Goal: Information Seeking & Learning: Learn about a topic

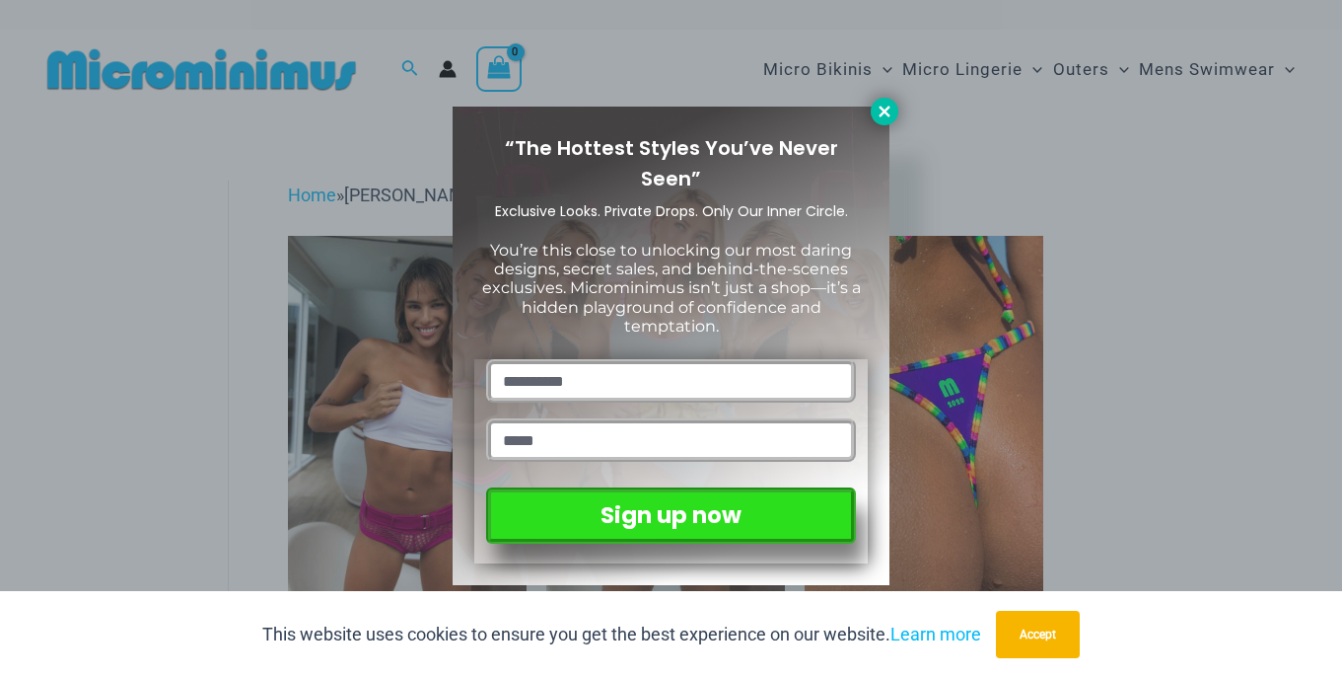
click at [889, 101] on button at bounding box center [885, 112] width 28 height 28
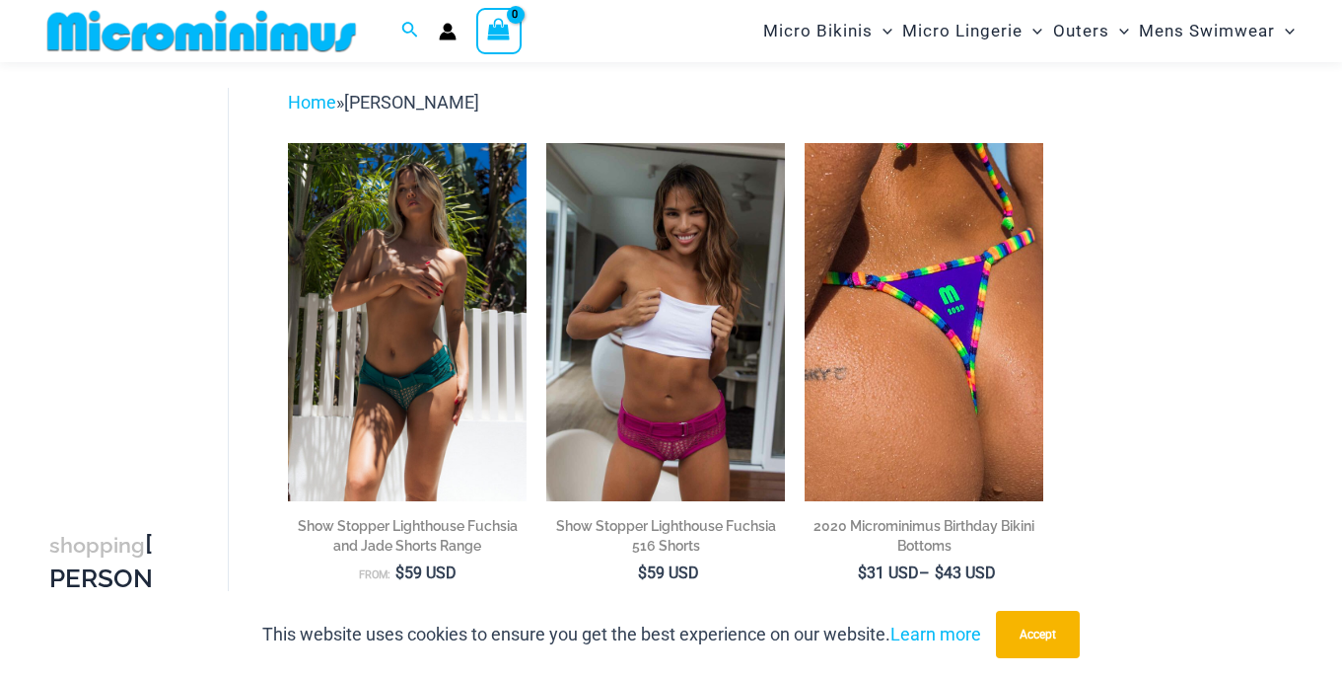
scroll to position [73, 0]
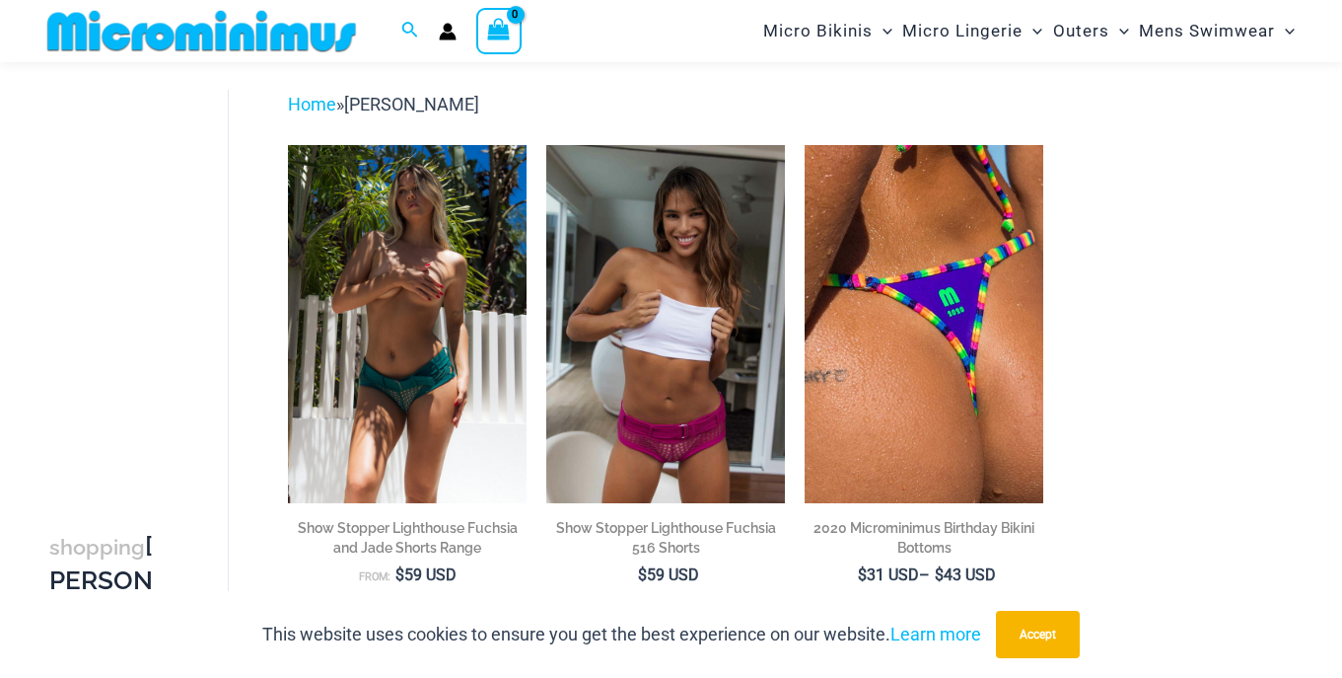
click at [410, 362] on img at bounding box center [407, 324] width 239 height 358
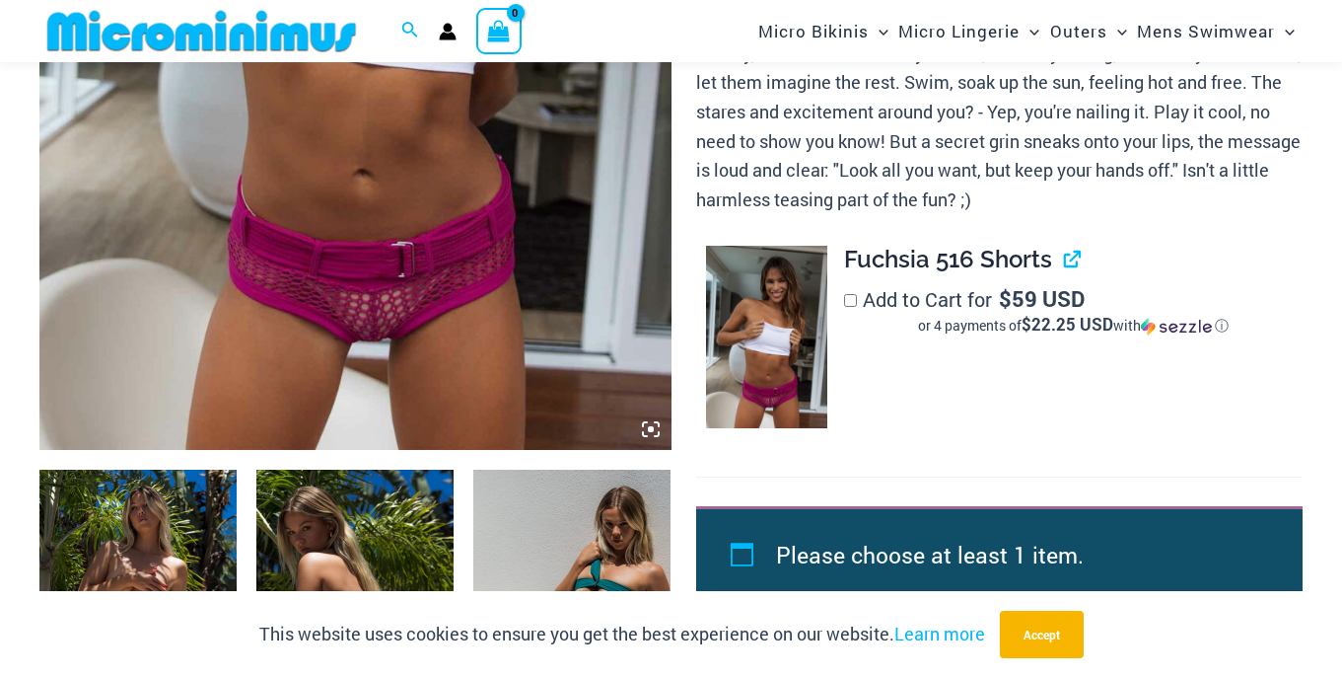
scroll to position [674, 0]
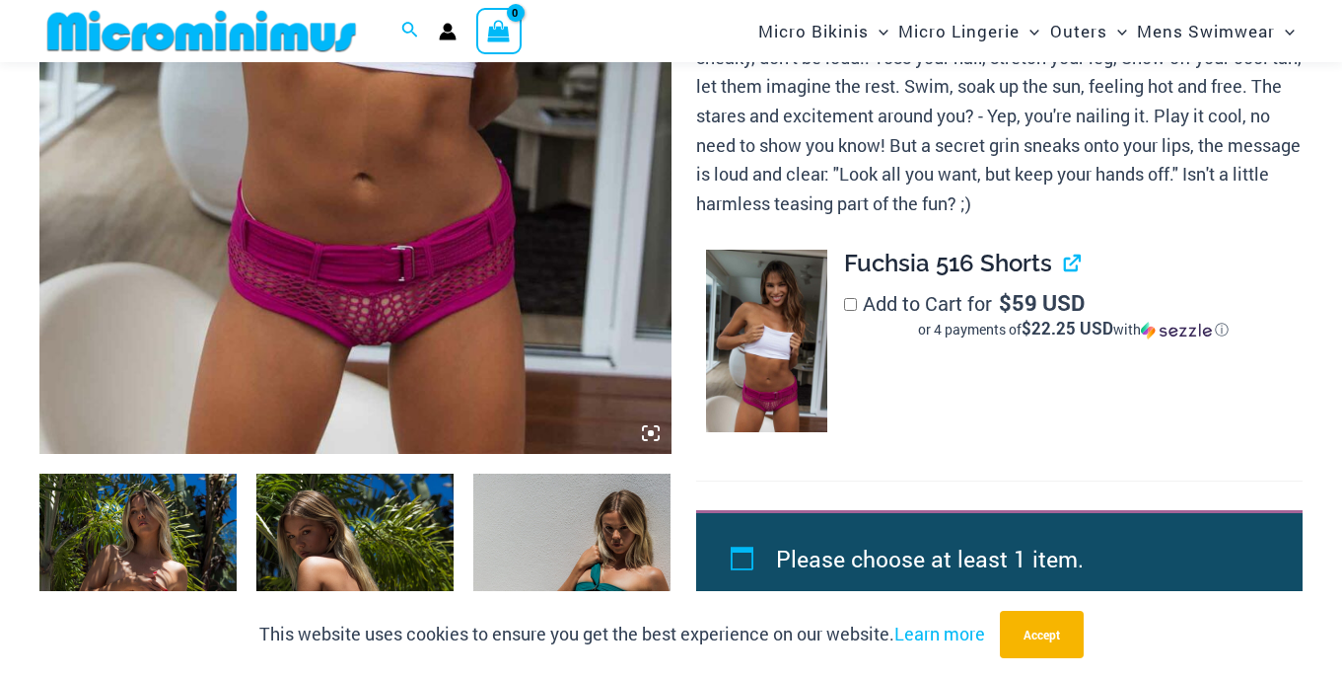
click at [156, 531] on img at bounding box center [137, 621] width 197 height 296
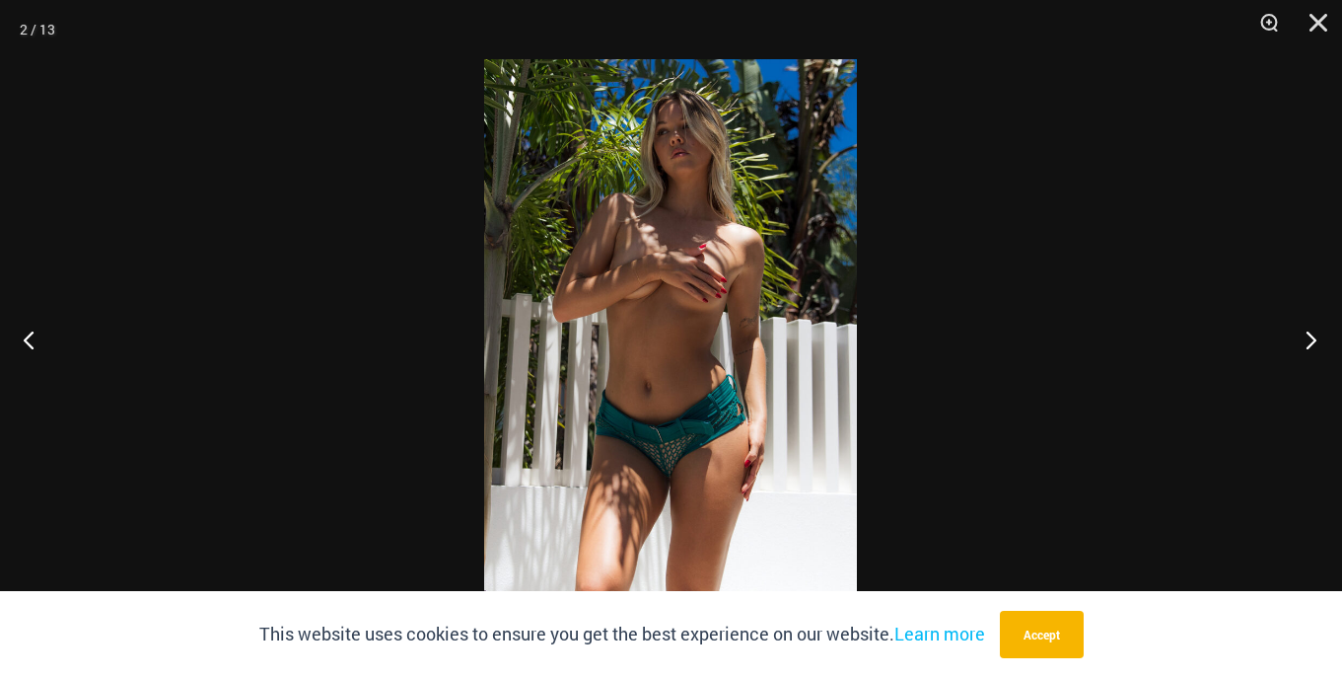
click at [1313, 344] on button "Next" at bounding box center [1305, 339] width 74 height 99
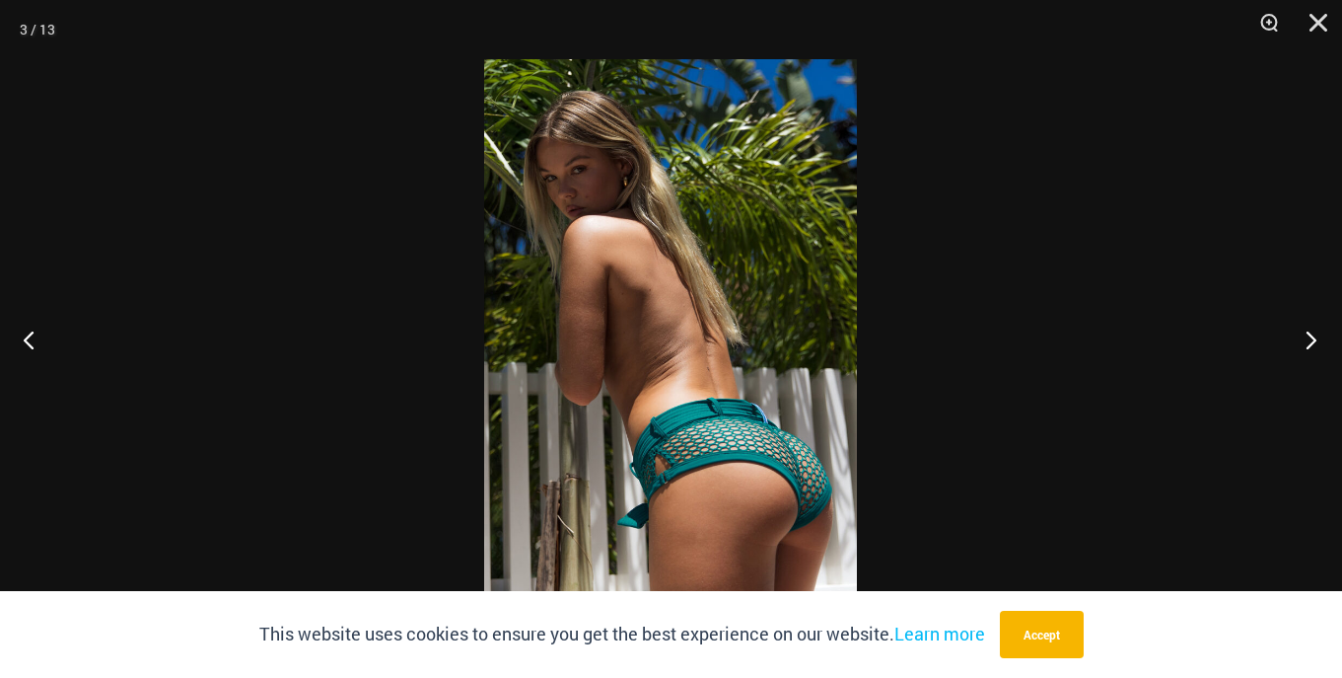
click at [1313, 344] on button "Next" at bounding box center [1305, 339] width 74 height 99
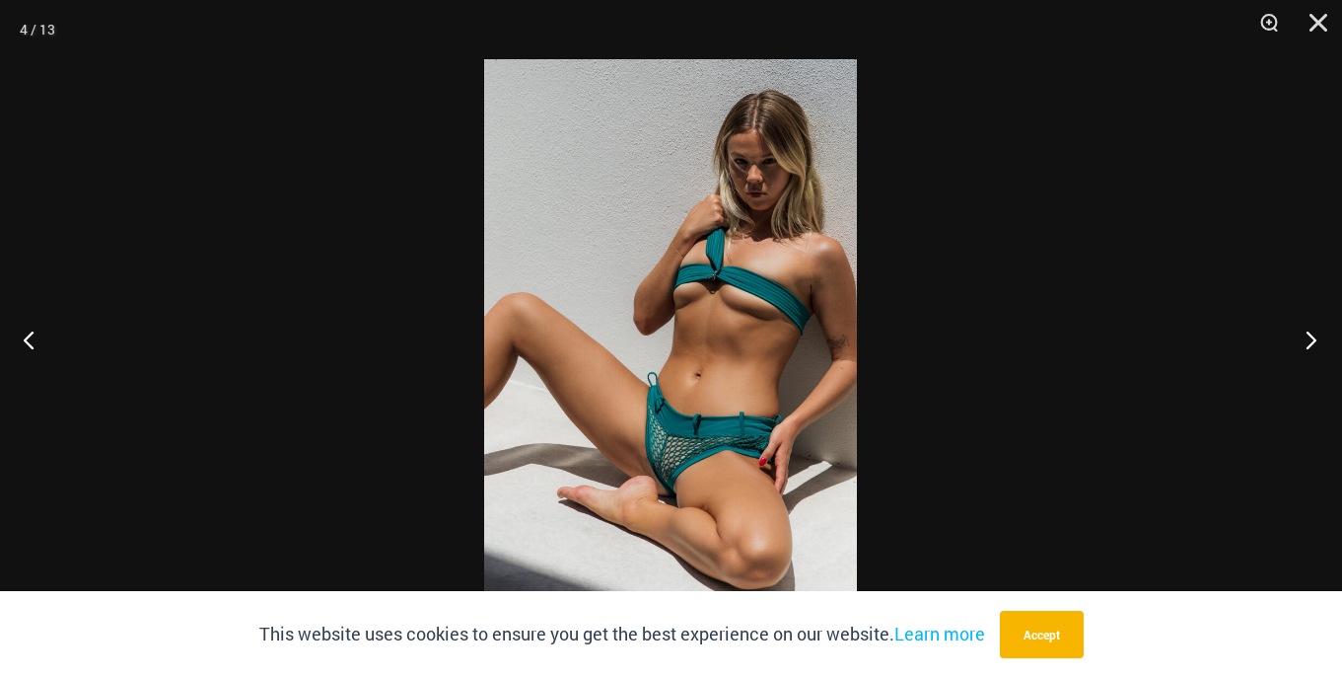
click at [1313, 344] on button "Next" at bounding box center [1305, 339] width 74 height 99
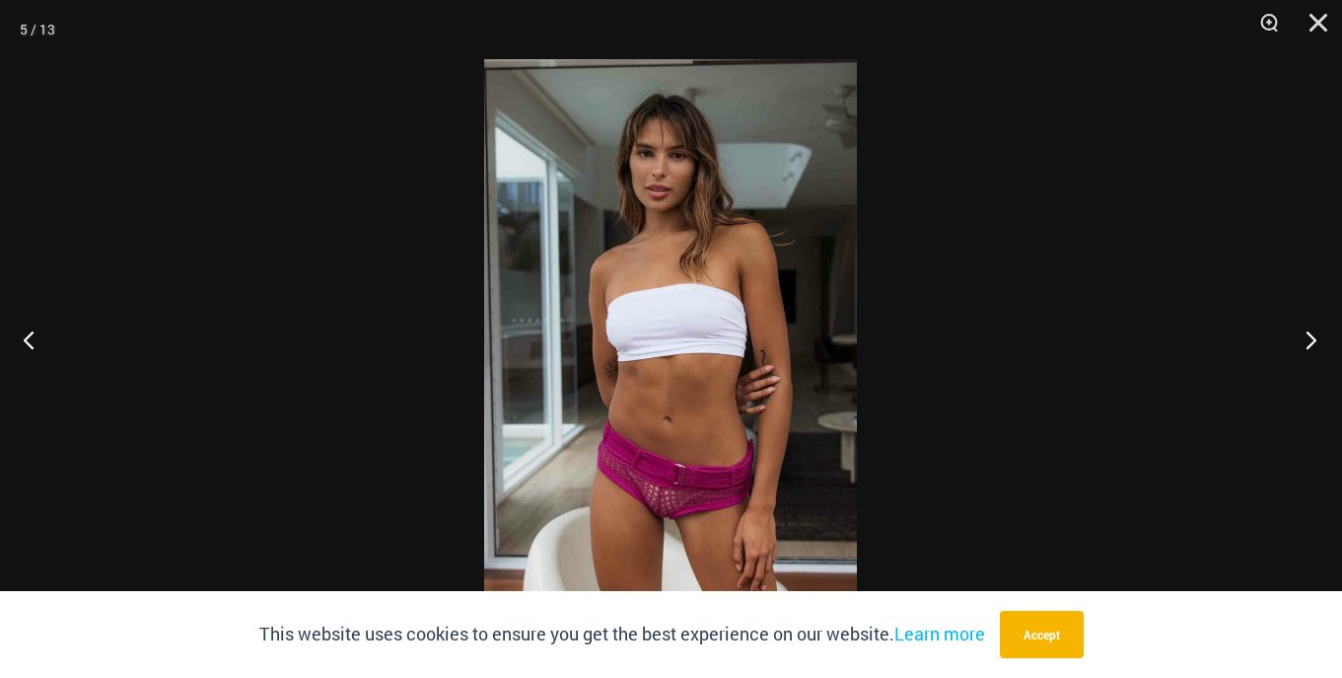
click at [1313, 344] on button "Next" at bounding box center [1305, 339] width 74 height 99
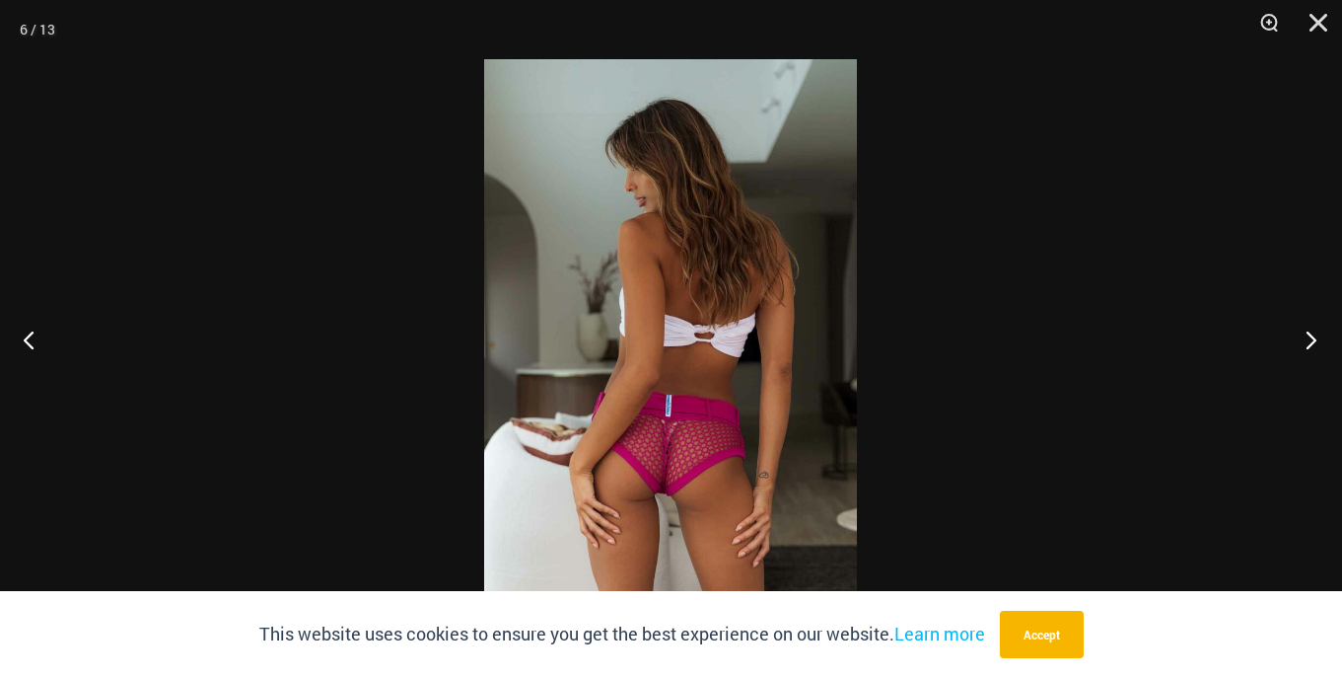
click at [1313, 344] on button "Next" at bounding box center [1305, 339] width 74 height 99
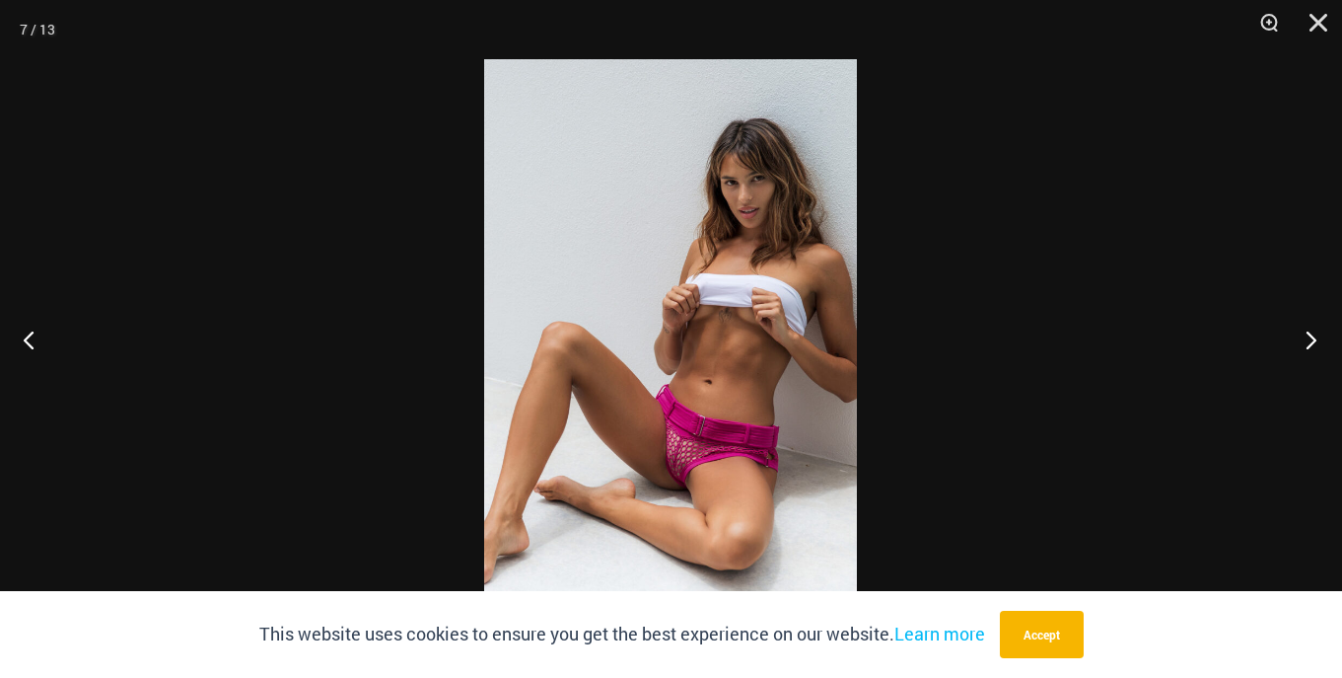
click at [1313, 344] on button "Next" at bounding box center [1305, 339] width 74 height 99
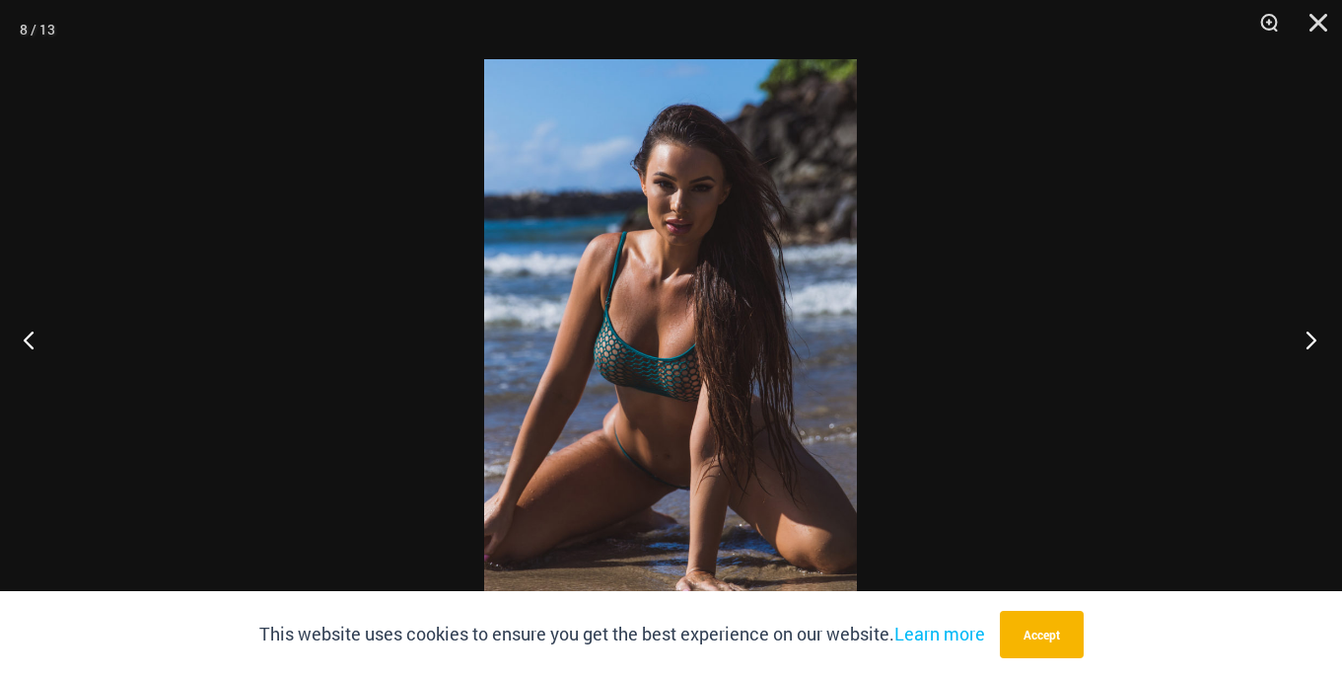
click at [1313, 344] on button "Next" at bounding box center [1305, 339] width 74 height 99
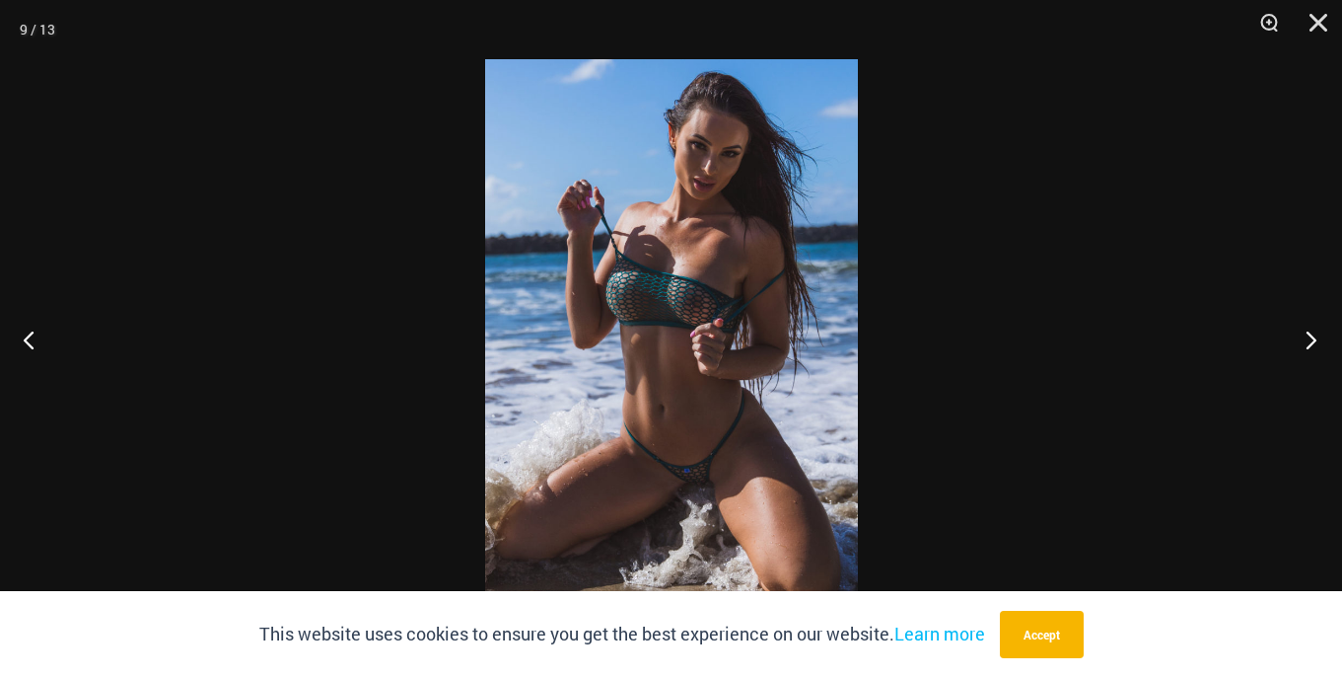
click at [1313, 344] on button "Next" at bounding box center [1305, 339] width 74 height 99
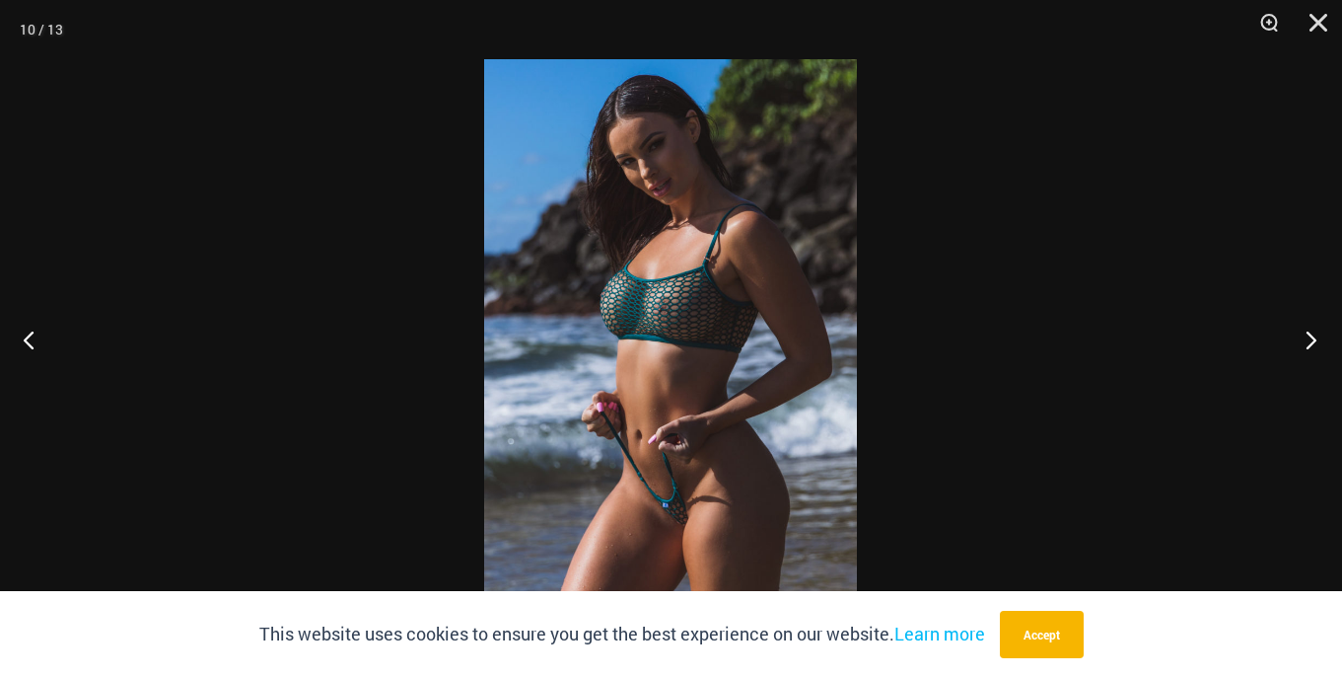
click at [1313, 344] on button "Next" at bounding box center [1305, 339] width 74 height 99
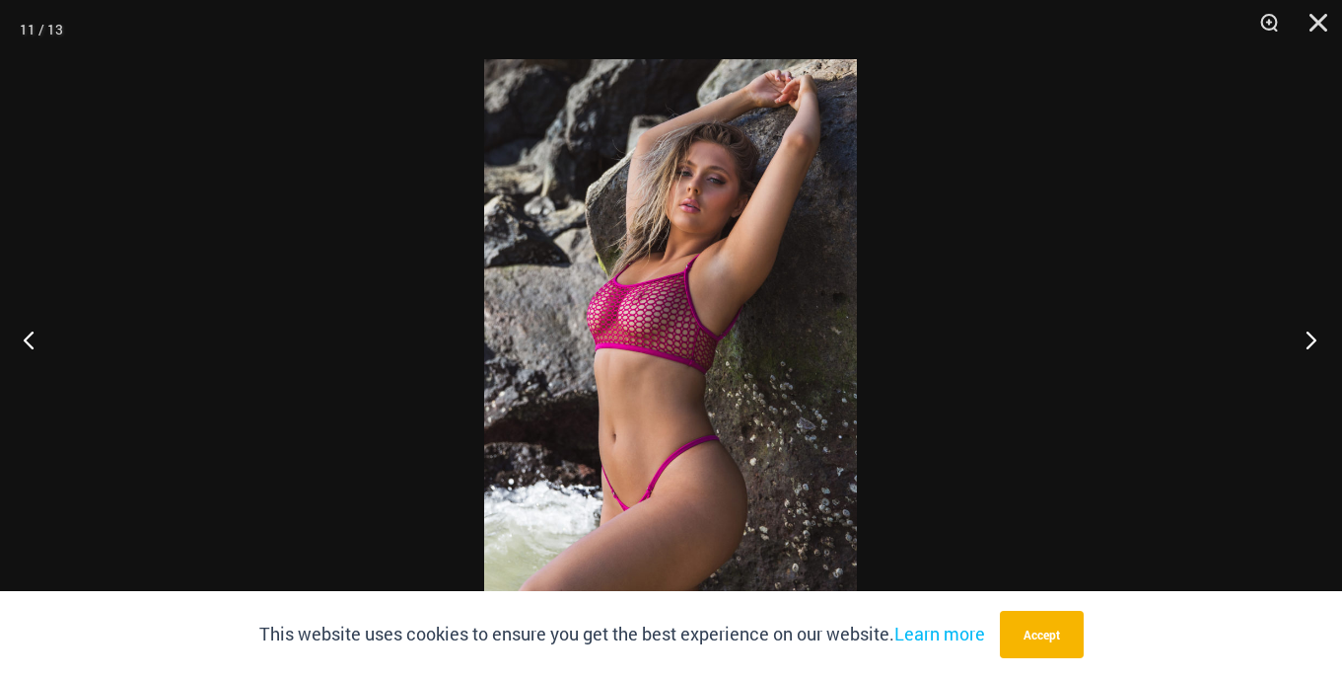
click at [1313, 344] on button "Next" at bounding box center [1305, 339] width 74 height 99
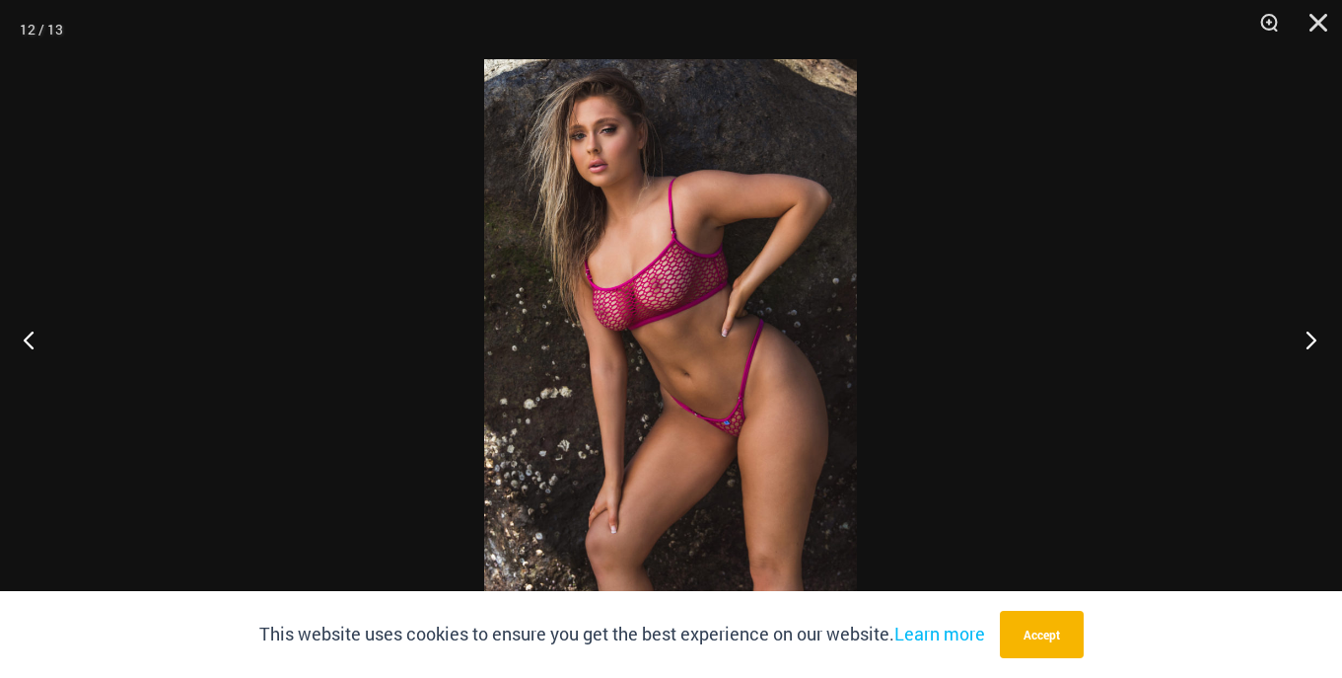
click at [1313, 344] on button "Next" at bounding box center [1305, 339] width 74 height 99
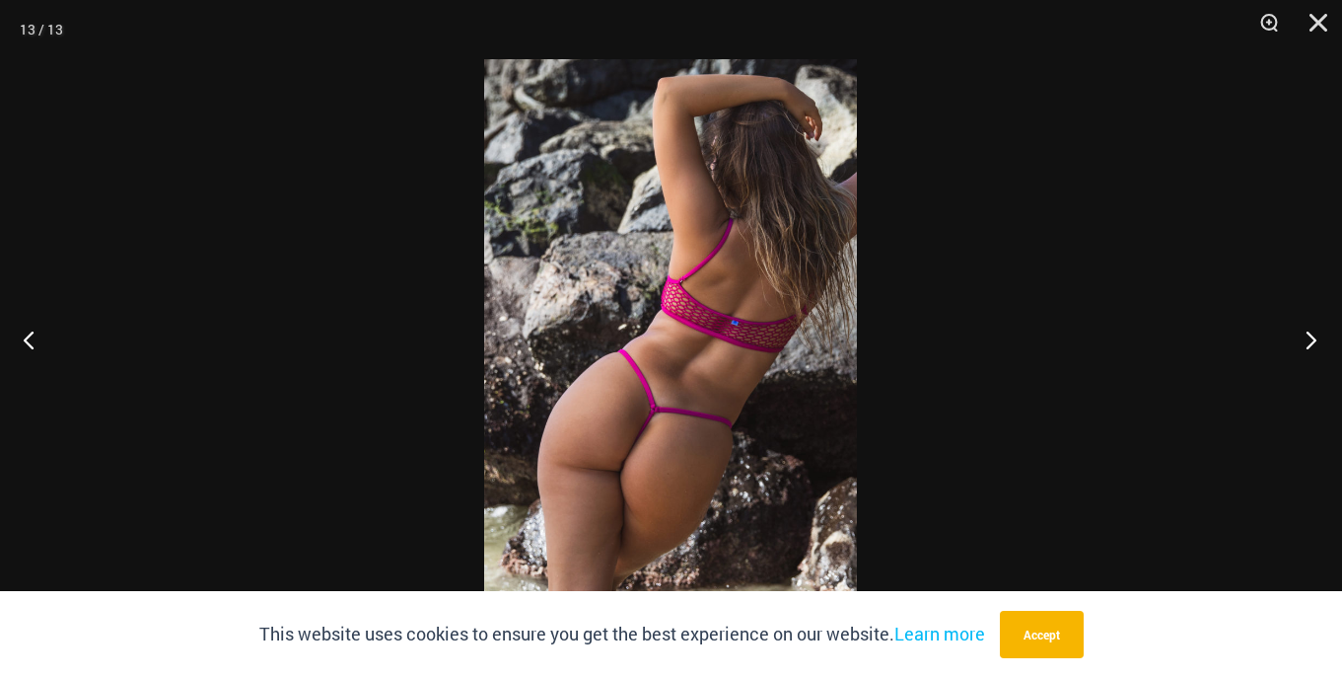
click at [1313, 344] on button "Next" at bounding box center [1305, 339] width 74 height 99
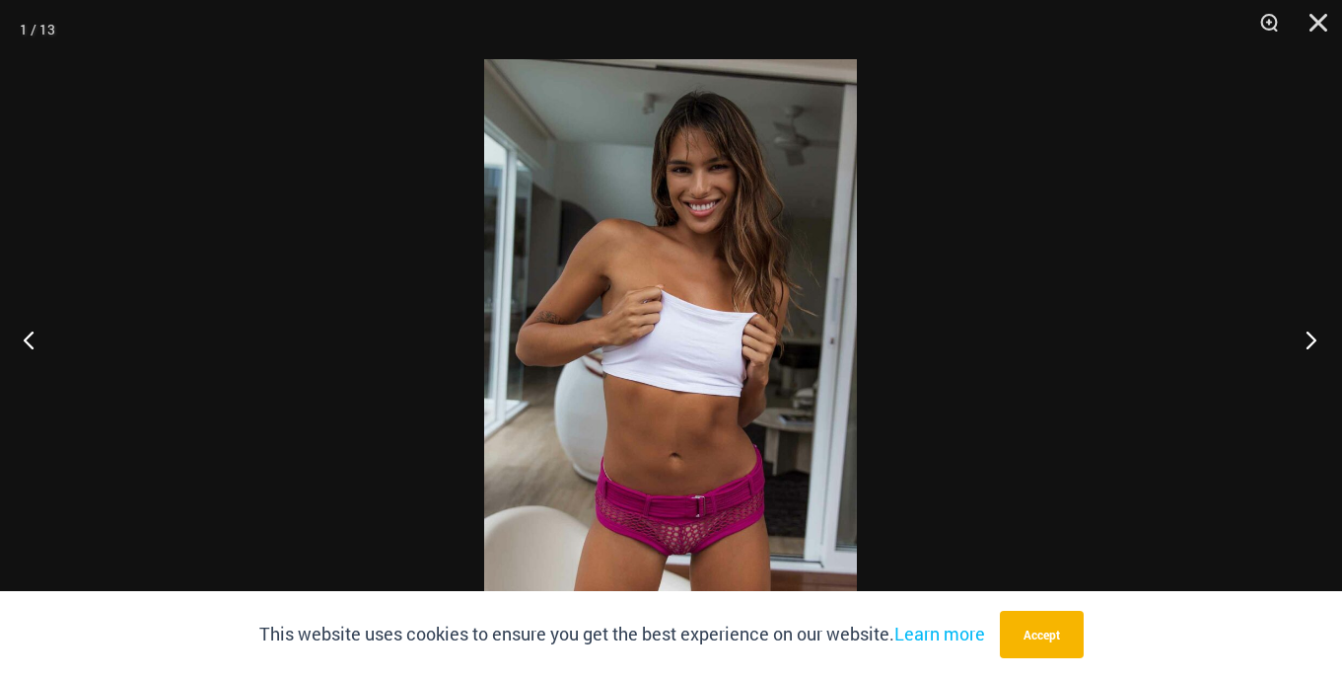
click at [1313, 344] on button "Next" at bounding box center [1305, 339] width 74 height 99
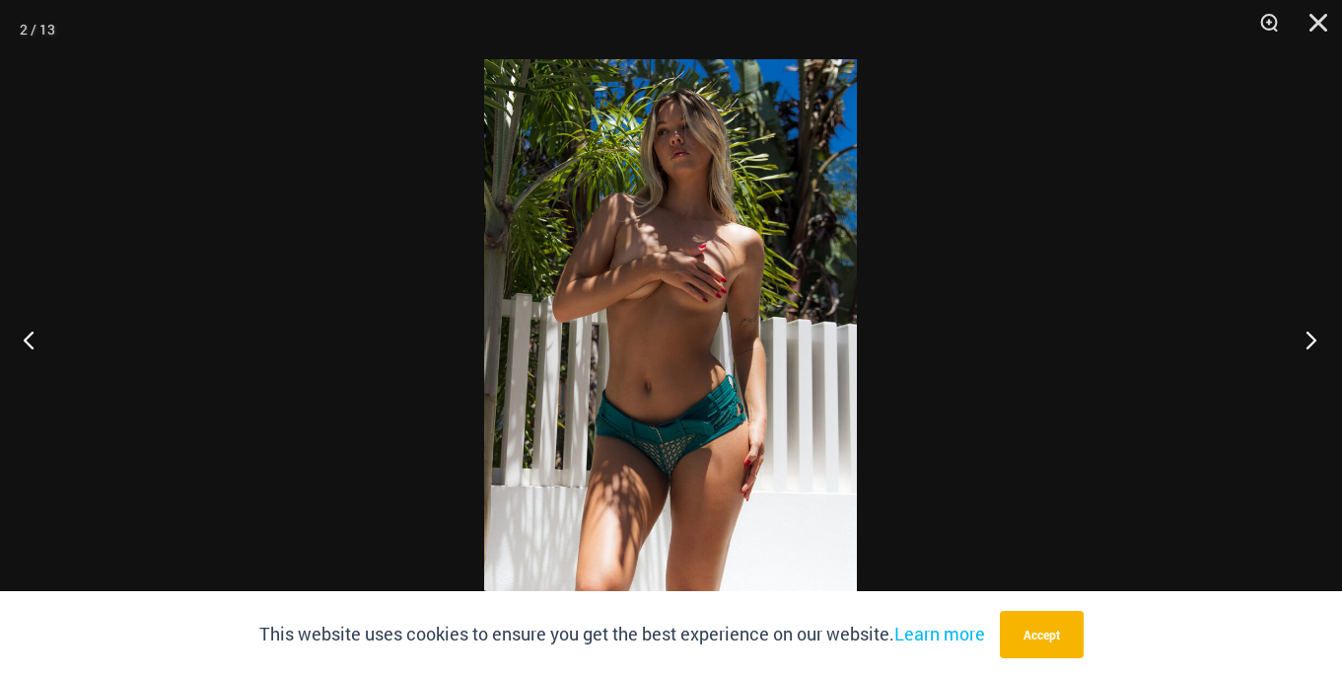
click at [1313, 344] on button "Next" at bounding box center [1305, 339] width 74 height 99
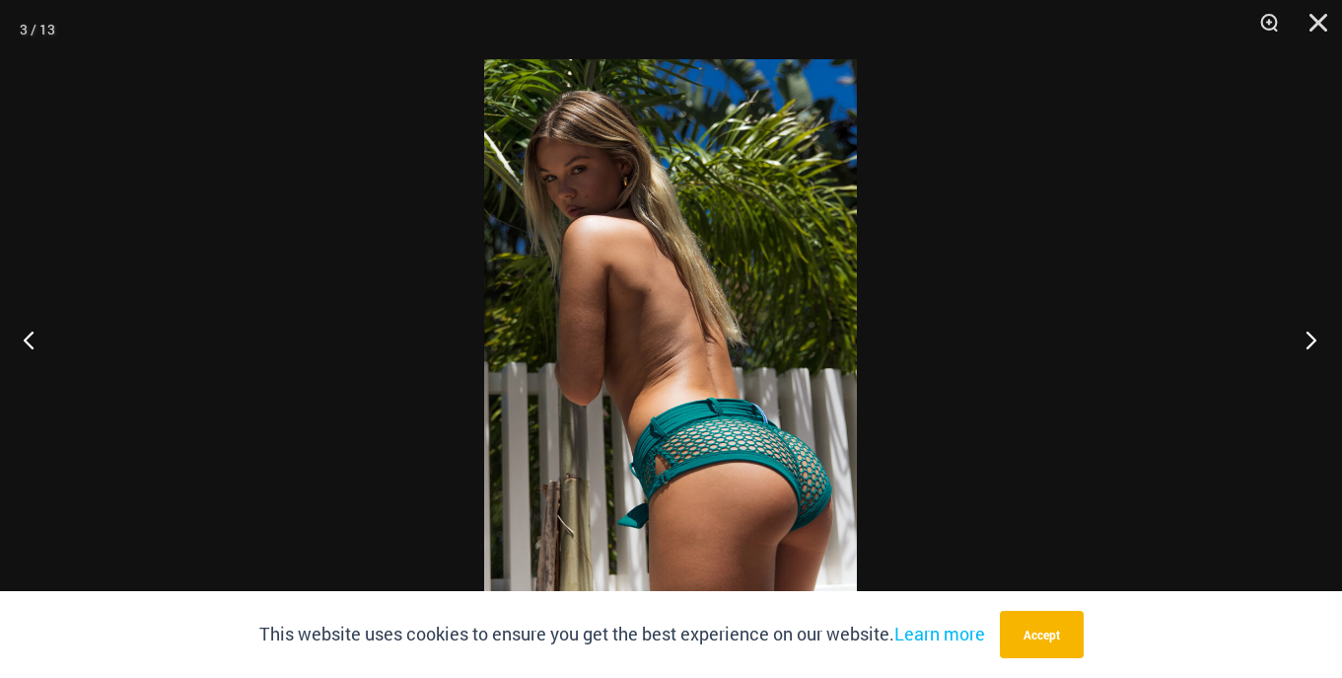
click at [1313, 344] on button "Next" at bounding box center [1305, 339] width 74 height 99
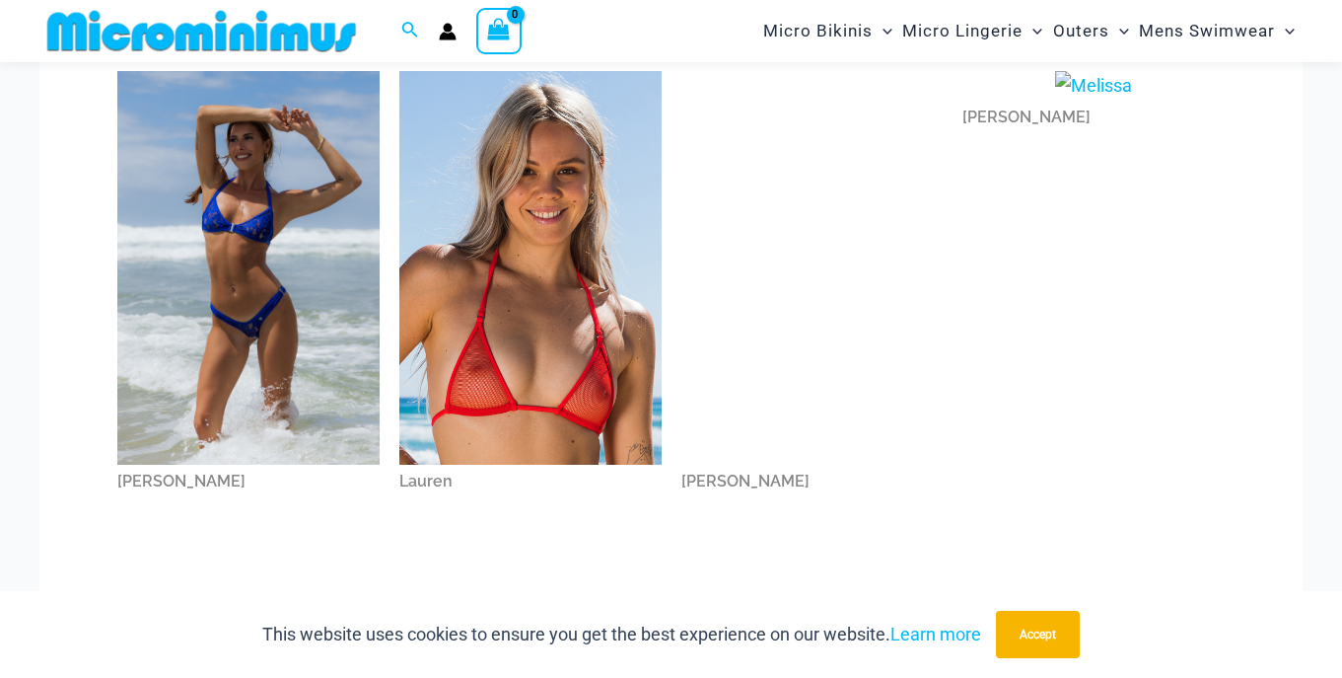
scroll to position [1507, 0]
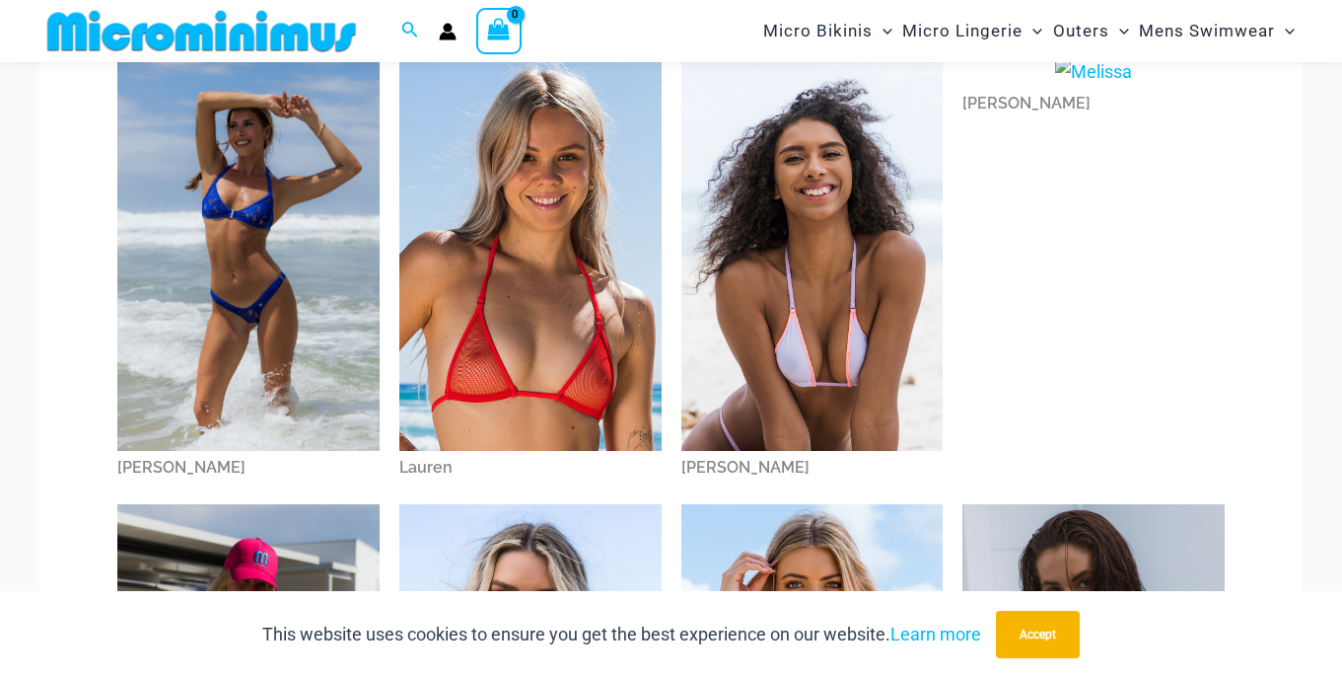
click at [511, 324] on img at bounding box center [530, 254] width 262 height 394
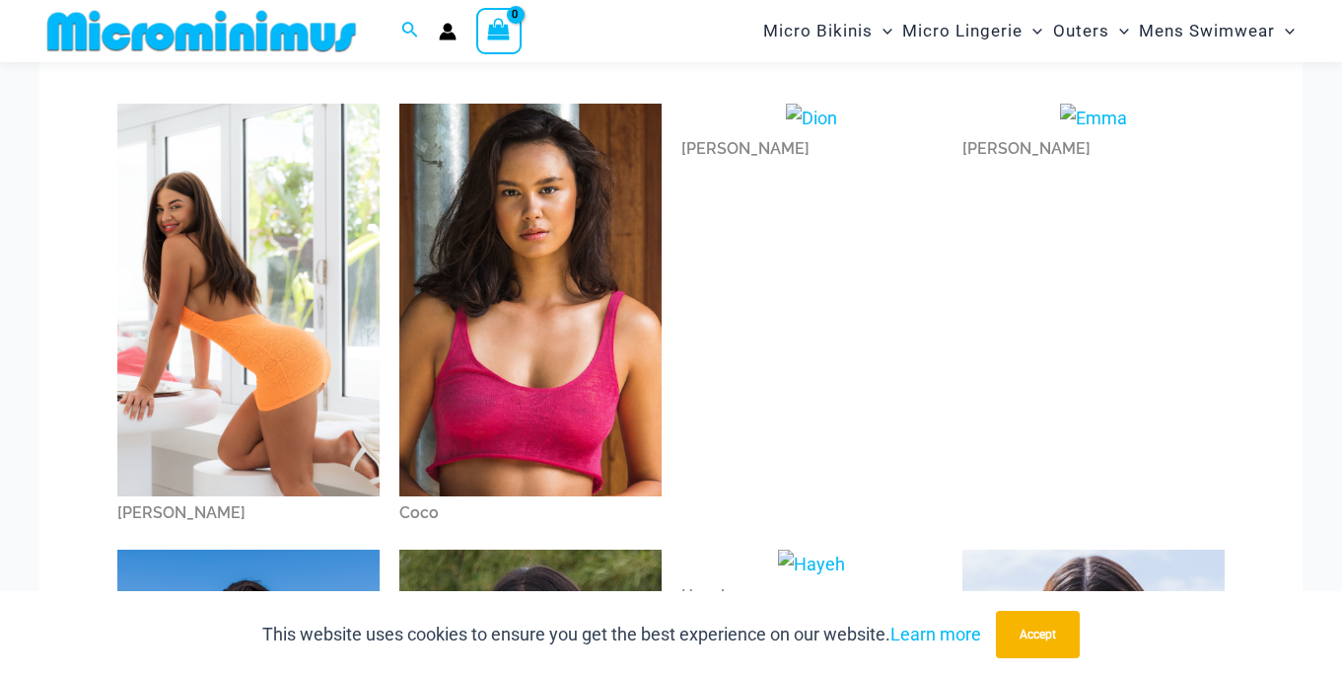
scroll to position [112, 0]
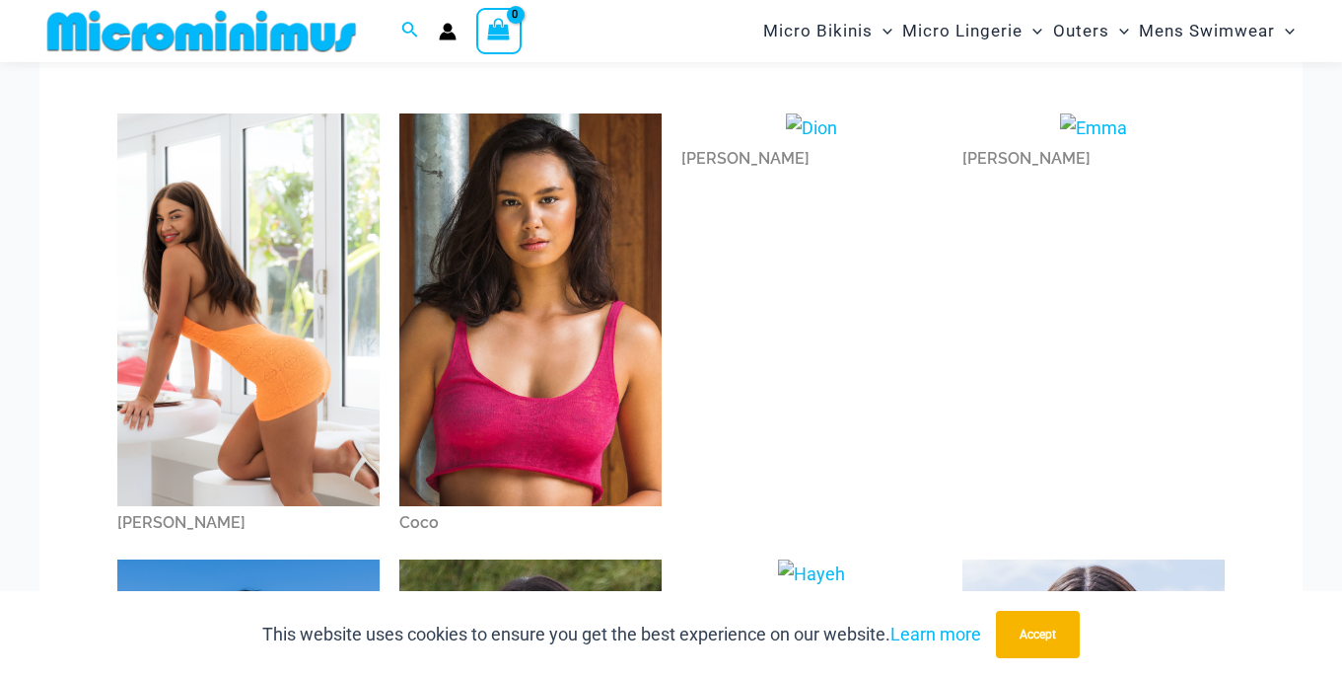
click at [525, 364] on img at bounding box center [530, 309] width 262 height 393
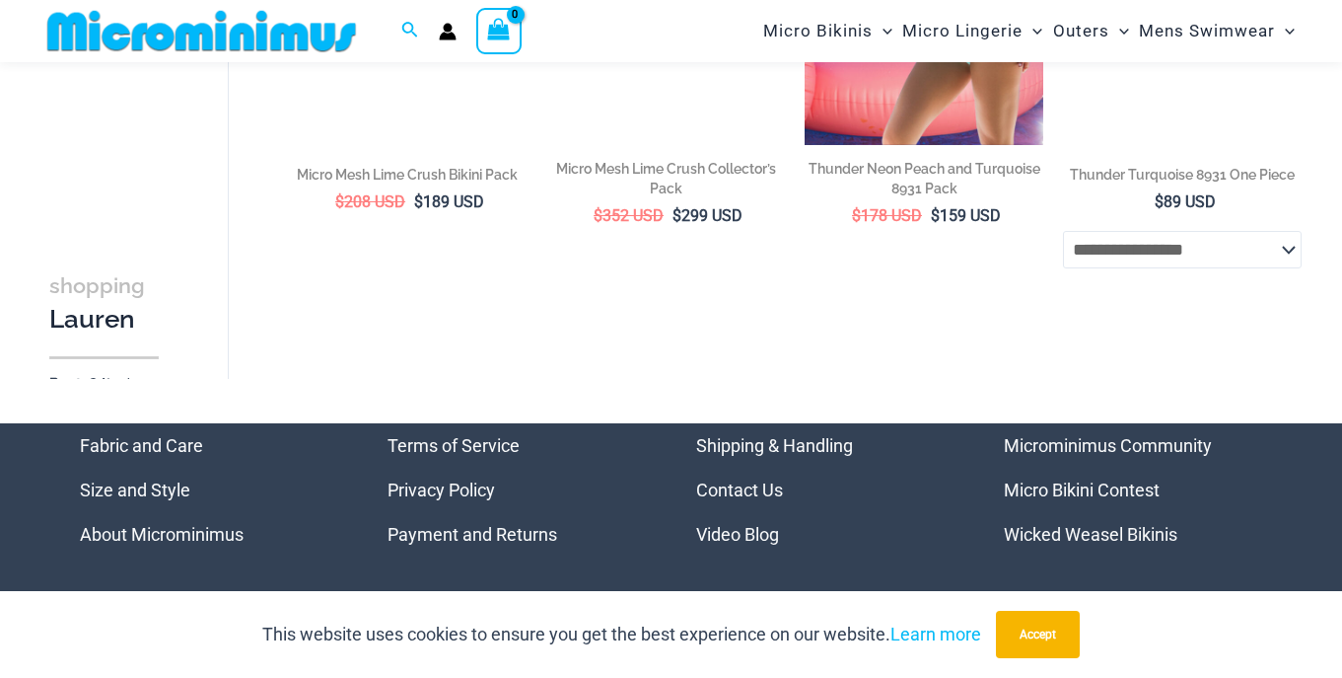
scroll to position [4349, 0]
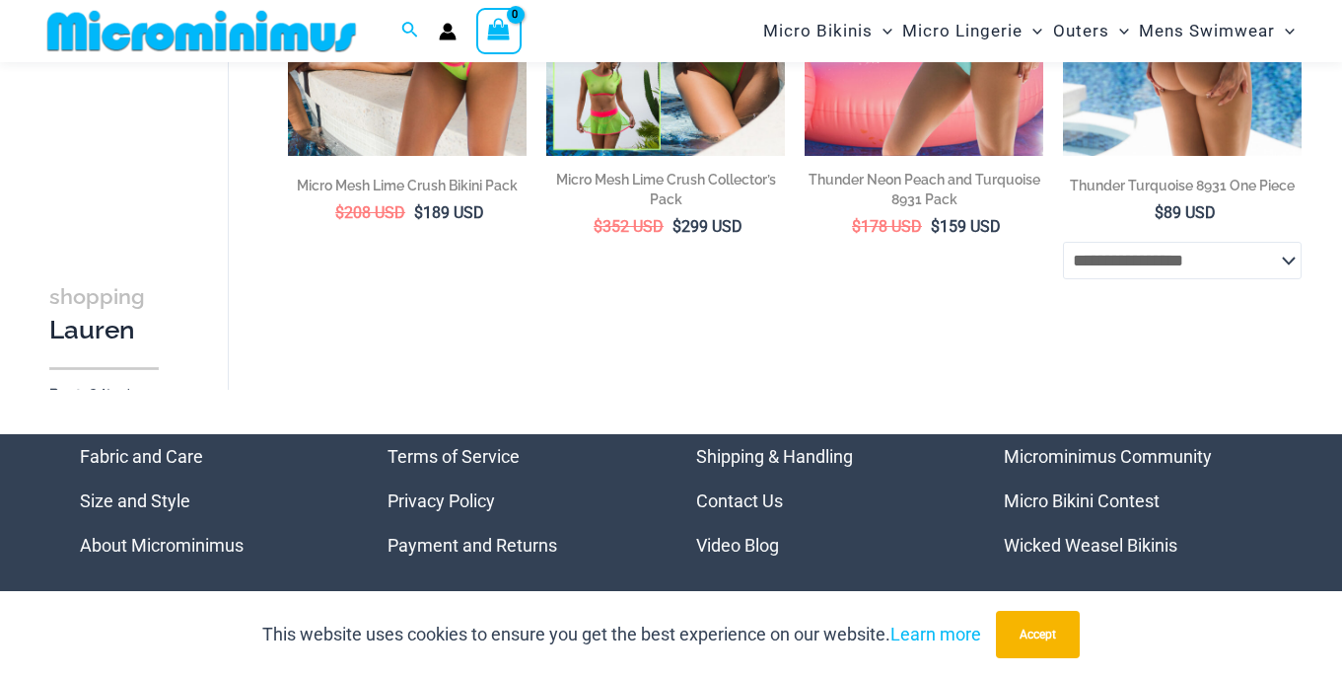
click at [1129, 274] on select "**********" at bounding box center [1182, 260] width 239 height 37
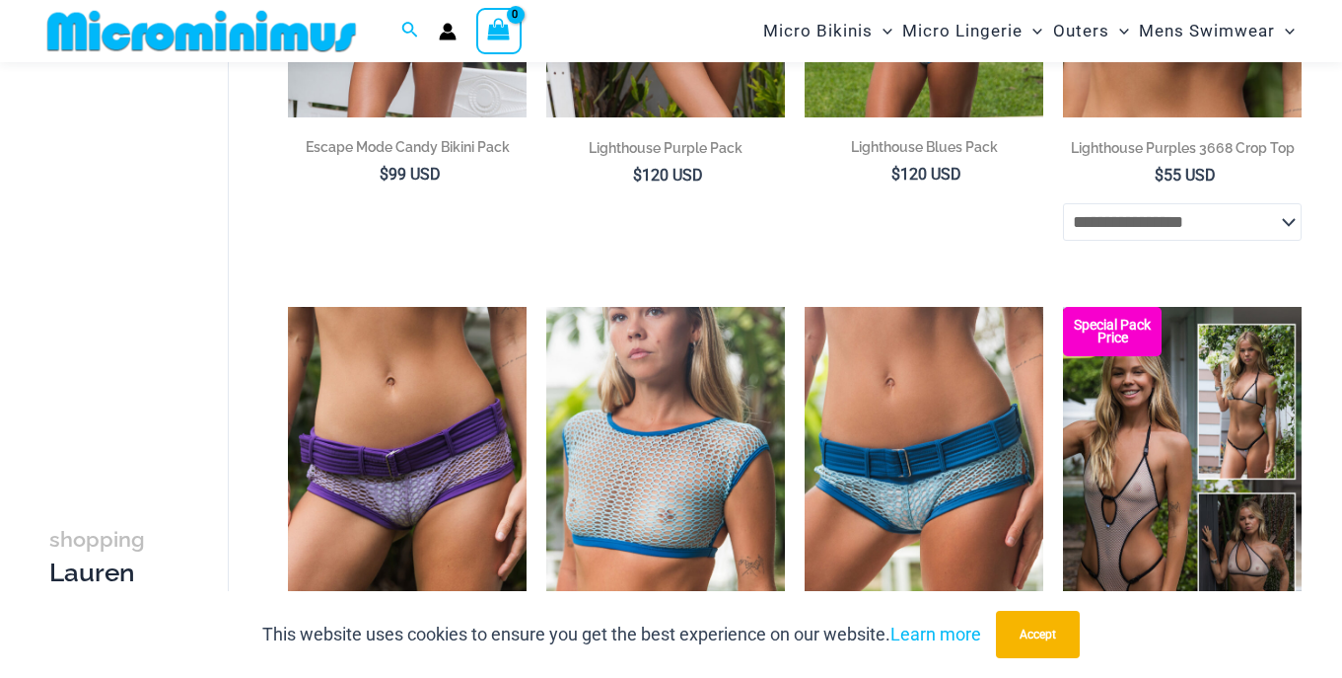
scroll to position [540, 0]
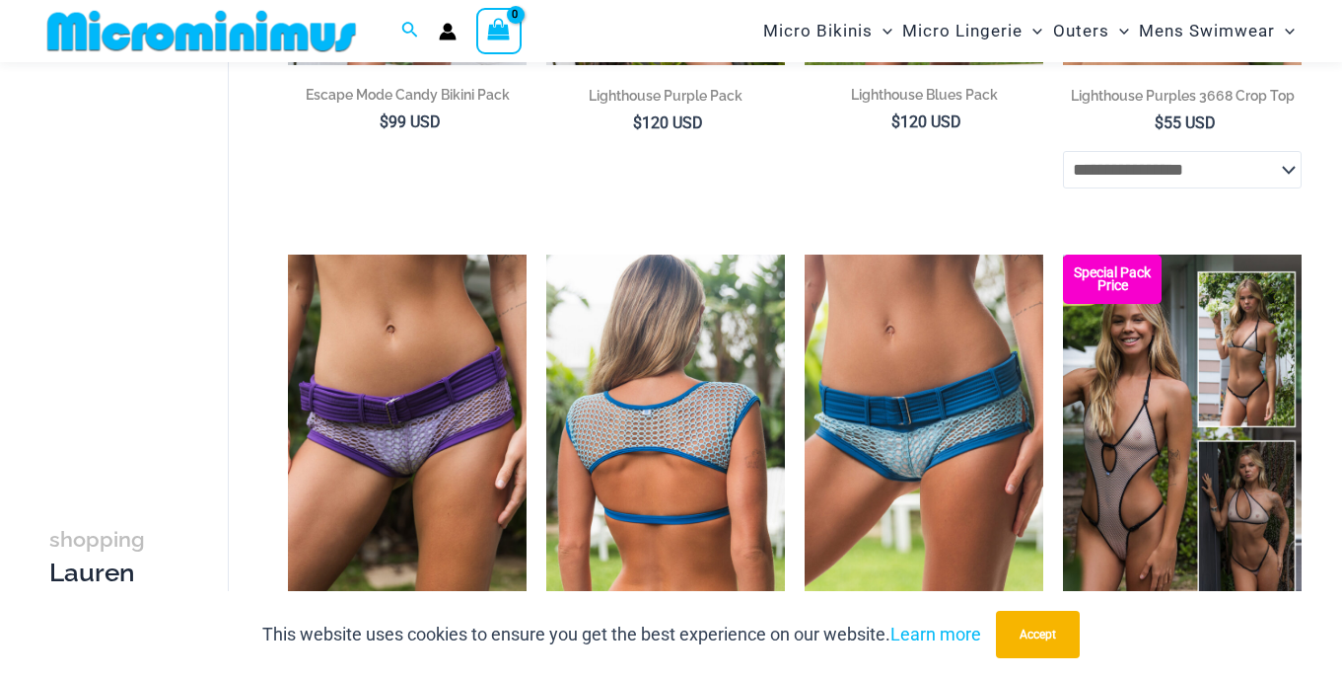
click at [675, 451] on img at bounding box center [665, 433] width 239 height 358
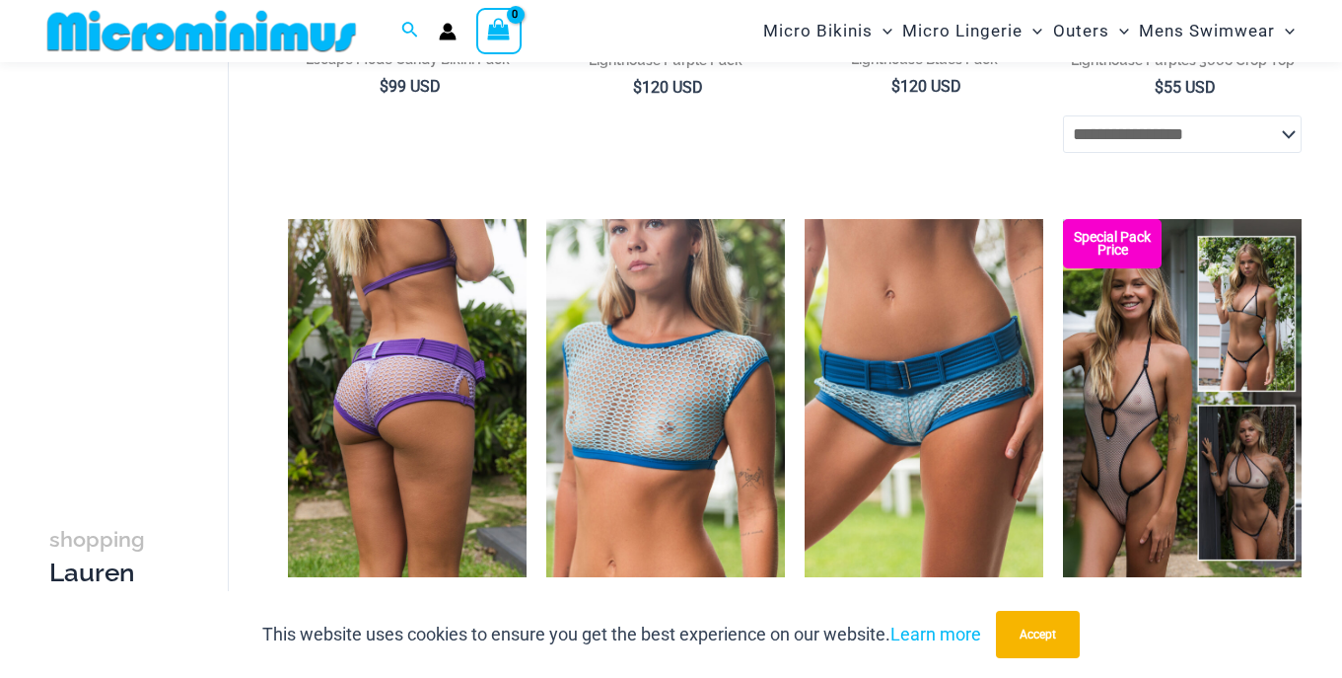
scroll to position [632, 0]
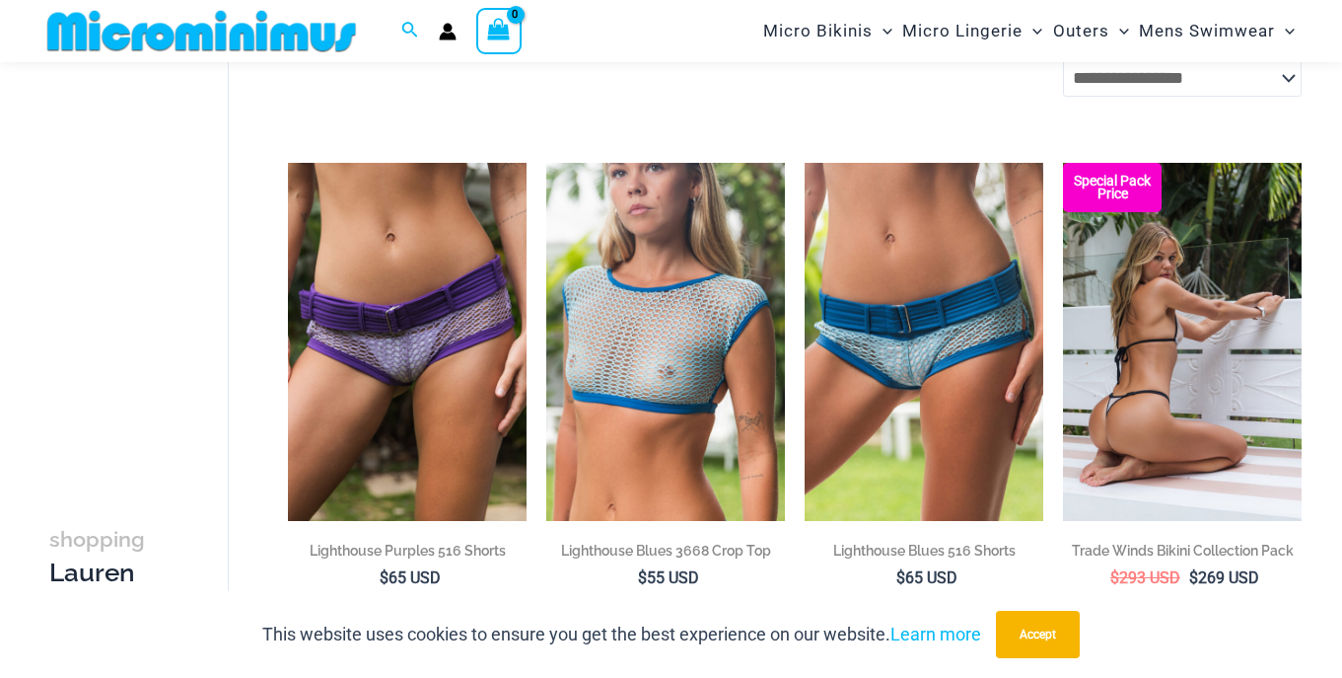
click at [1096, 314] on img at bounding box center [1182, 342] width 239 height 358
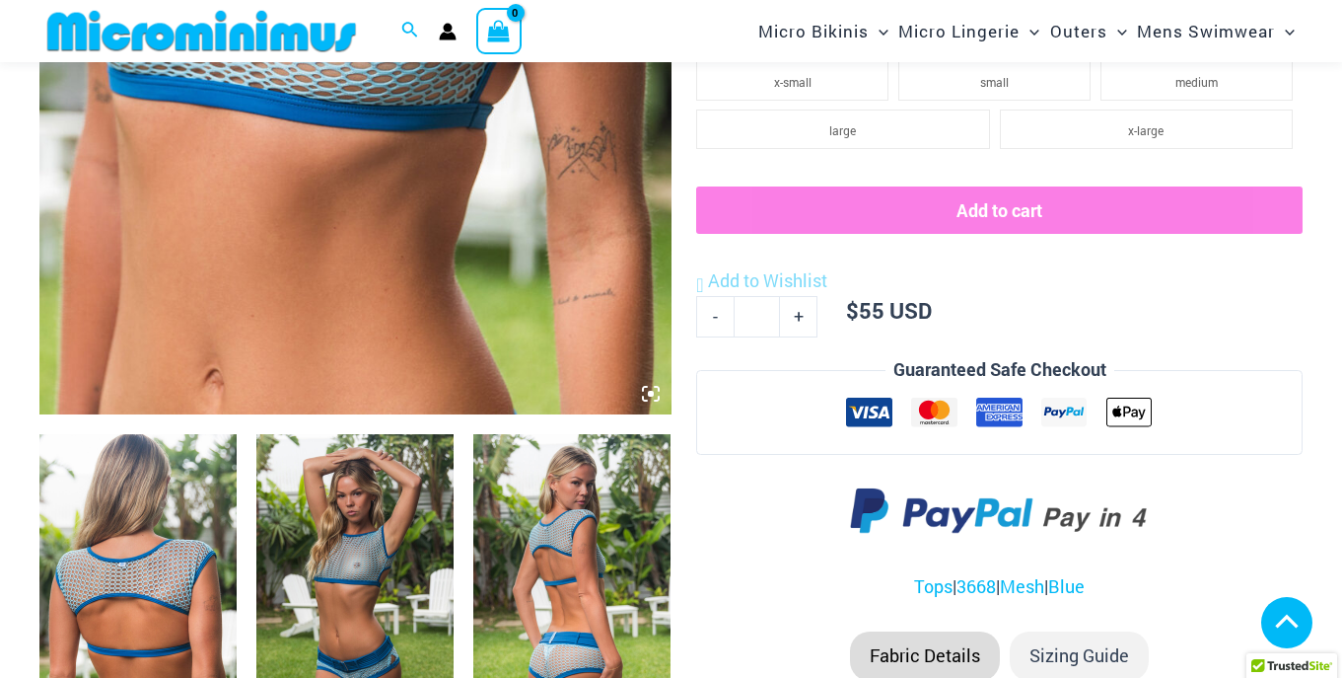
scroll to position [742, 0]
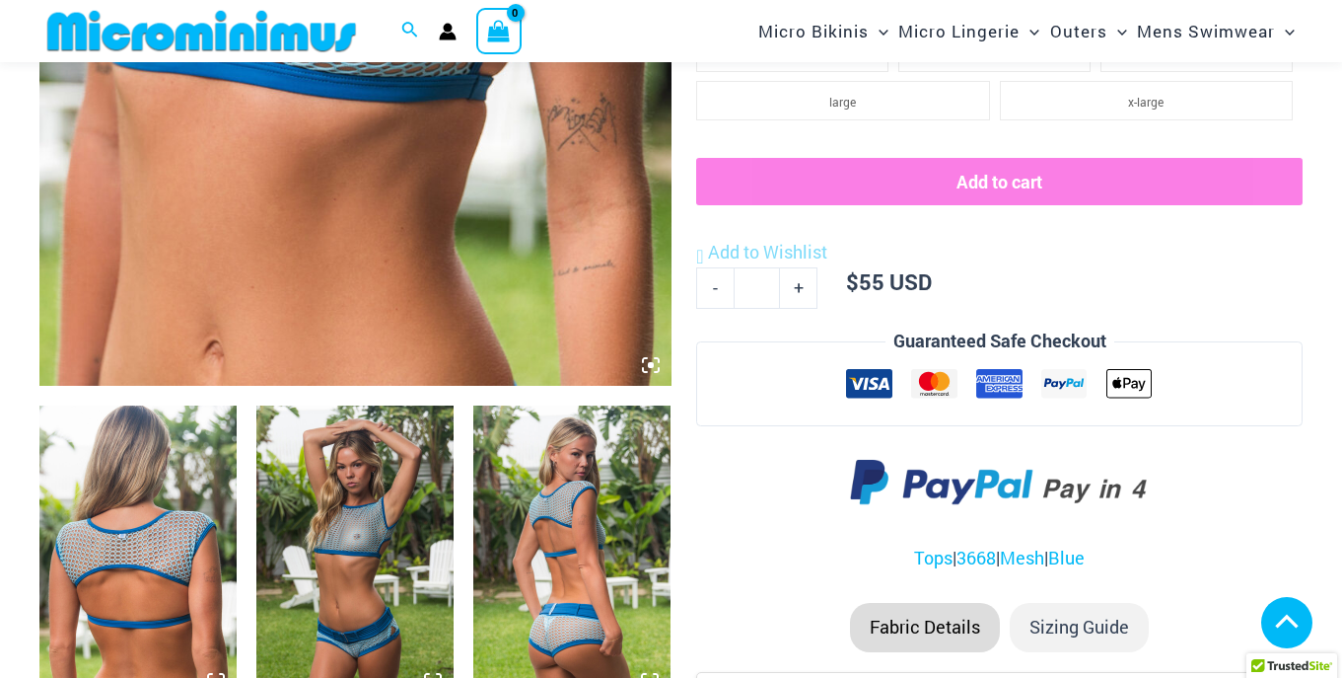
click at [315, 524] on img at bounding box center [354, 553] width 197 height 296
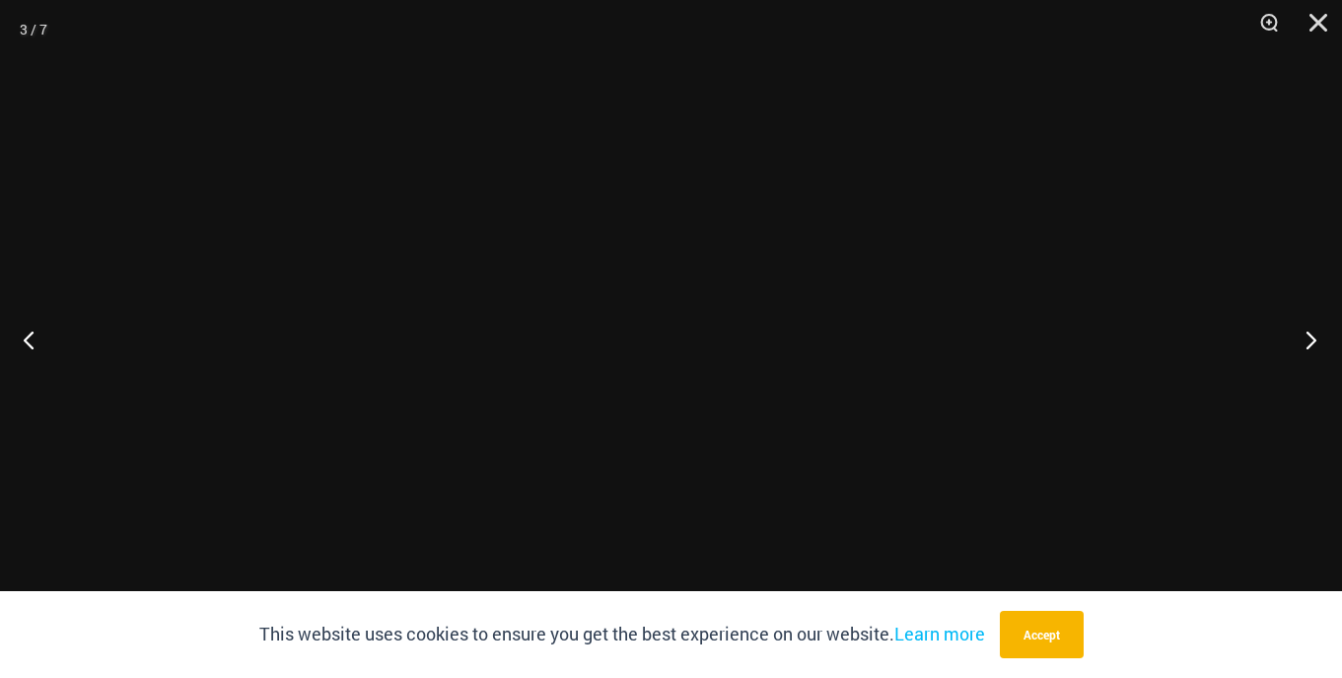
click at [1316, 333] on button "Next" at bounding box center [1305, 339] width 74 height 99
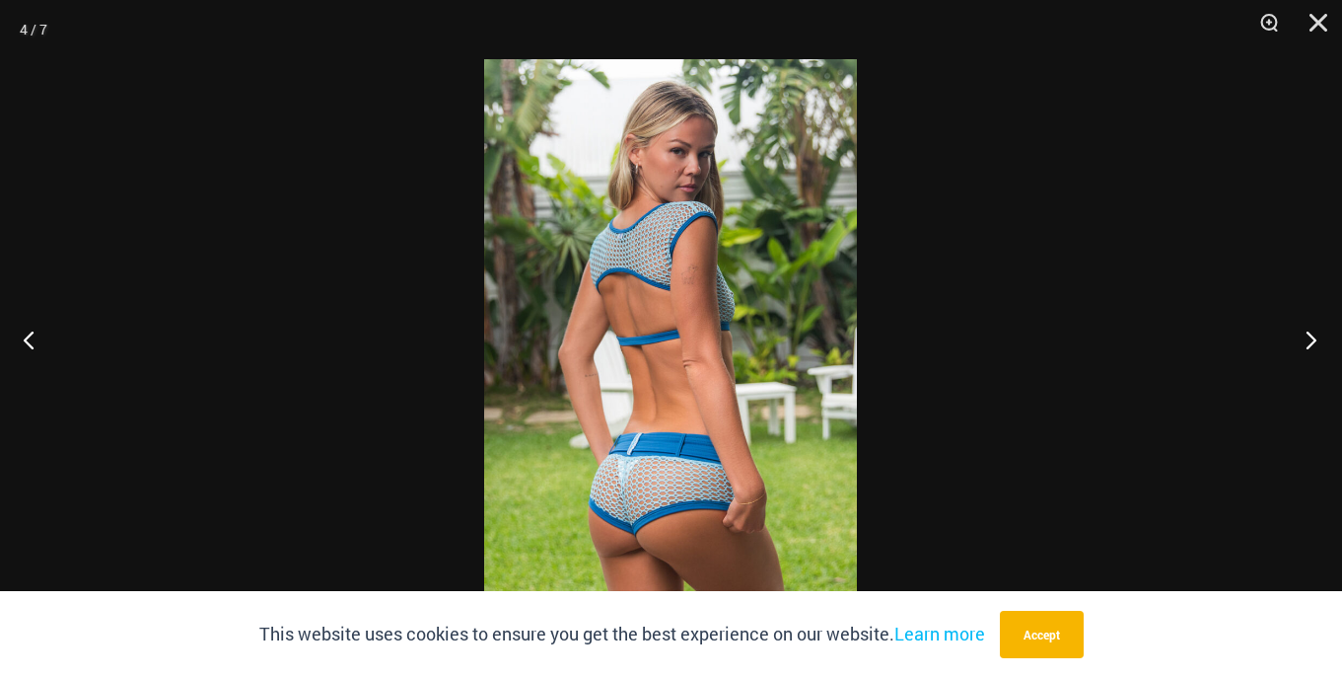
click at [1316, 333] on button "Next" at bounding box center [1305, 339] width 74 height 99
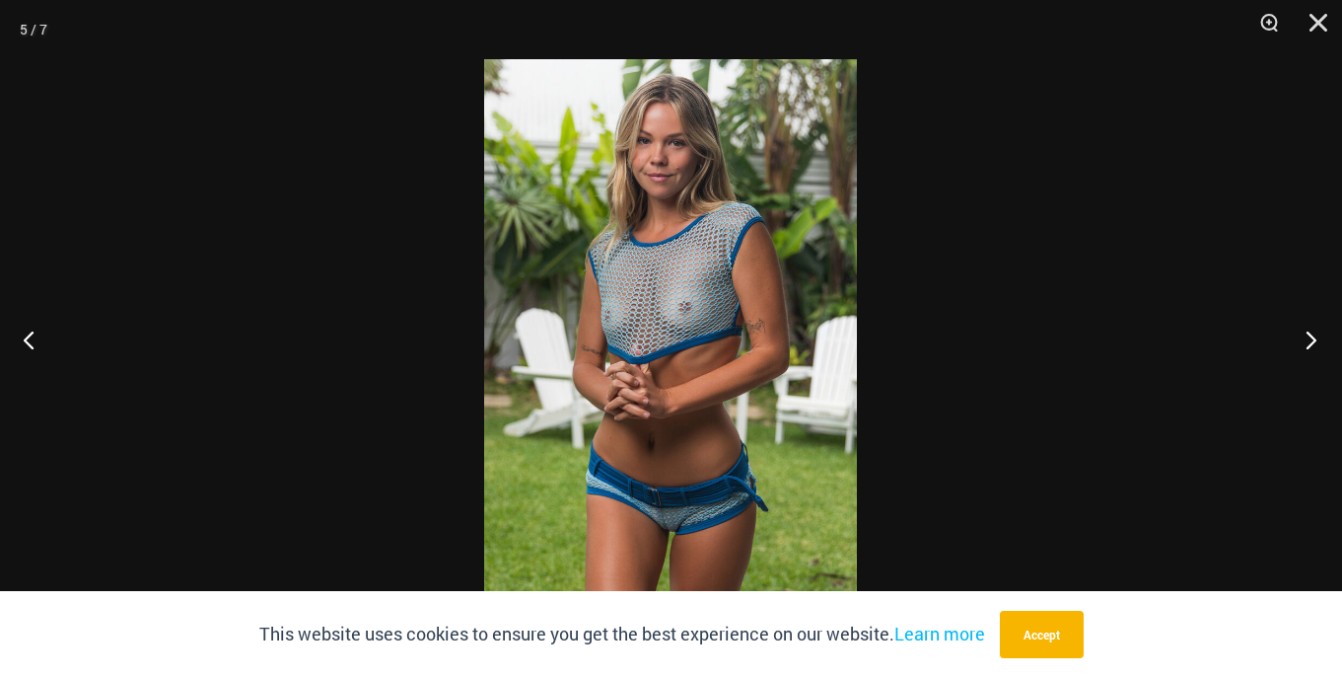
click at [1316, 333] on button "Next" at bounding box center [1305, 339] width 74 height 99
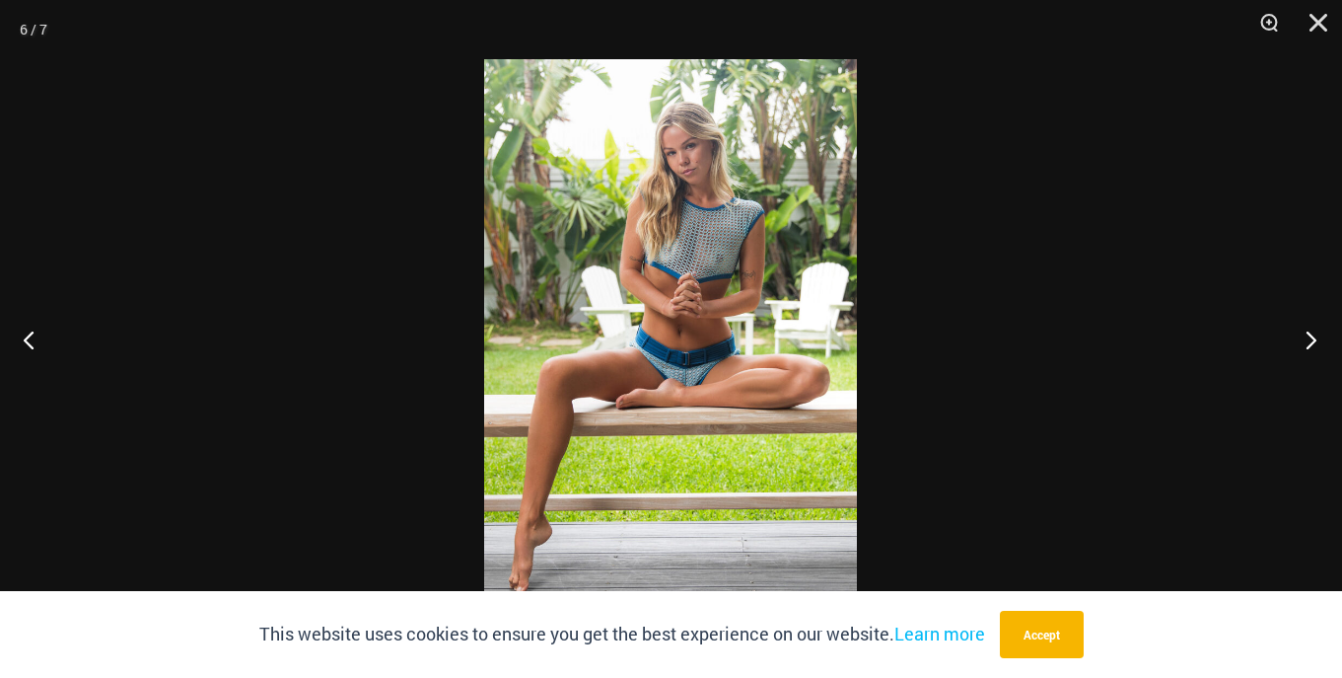
click at [1316, 333] on button "Next" at bounding box center [1305, 339] width 74 height 99
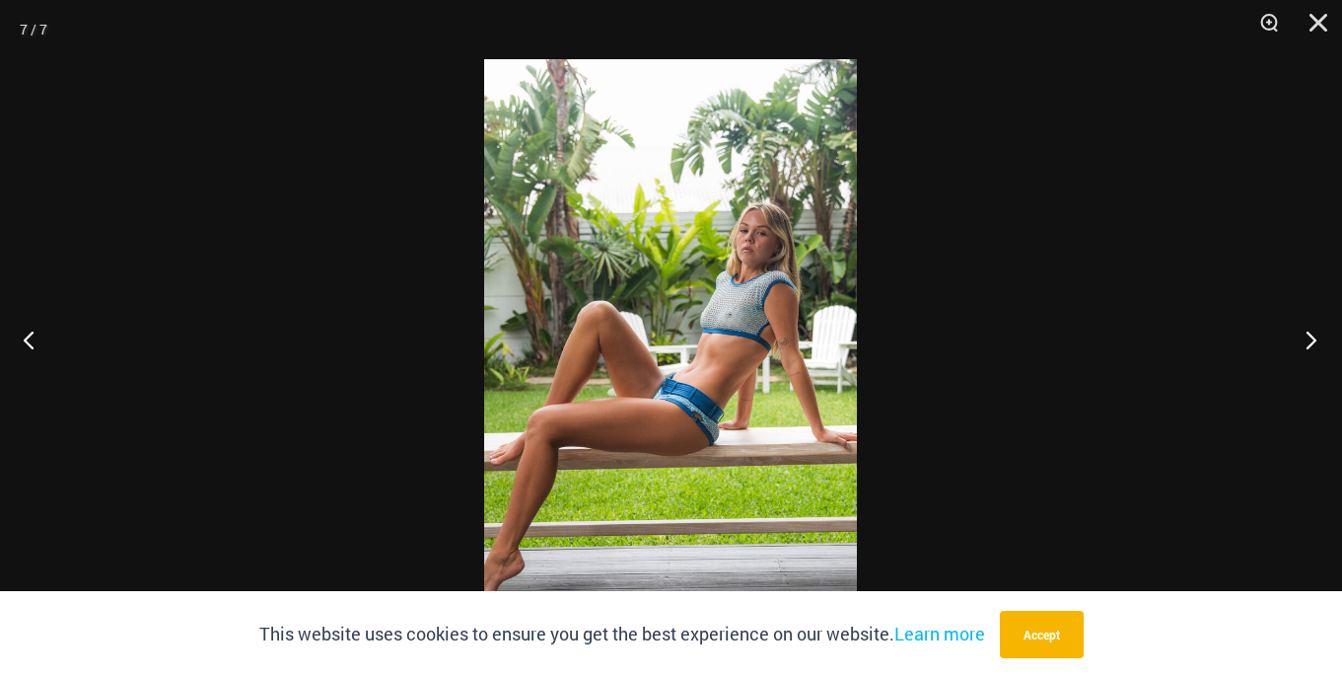
click at [1316, 333] on button "Next" at bounding box center [1305, 339] width 74 height 99
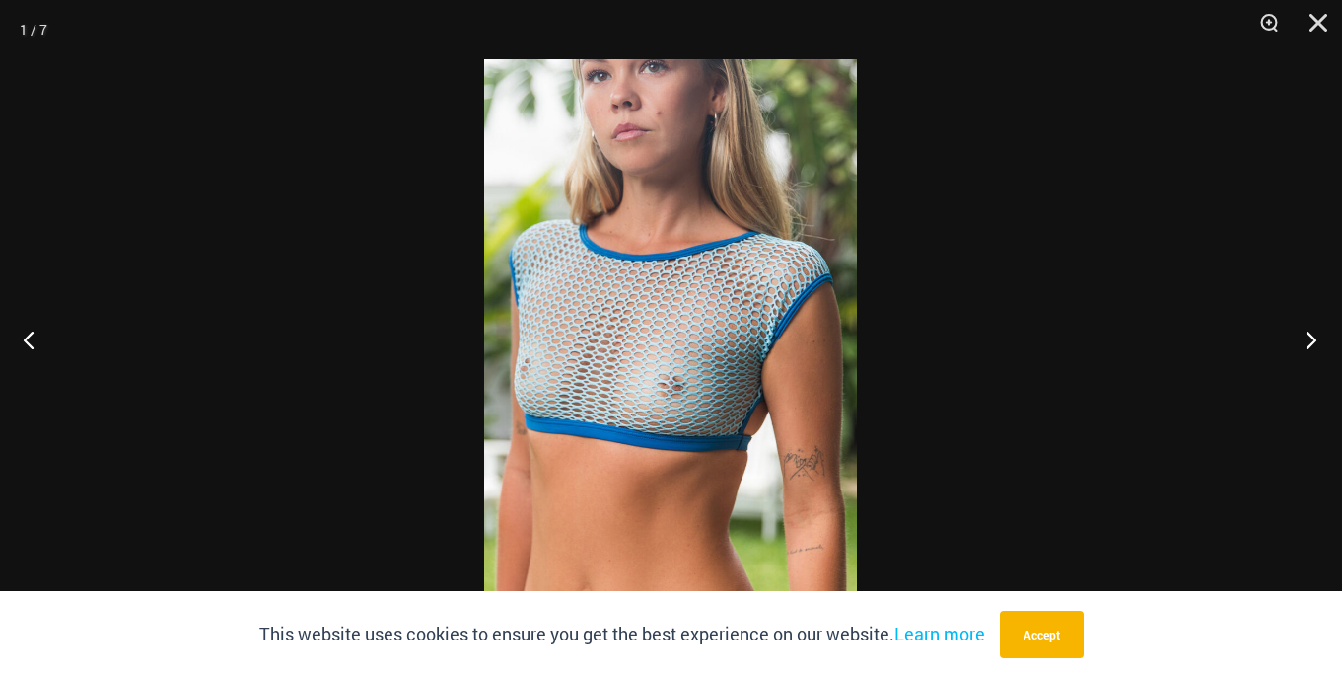
click at [1316, 333] on button "Next" at bounding box center [1305, 339] width 74 height 99
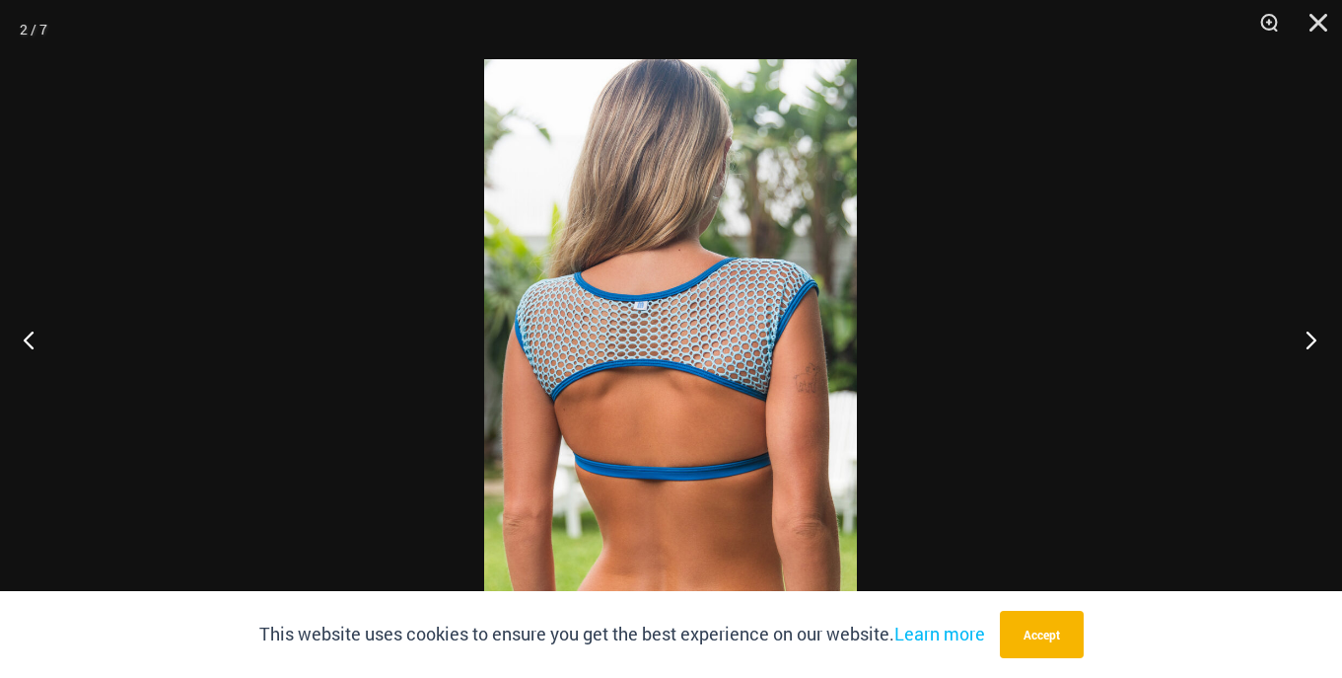
click at [1316, 333] on button "Next" at bounding box center [1305, 339] width 74 height 99
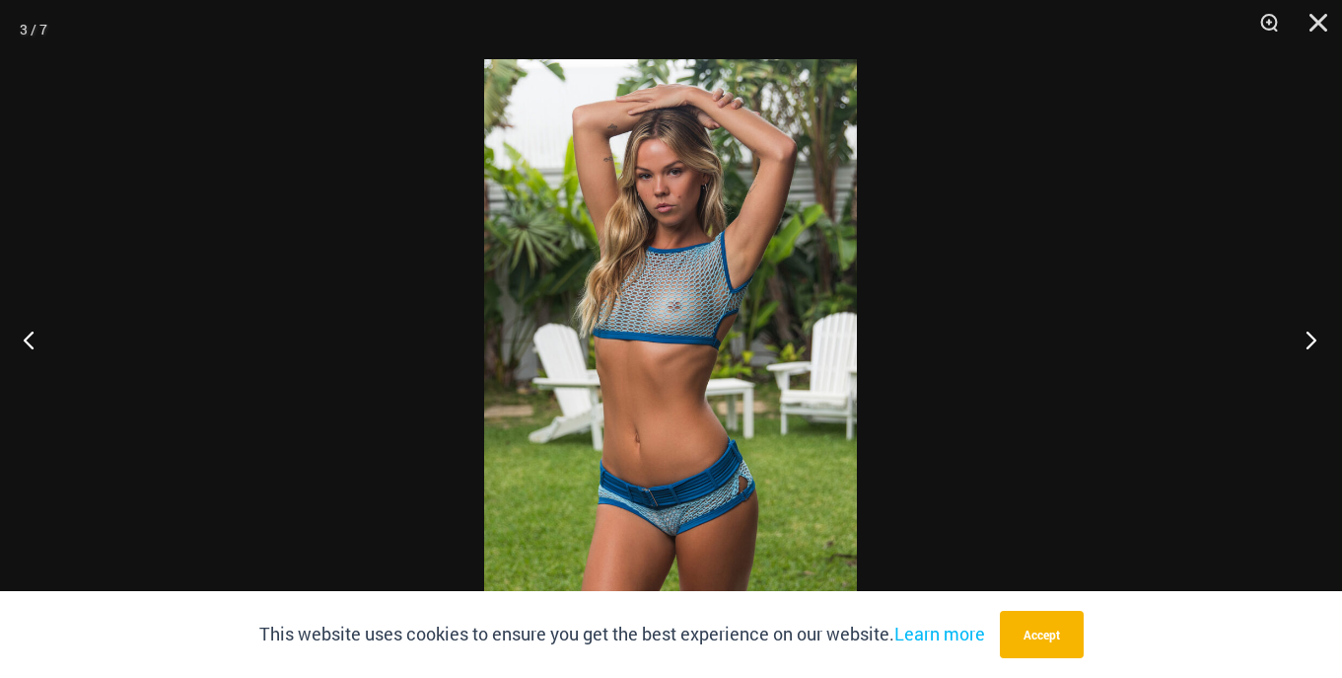
click at [1316, 333] on button "Next" at bounding box center [1305, 339] width 74 height 99
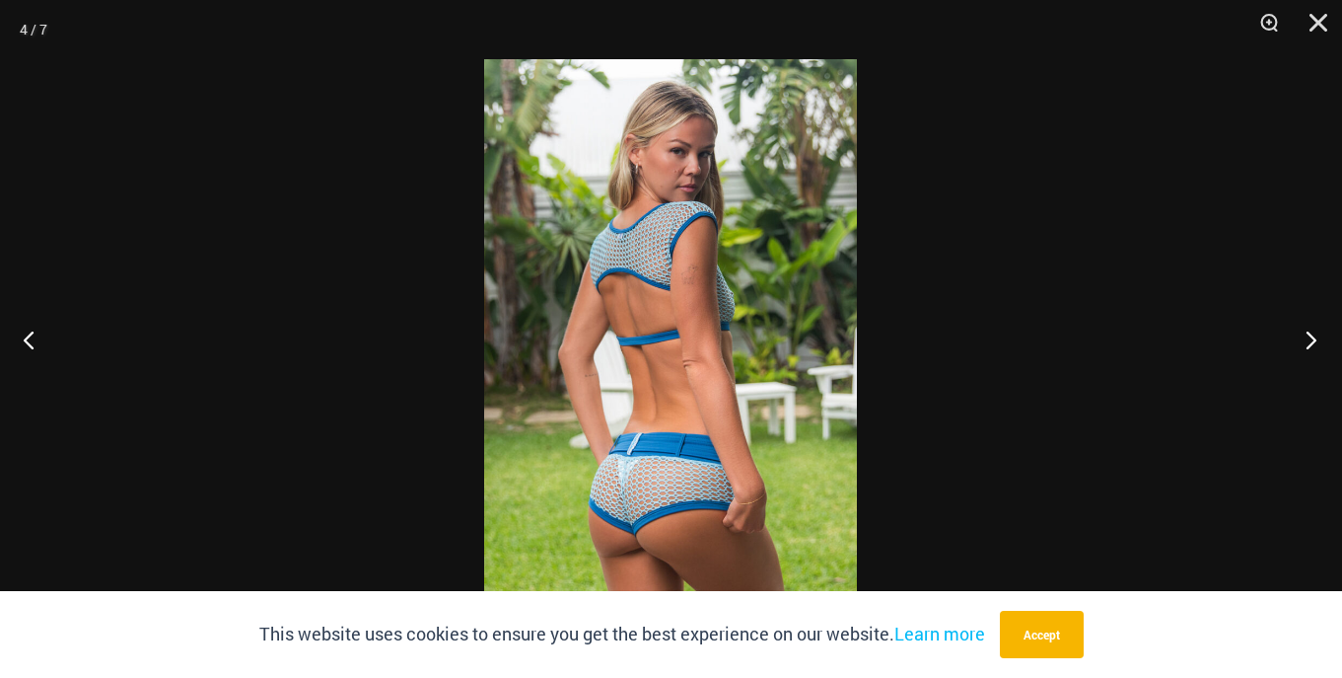
click at [1316, 333] on button "Next" at bounding box center [1305, 339] width 74 height 99
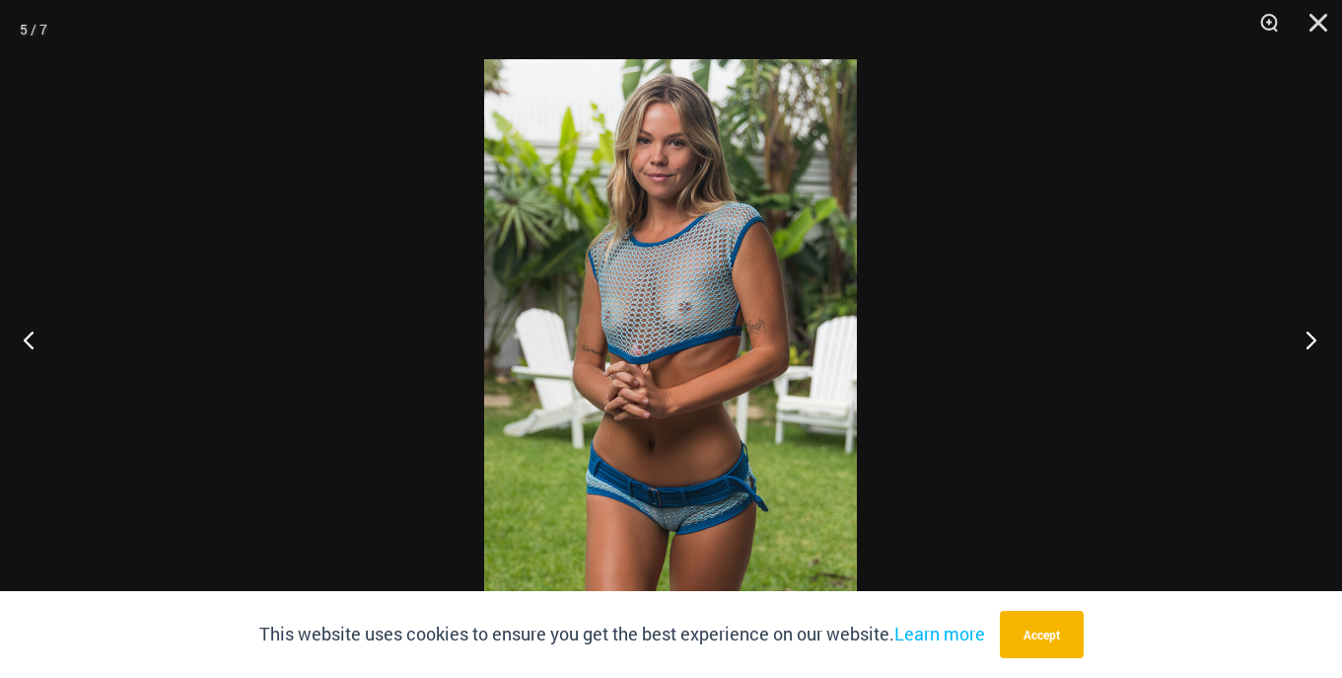
click at [1316, 333] on button "Next" at bounding box center [1305, 339] width 74 height 99
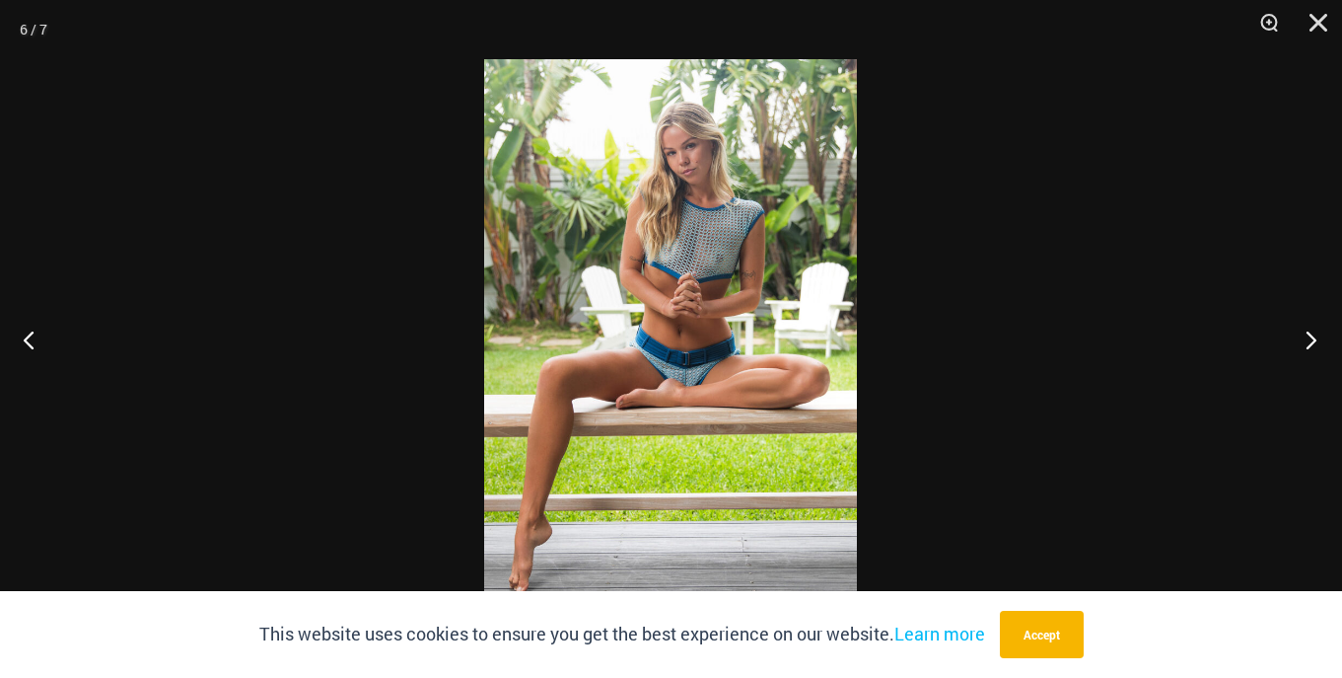
click at [1316, 333] on button "Next" at bounding box center [1305, 339] width 74 height 99
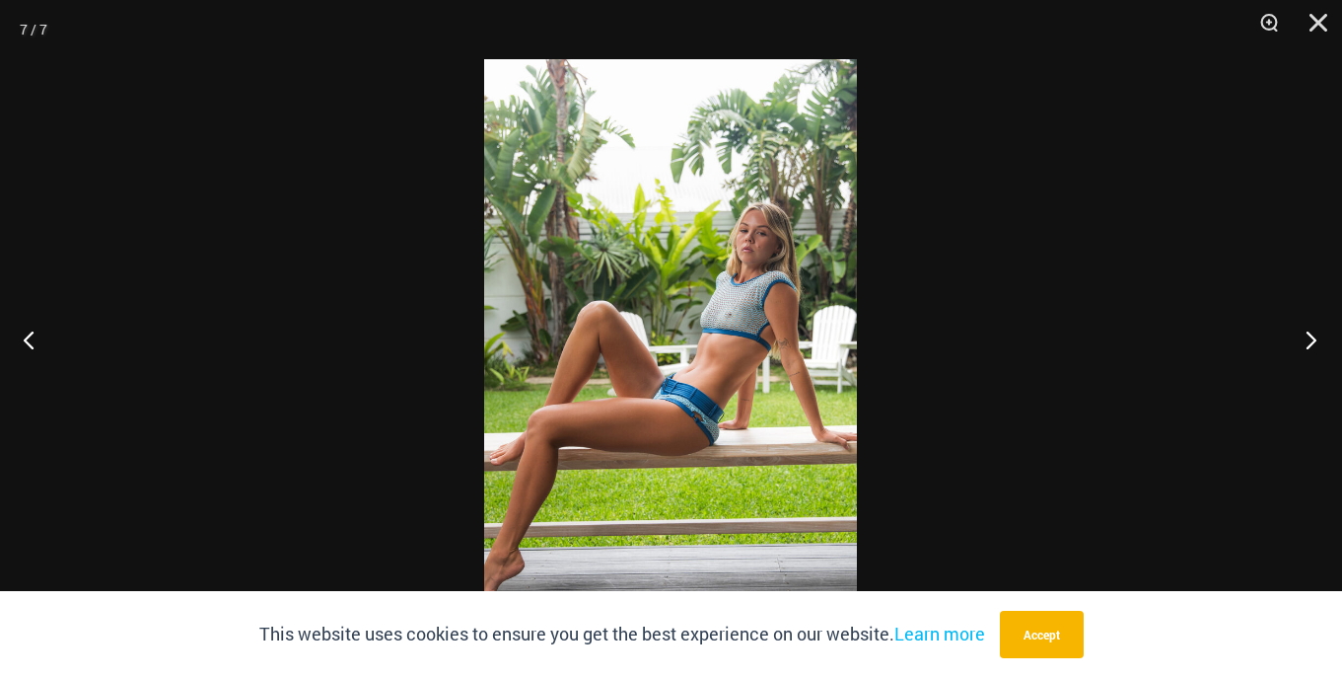
click at [1316, 333] on button "Next" at bounding box center [1305, 339] width 74 height 99
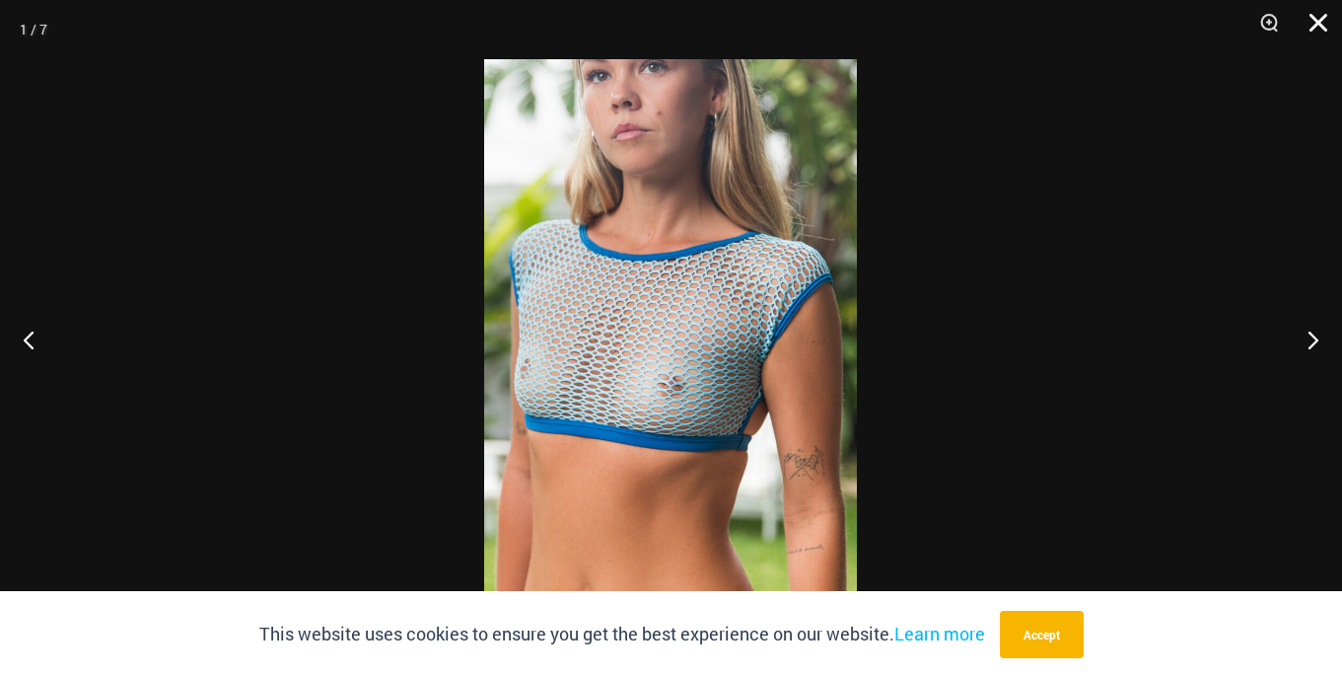
click at [1311, 15] on button "Close" at bounding box center [1311, 29] width 49 height 59
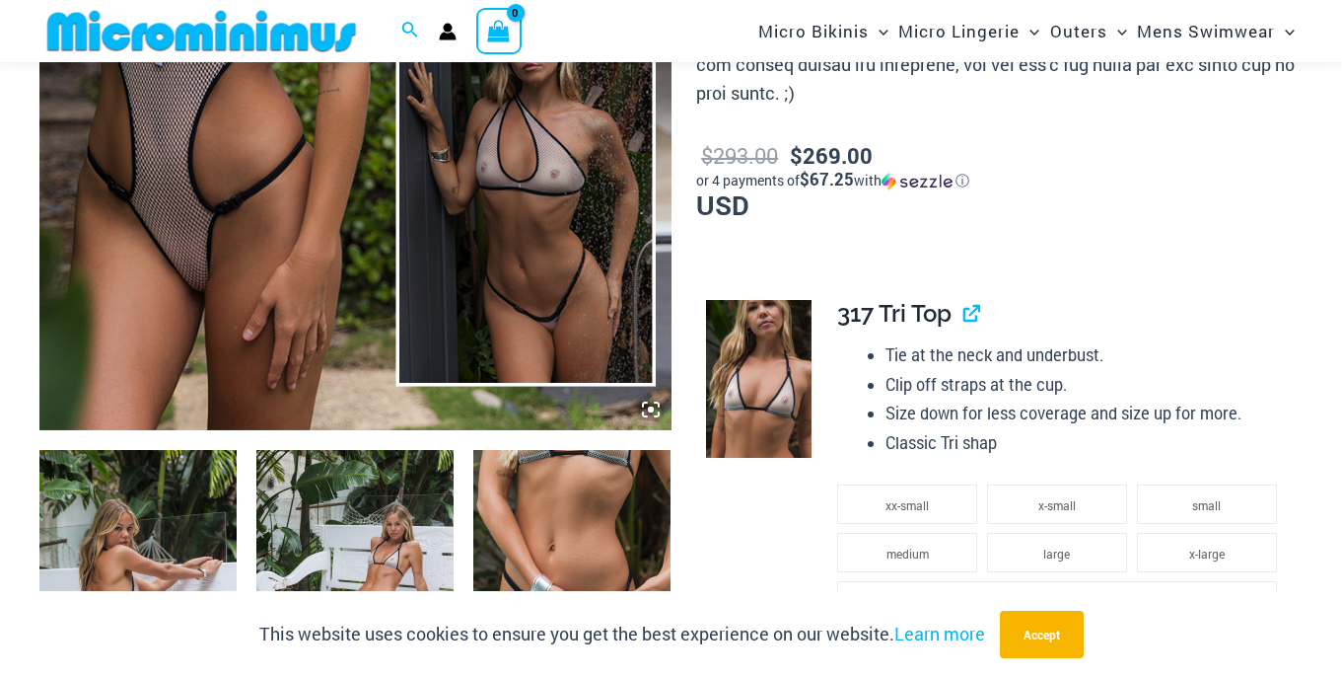
scroll to position [771, 0]
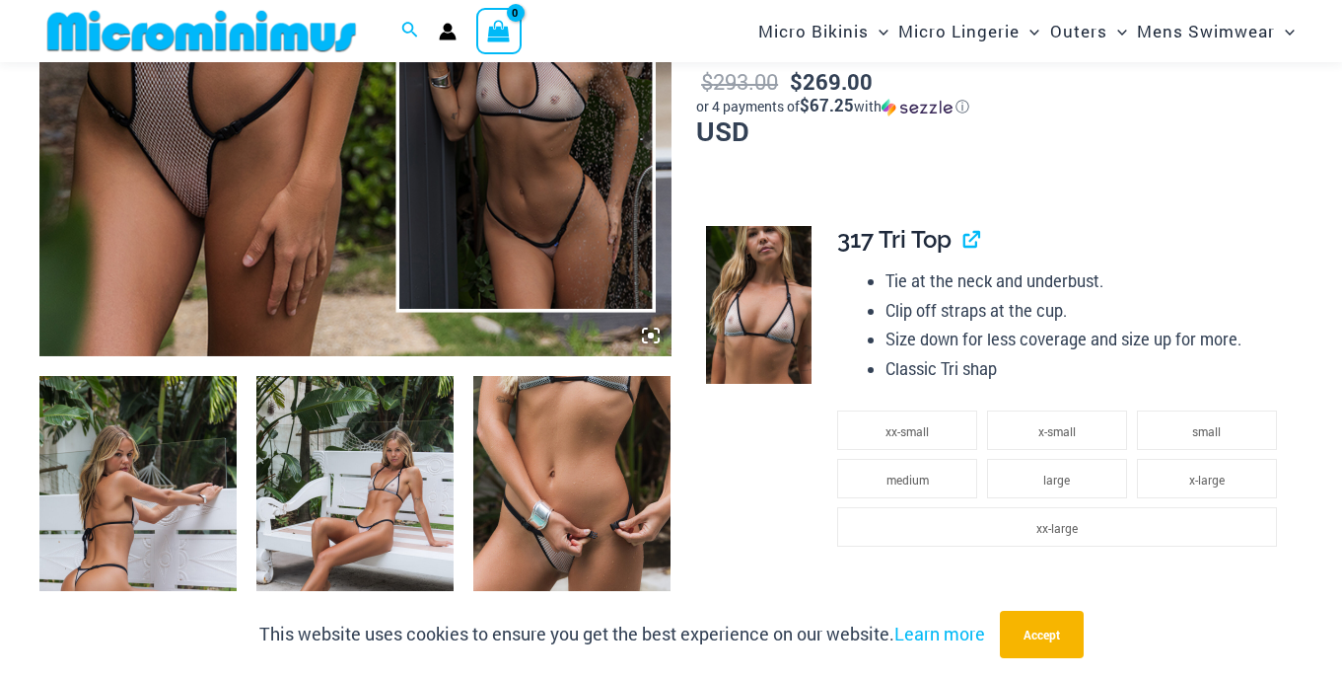
click at [144, 448] on img at bounding box center [137, 524] width 197 height 296
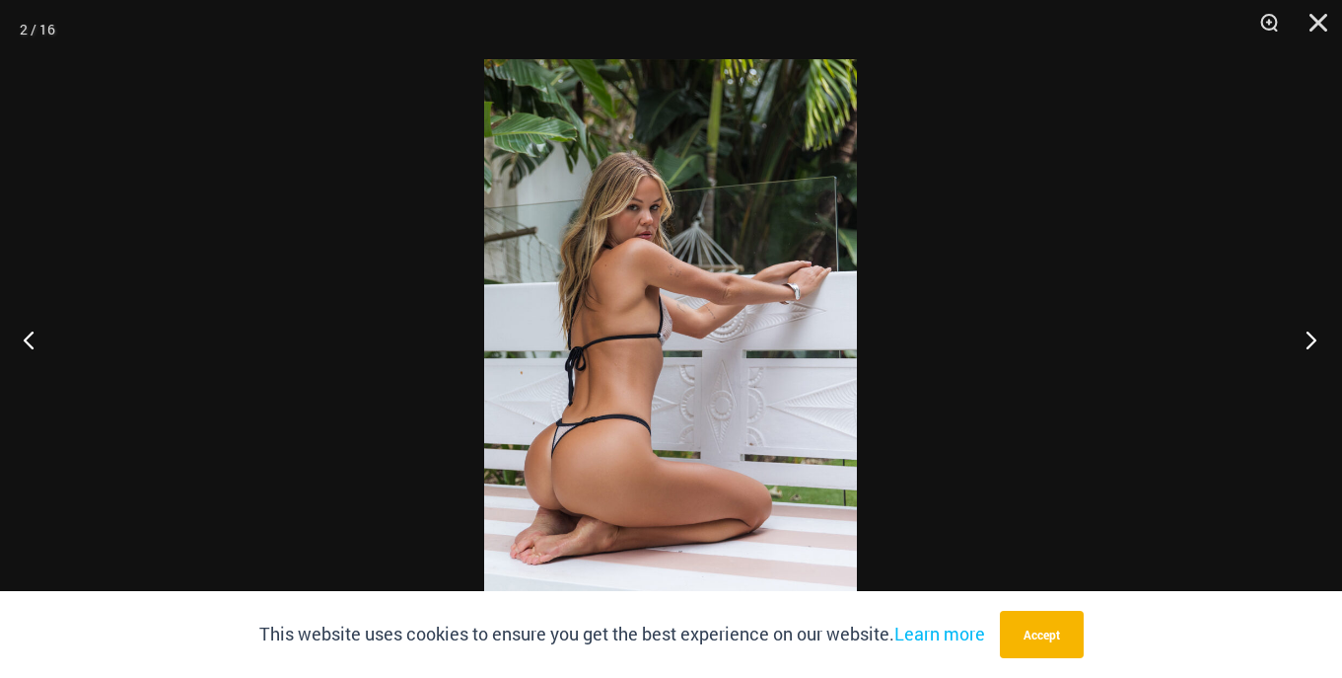
click at [1313, 339] on button "Next" at bounding box center [1305, 339] width 74 height 99
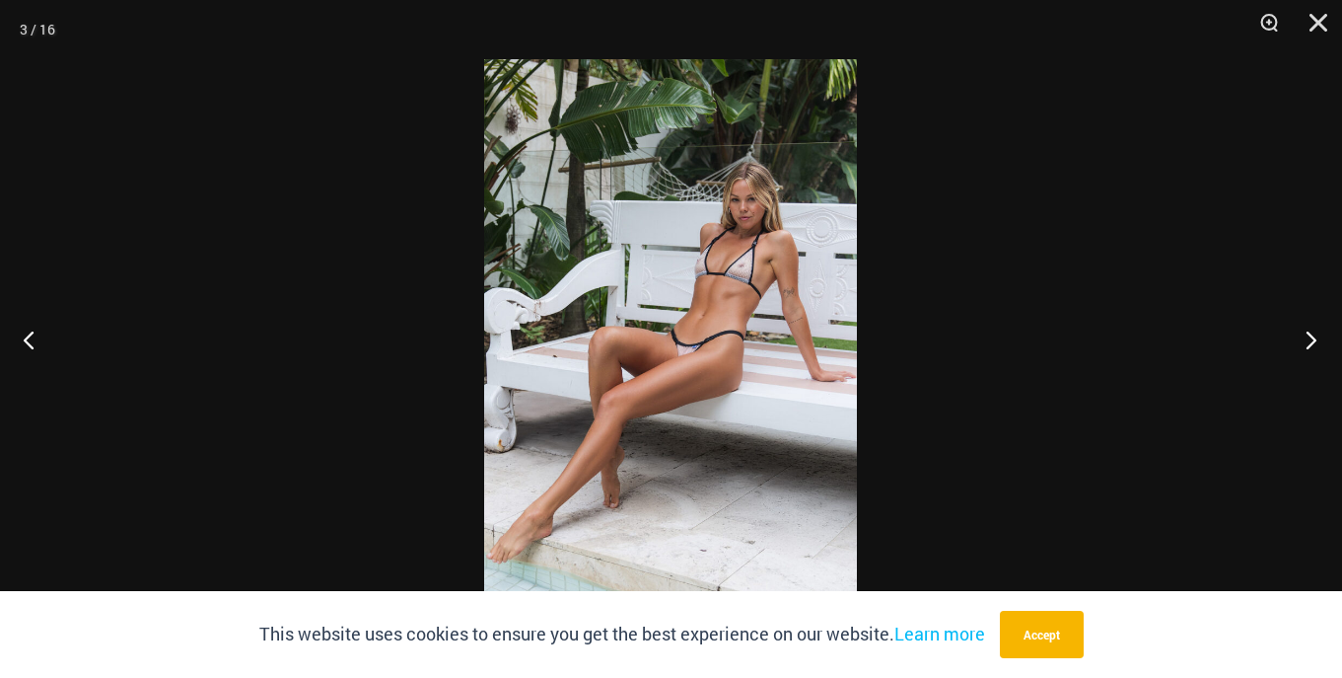
click at [1313, 339] on button "Next" at bounding box center [1305, 339] width 74 height 99
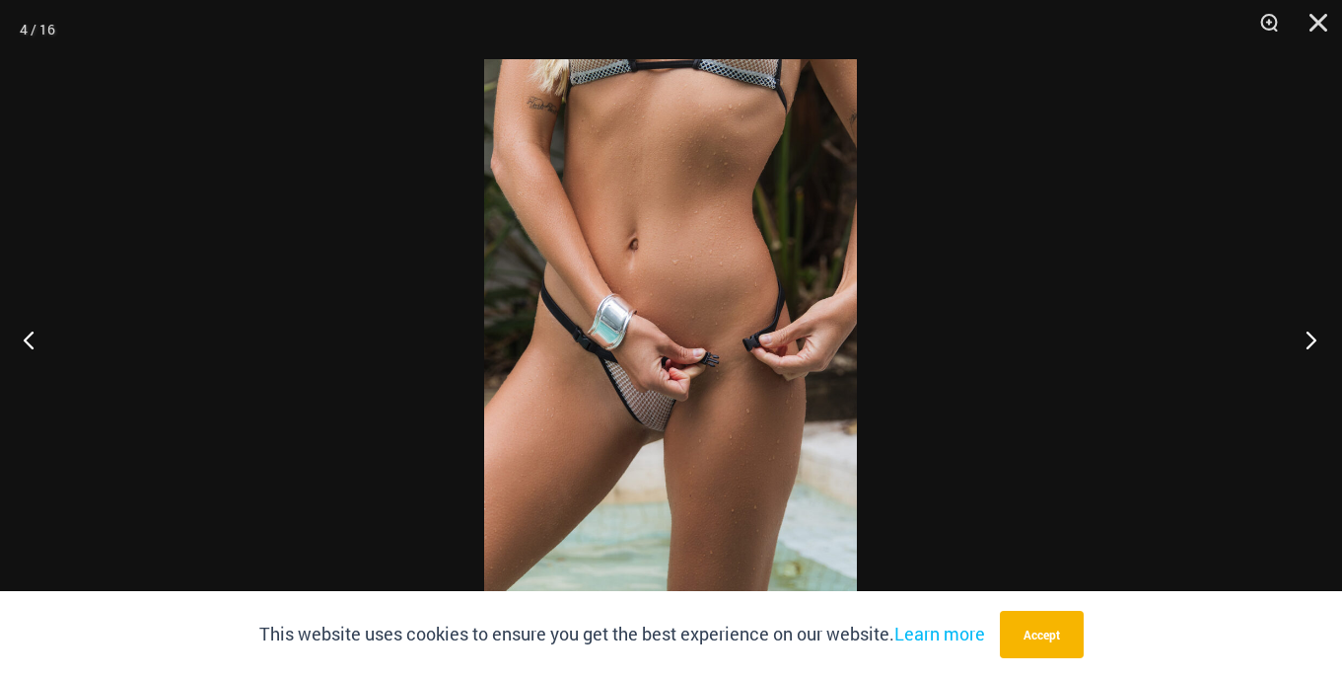
click at [1313, 339] on button "Next" at bounding box center [1305, 339] width 74 height 99
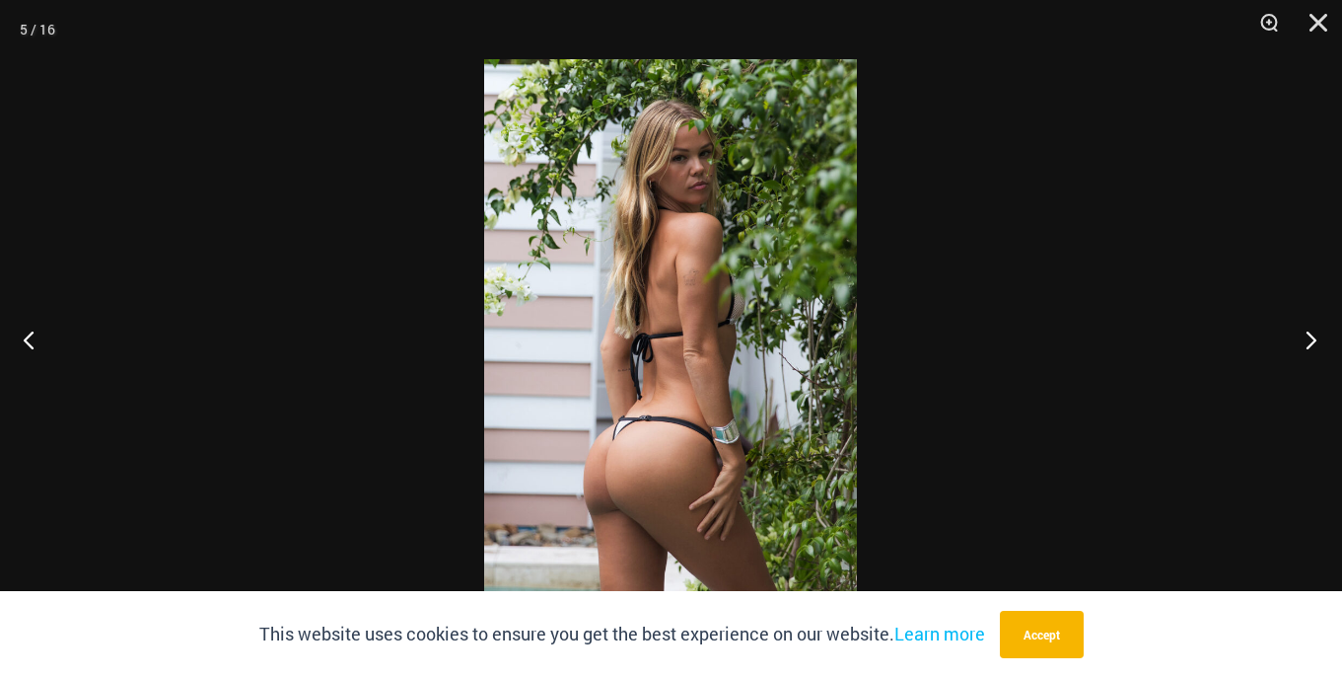
click at [1313, 339] on button "Next" at bounding box center [1305, 339] width 74 height 99
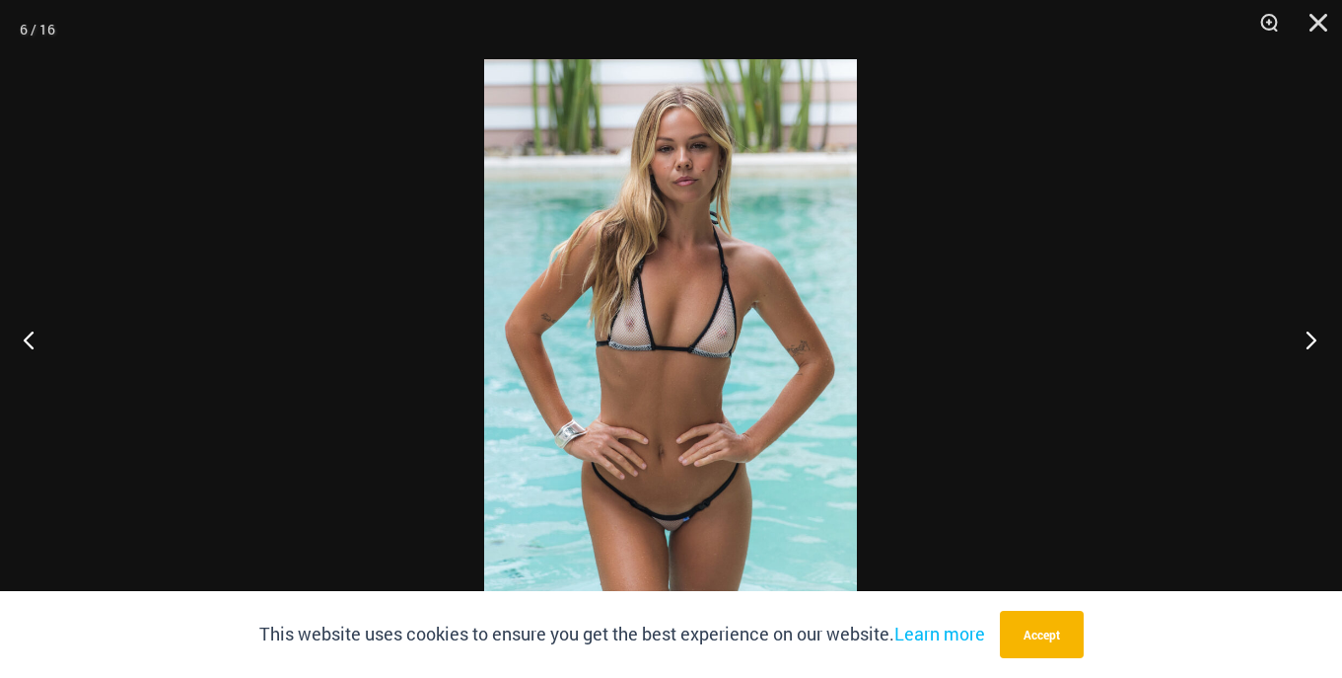
click at [1313, 339] on button "Next" at bounding box center [1305, 339] width 74 height 99
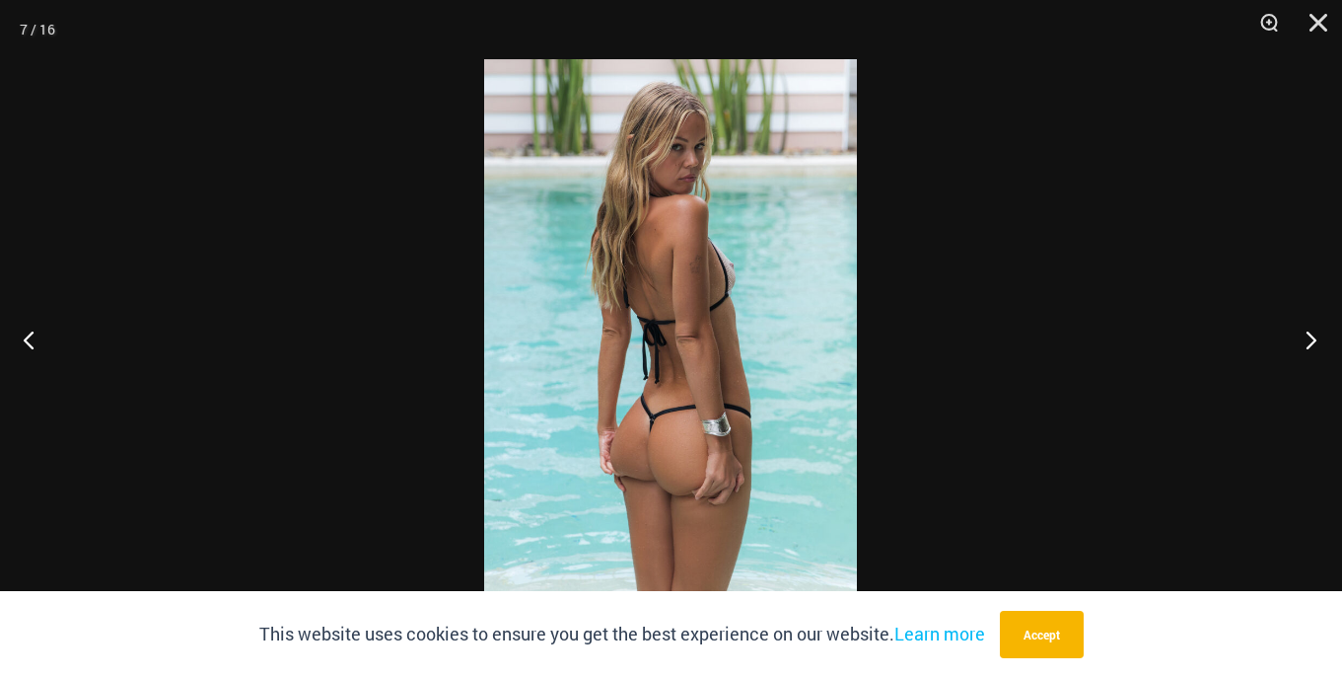
click at [1313, 339] on button "Next" at bounding box center [1305, 339] width 74 height 99
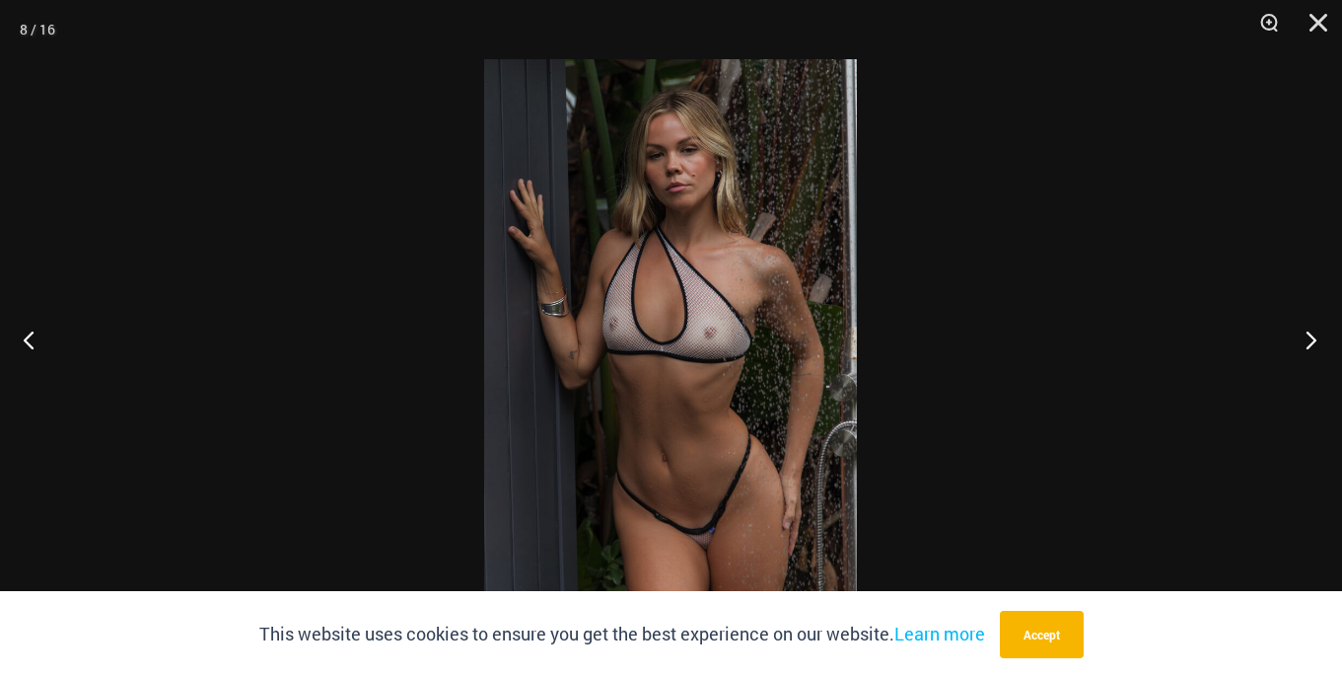
click at [1313, 339] on button "Next" at bounding box center [1305, 339] width 74 height 99
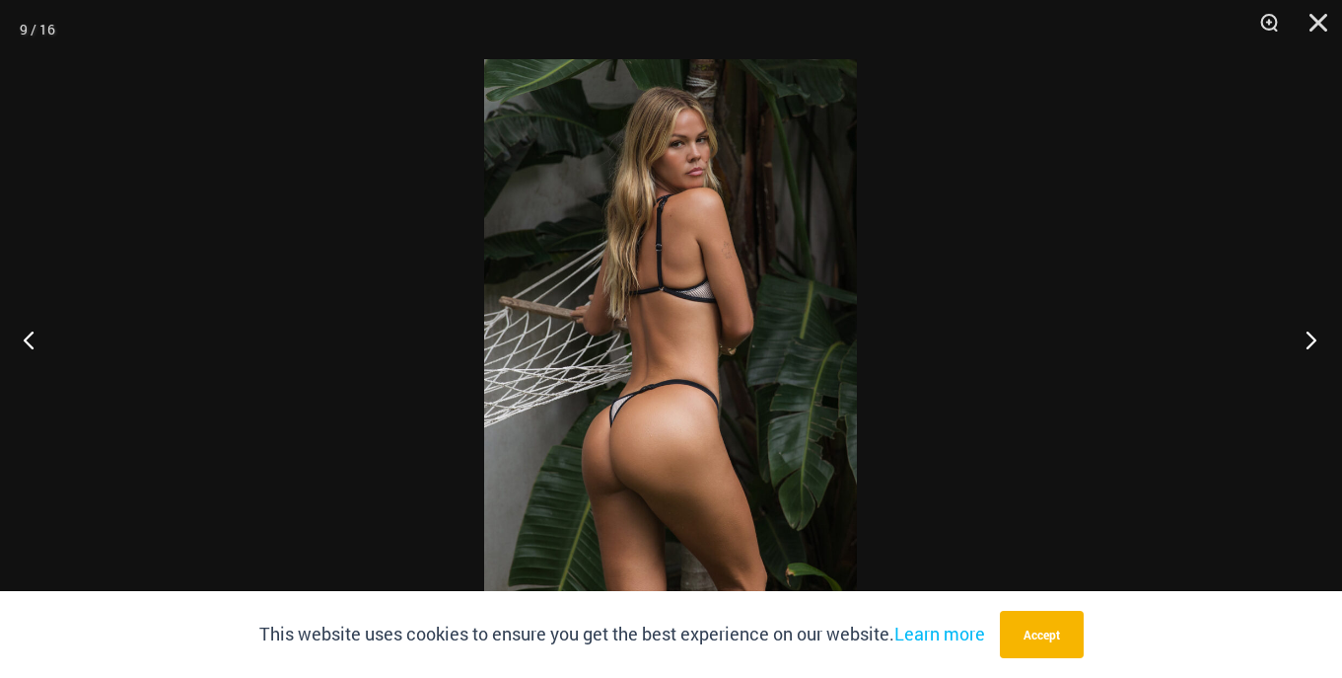
click at [1313, 339] on button "Next" at bounding box center [1305, 339] width 74 height 99
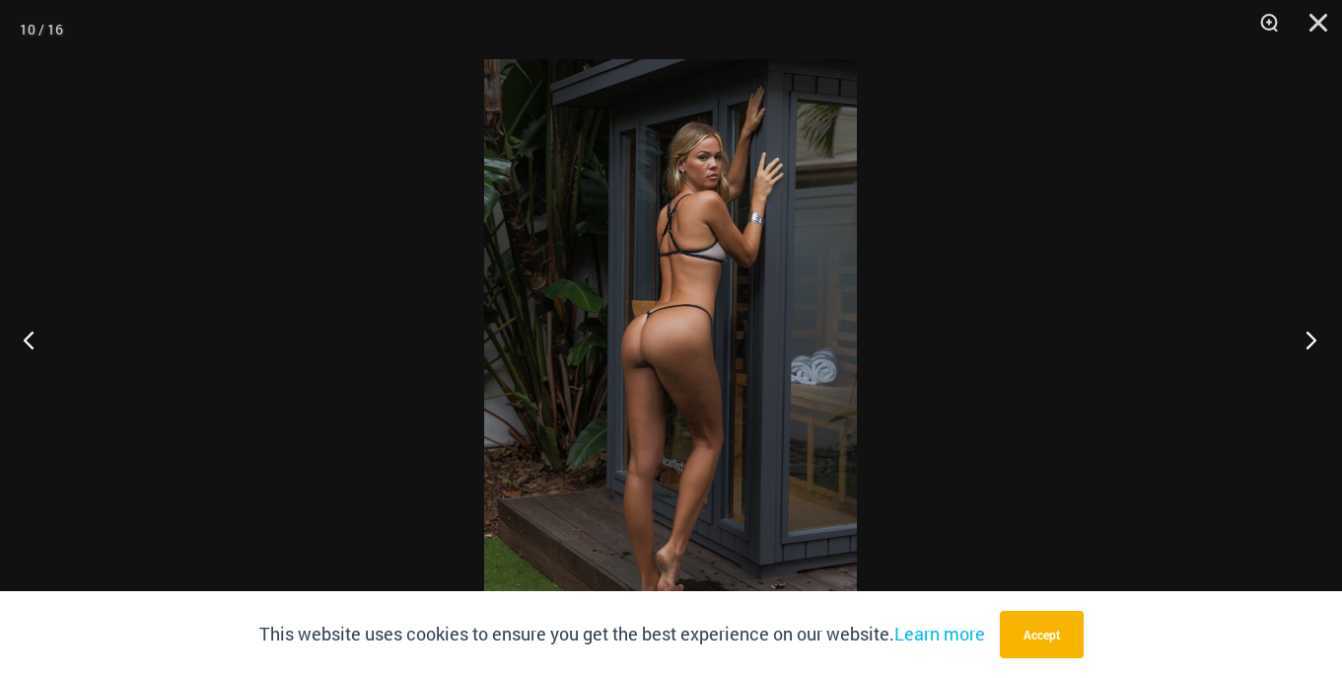
click at [1313, 339] on button "Next" at bounding box center [1305, 339] width 74 height 99
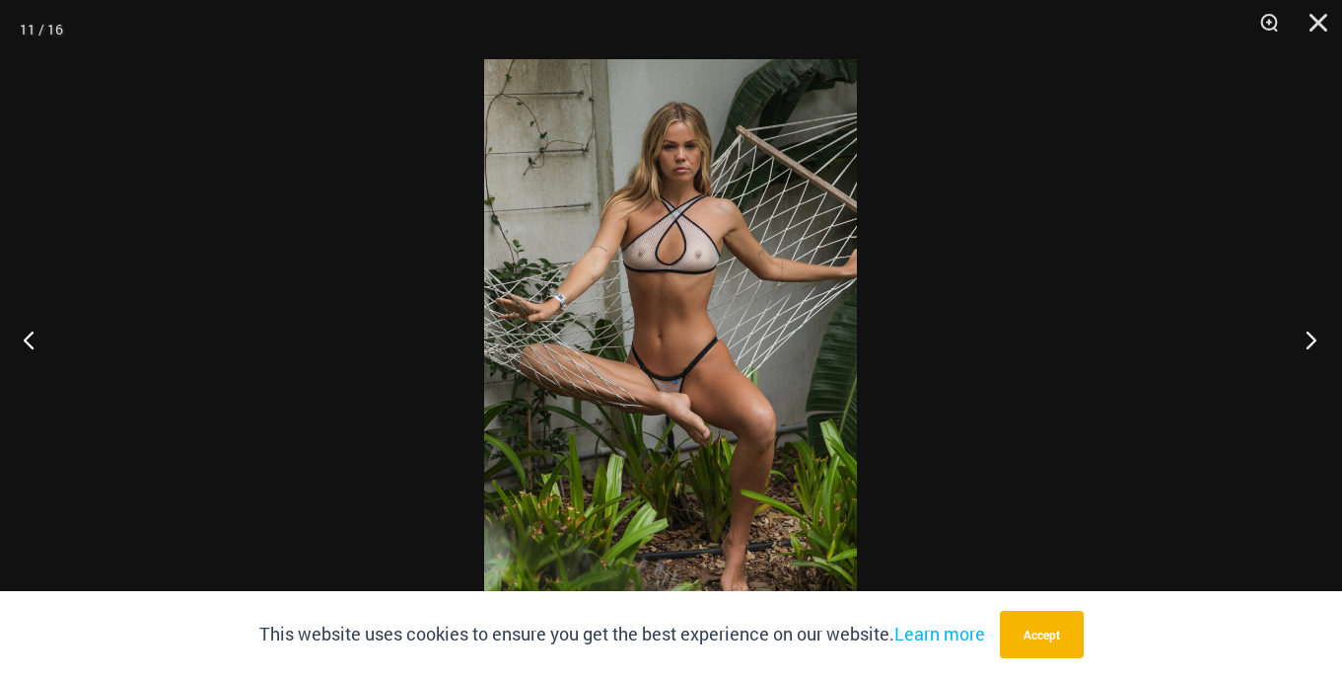
click at [1313, 339] on button "Next" at bounding box center [1305, 339] width 74 height 99
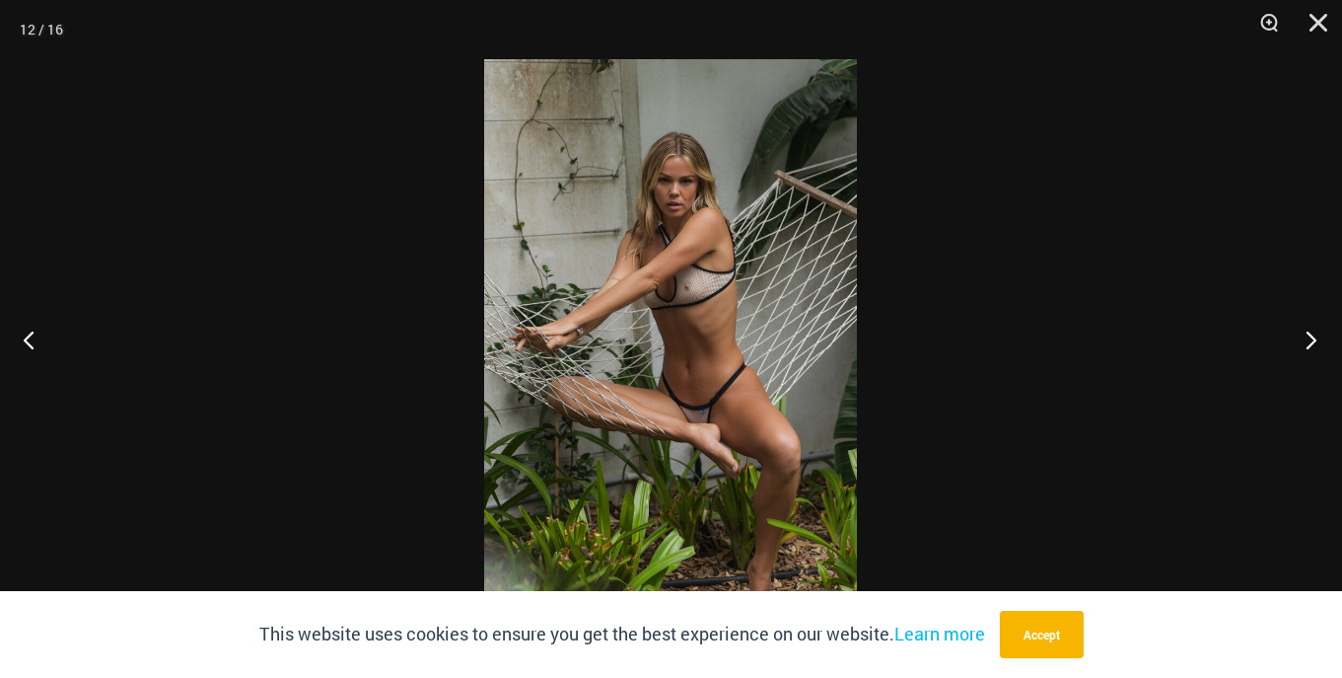
click at [1313, 339] on button "Next" at bounding box center [1305, 339] width 74 height 99
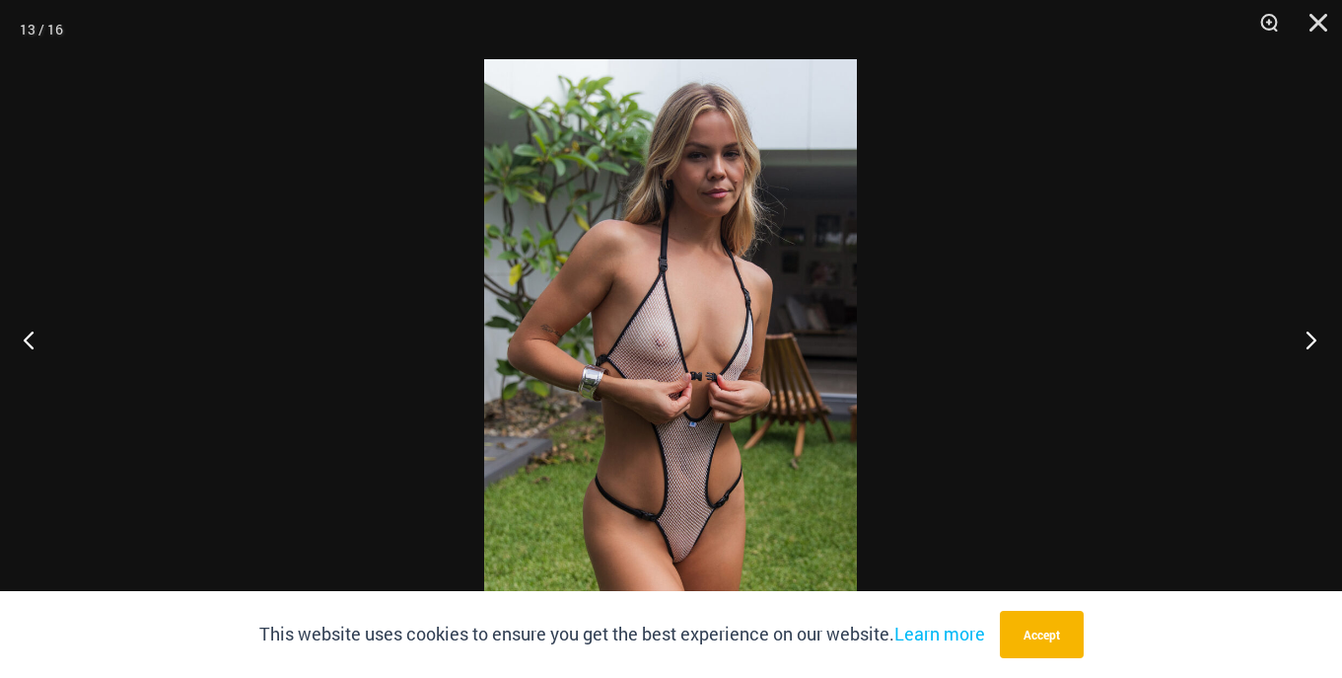
click at [1313, 339] on button "Next" at bounding box center [1305, 339] width 74 height 99
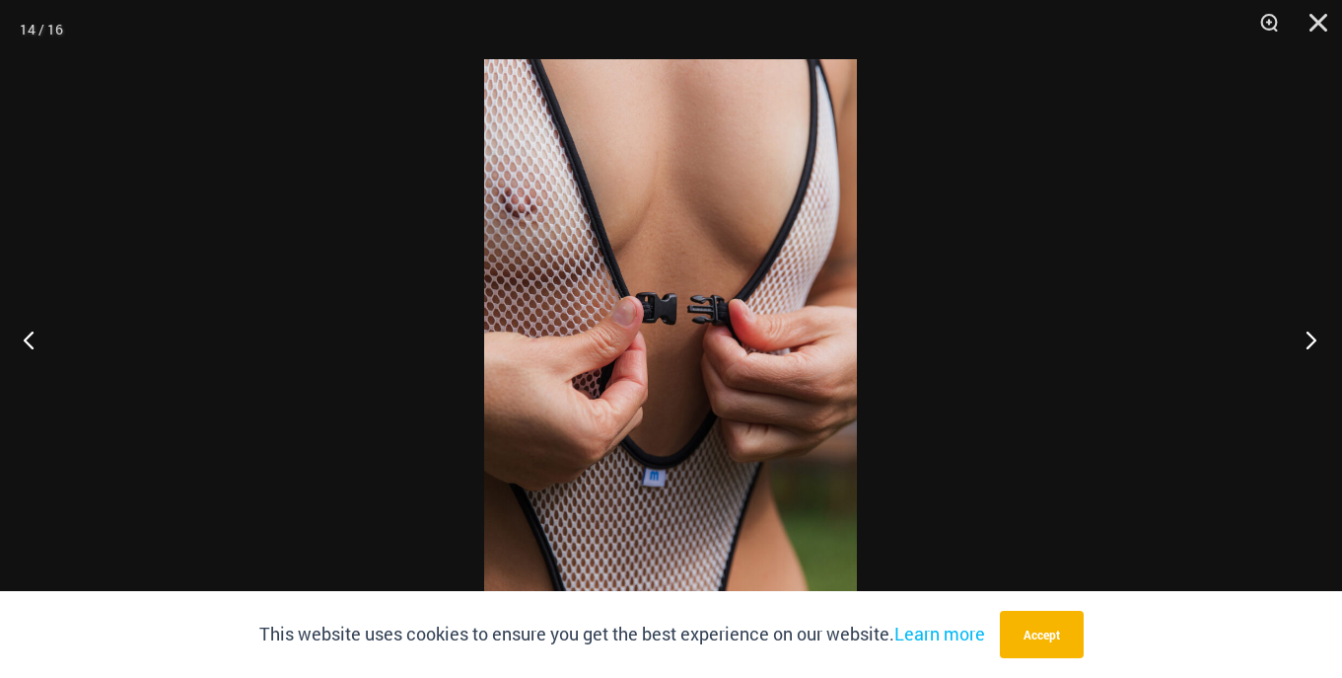
click at [1313, 339] on button "Next" at bounding box center [1305, 339] width 74 height 99
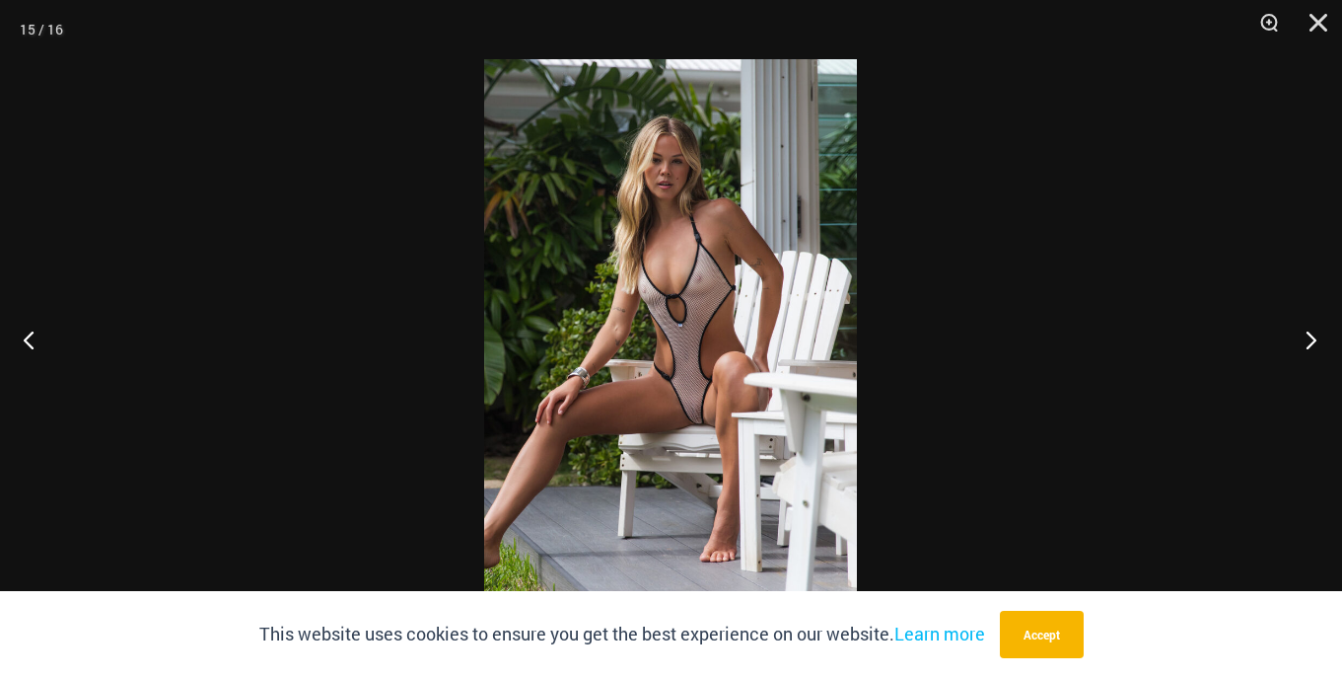
click at [1313, 339] on button "Next" at bounding box center [1305, 339] width 74 height 99
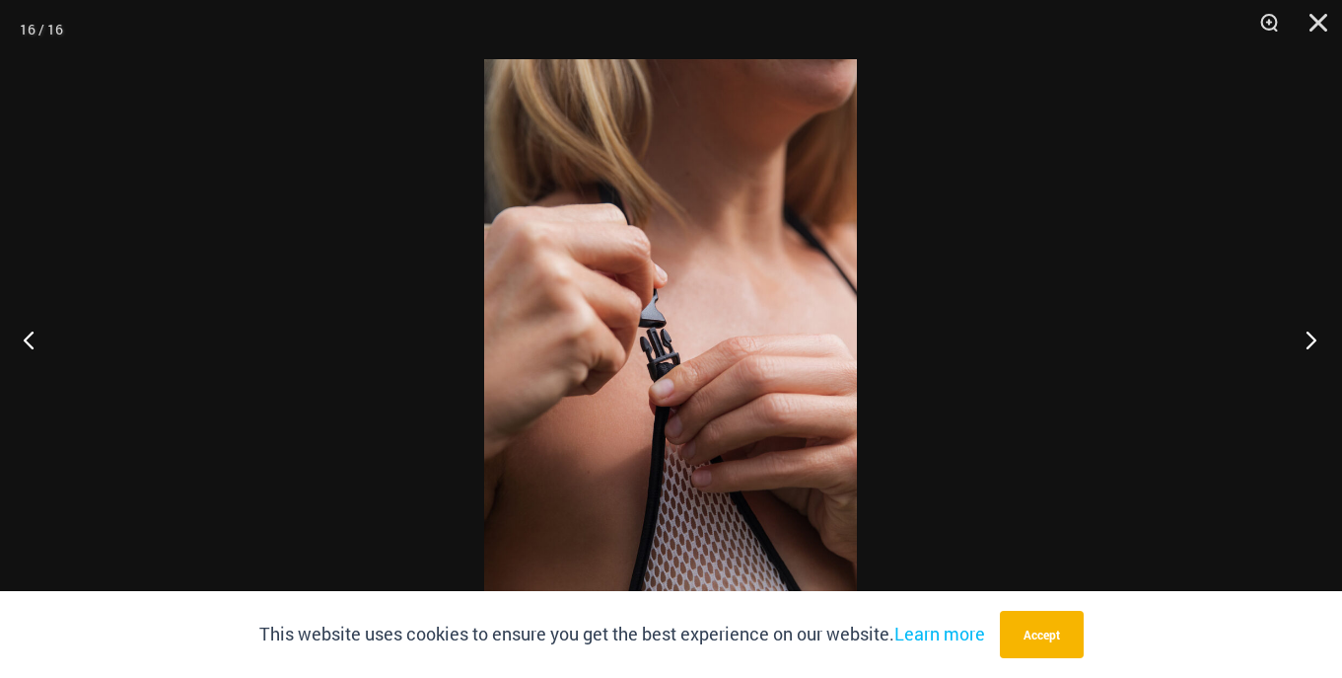
click at [1313, 339] on button "Next" at bounding box center [1305, 339] width 74 height 99
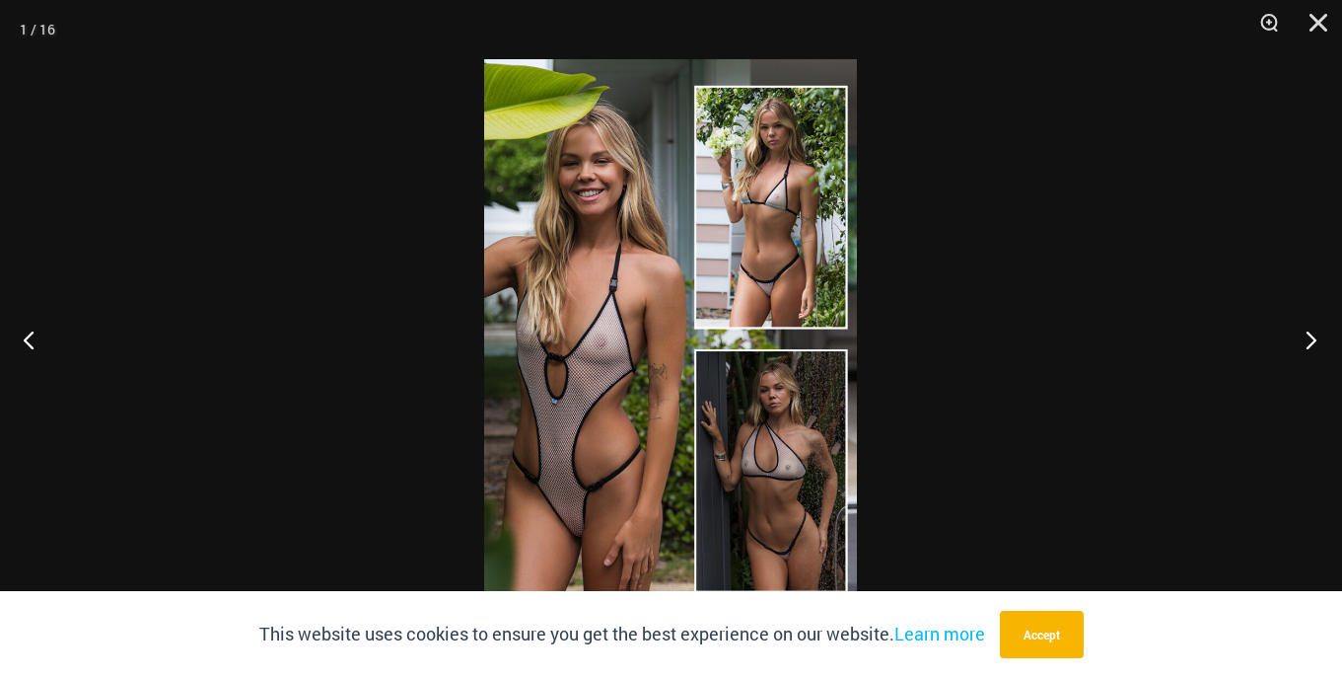
click at [1313, 339] on button "Next" at bounding box center [1305, 339] width 74 height 99
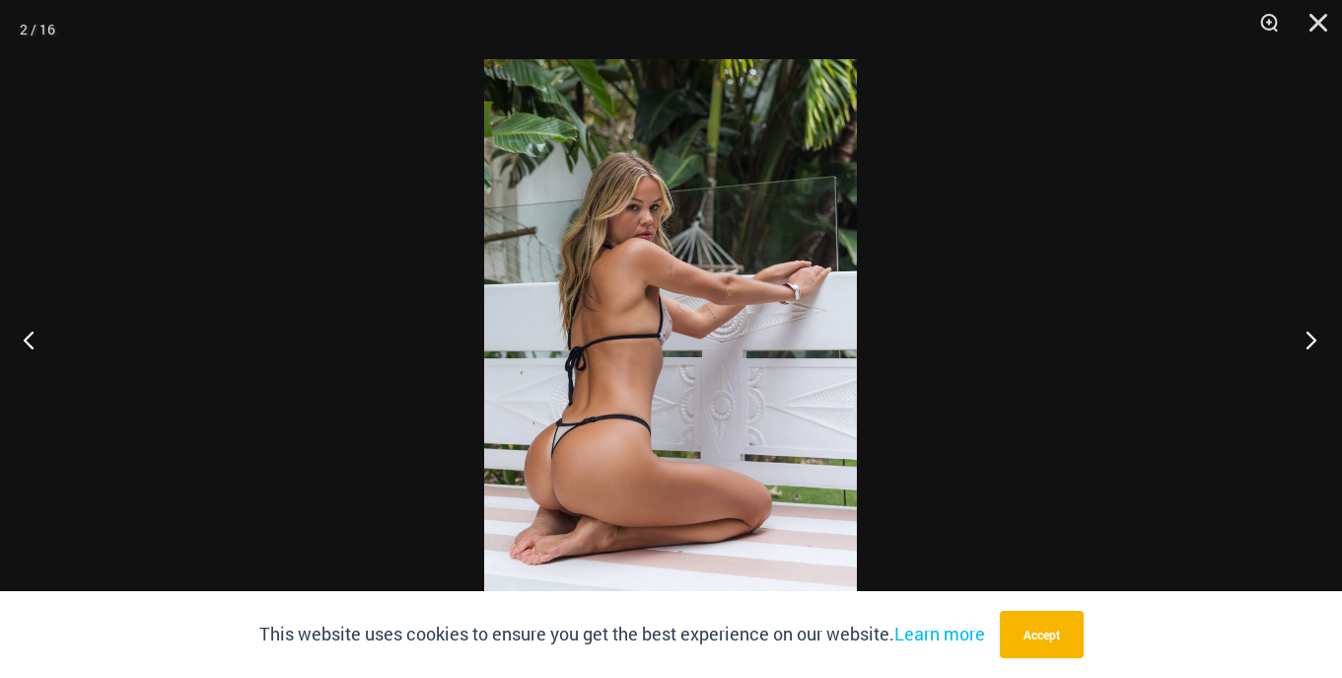
click at [1313, 339] on button "Next" at bounding box center [1305, 339] width 74 height 99
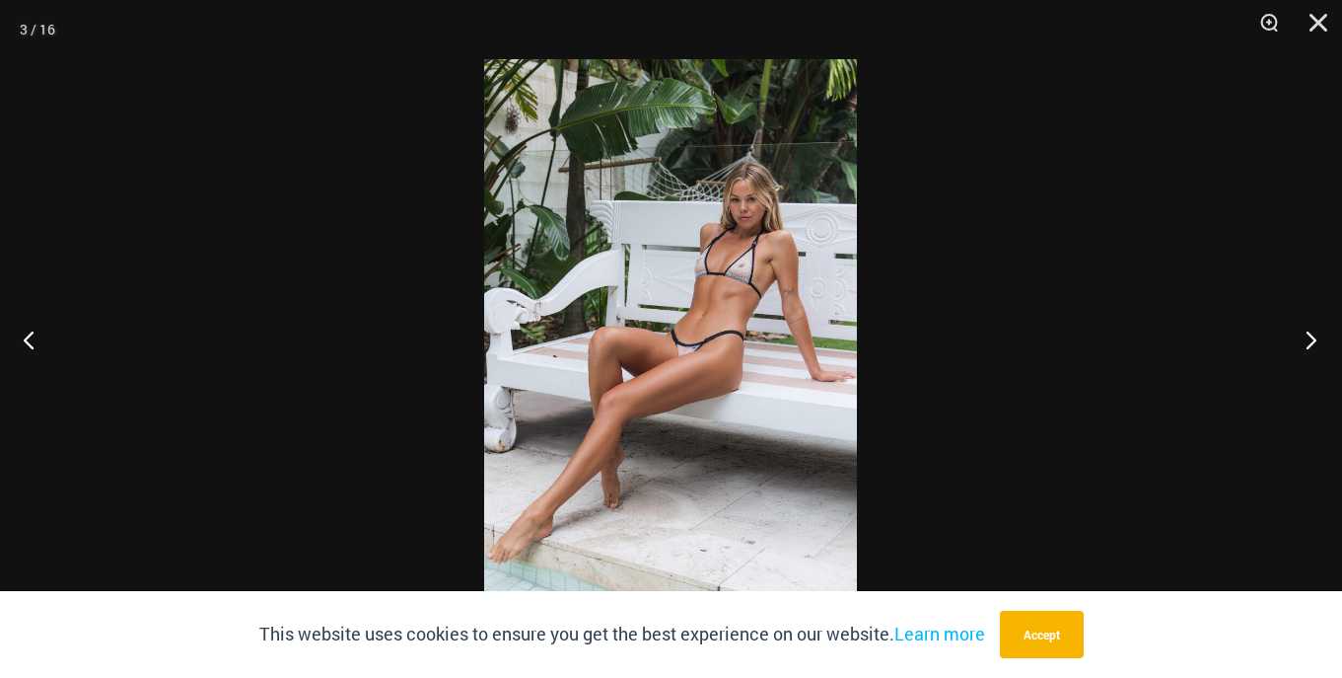
click at [1313, 339] on button "Next" at bounding box center [1305, 339] width 74 height 99
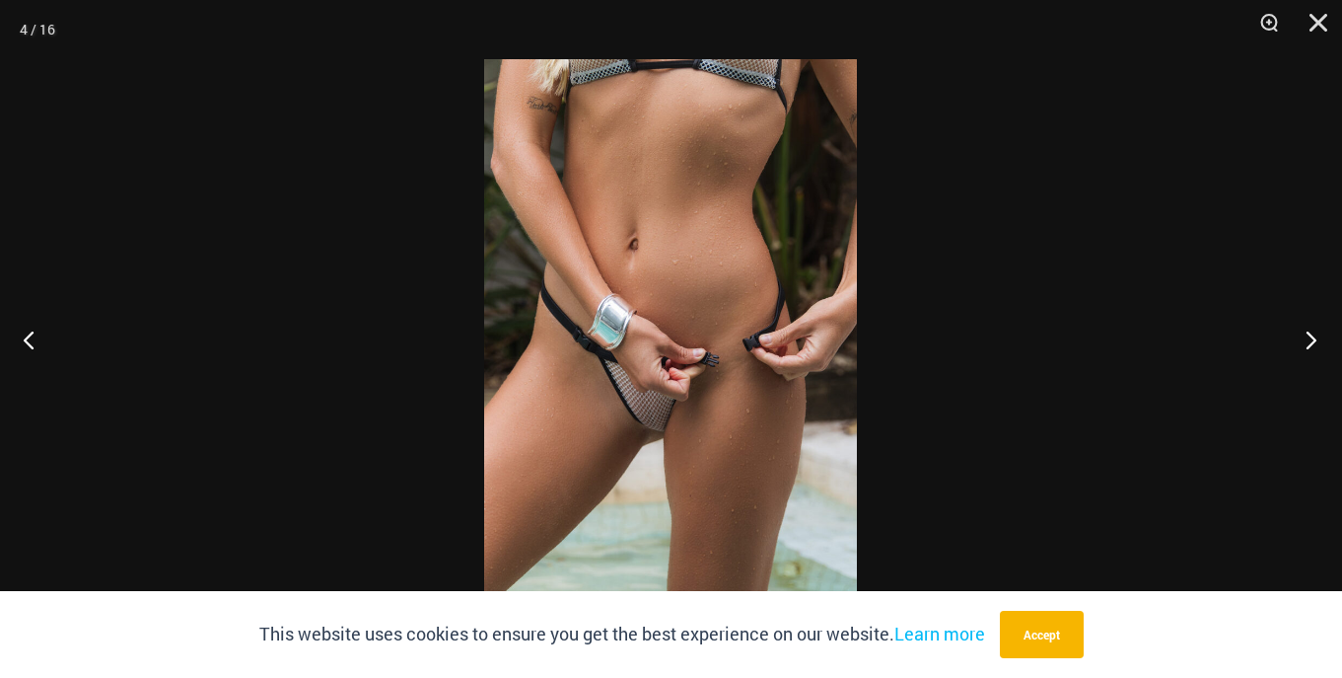
click at [1313, 339] on button "Next" at bounding box center [1305, 339] width 74 height 99
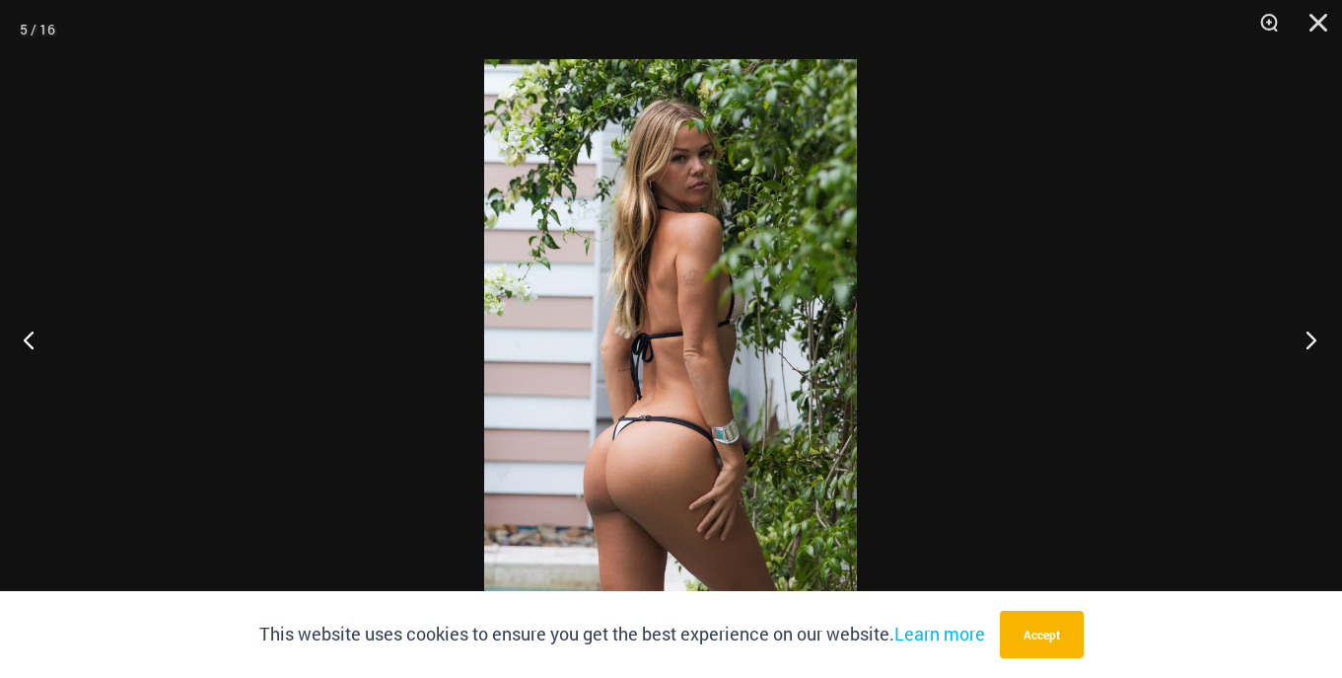
click at [1313, 339] on button "Next" at bounding box center [1305, 339] width 74 height 99
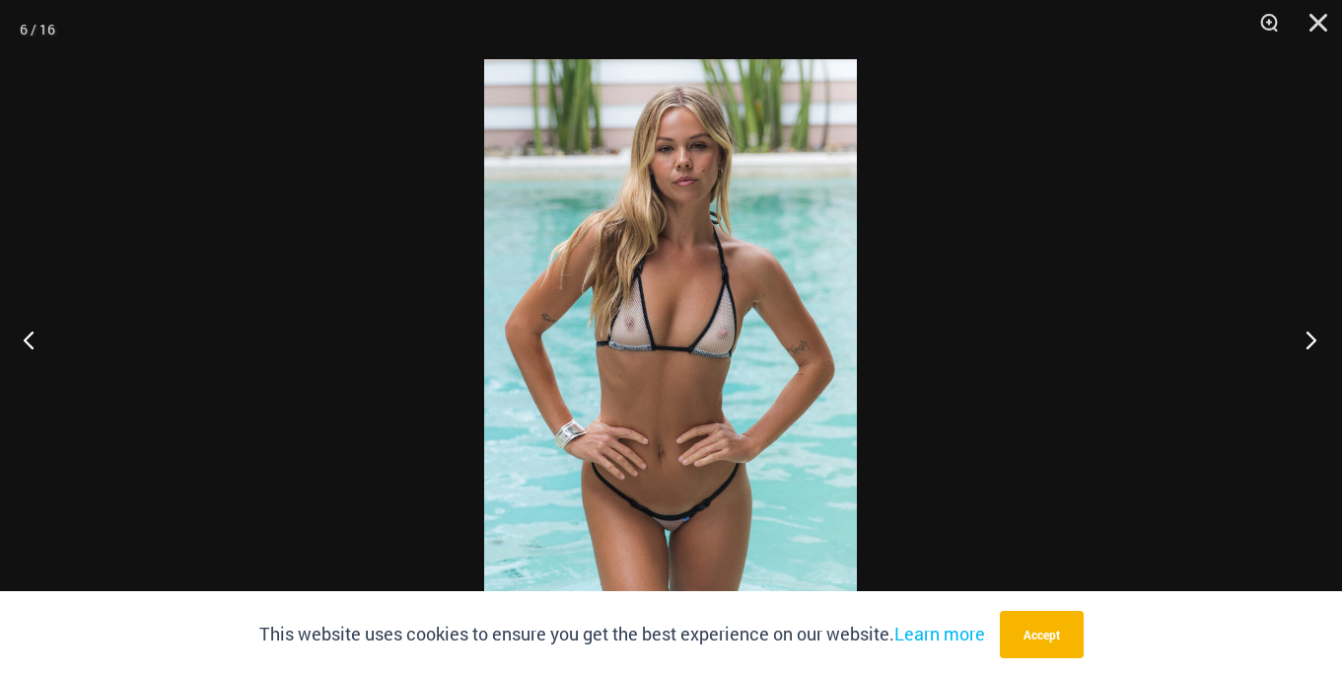
click at [1313, 339] on button "Next" at bounding box center [1305, 339] width 74 height 99
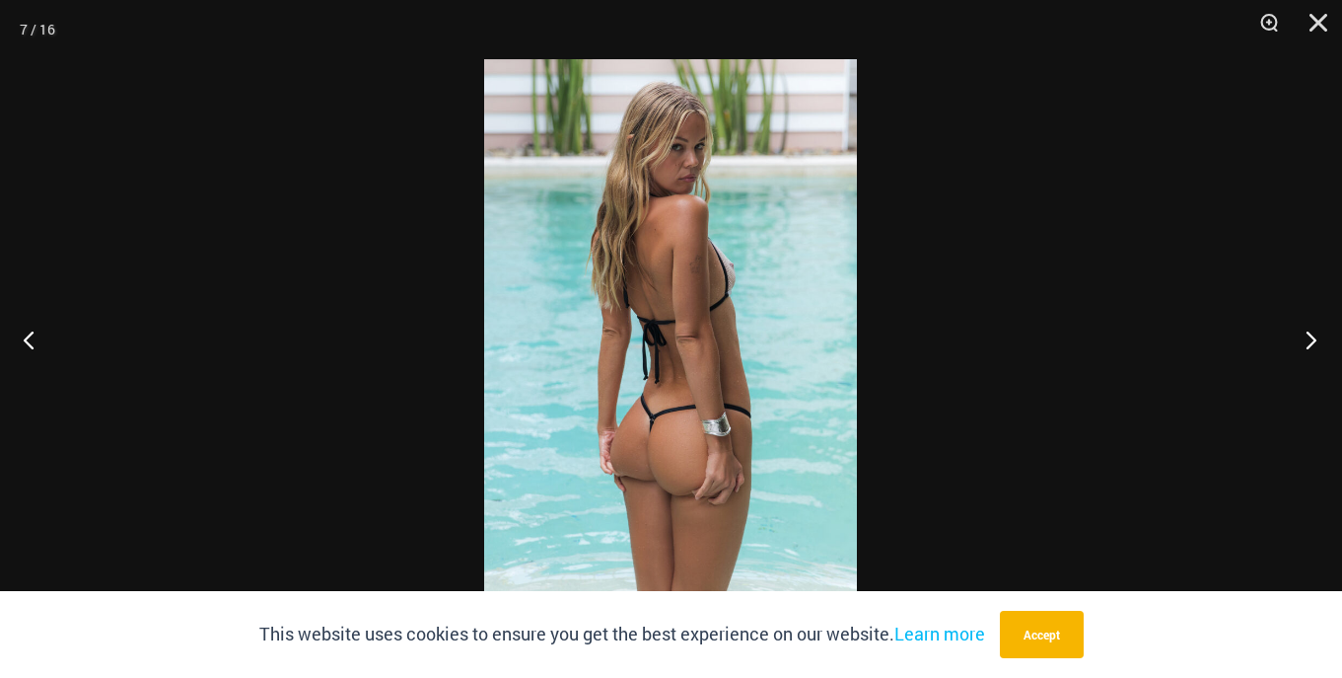
click at [1313, 339] on button "Next" at bounding box center [1305, 339] width 74 height 99
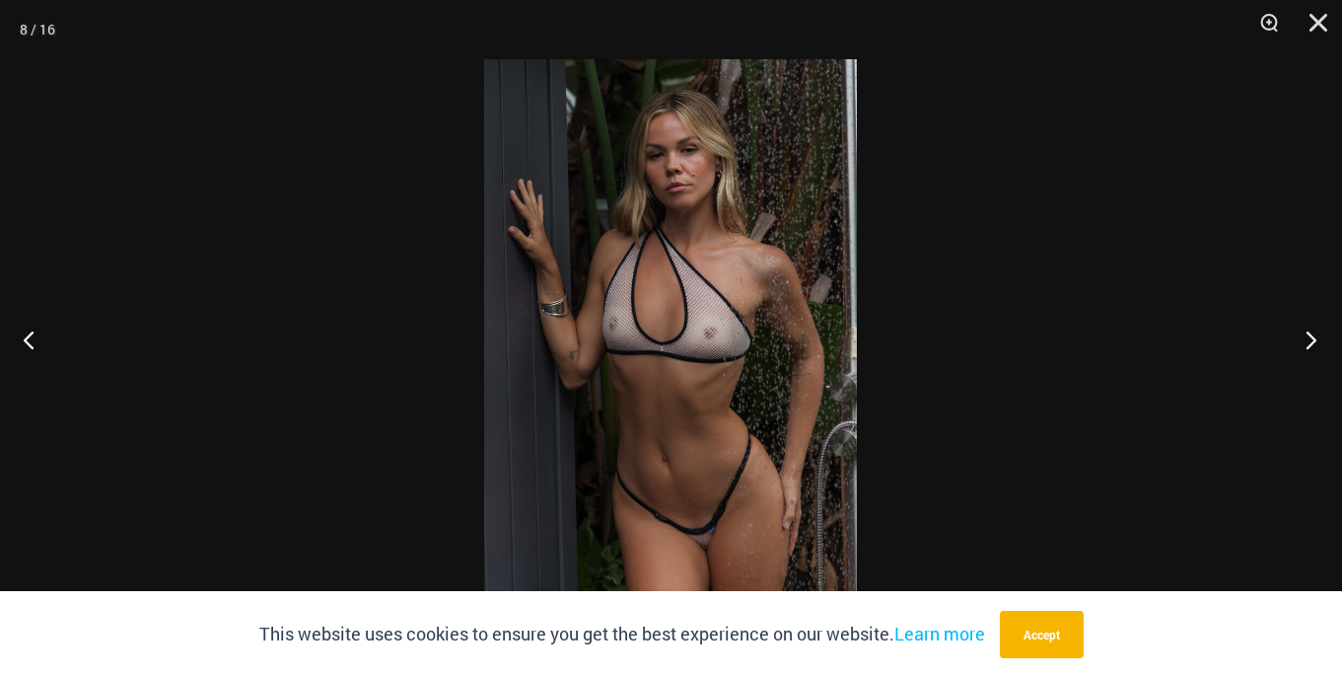
click at [1313, 339] on button "Next" at bounding box center [1305, 339] width 74 height 99
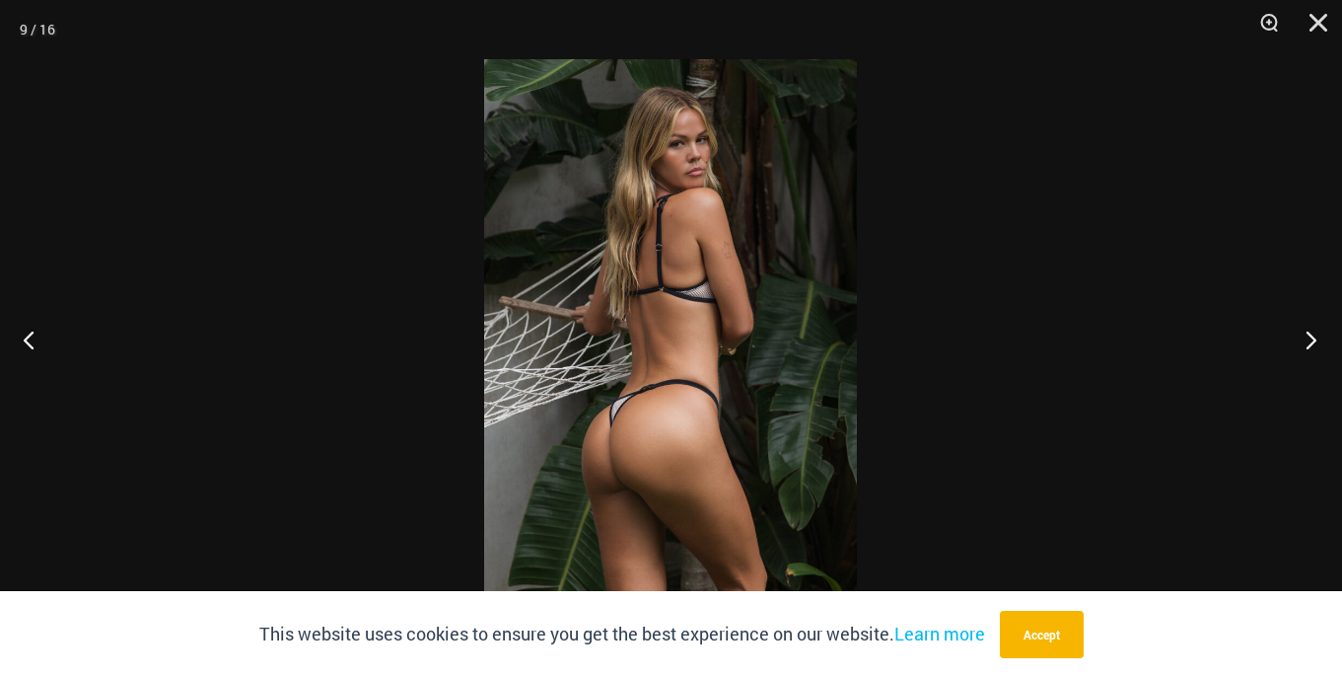
click at [1313, 339] on button "Next" at bounding box center [1305, 339] width 74 height 99
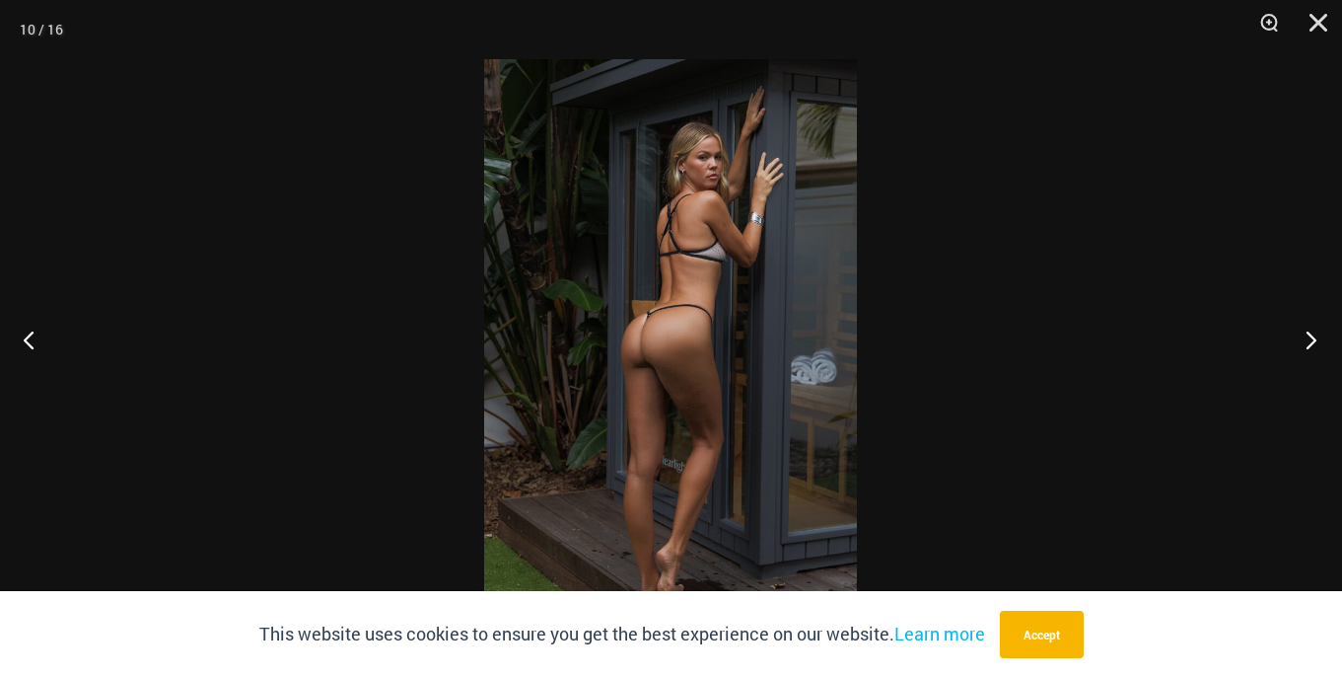
click at [1313, 339] on button "Next" at bounding box center [1305, 339] width 74 height 99
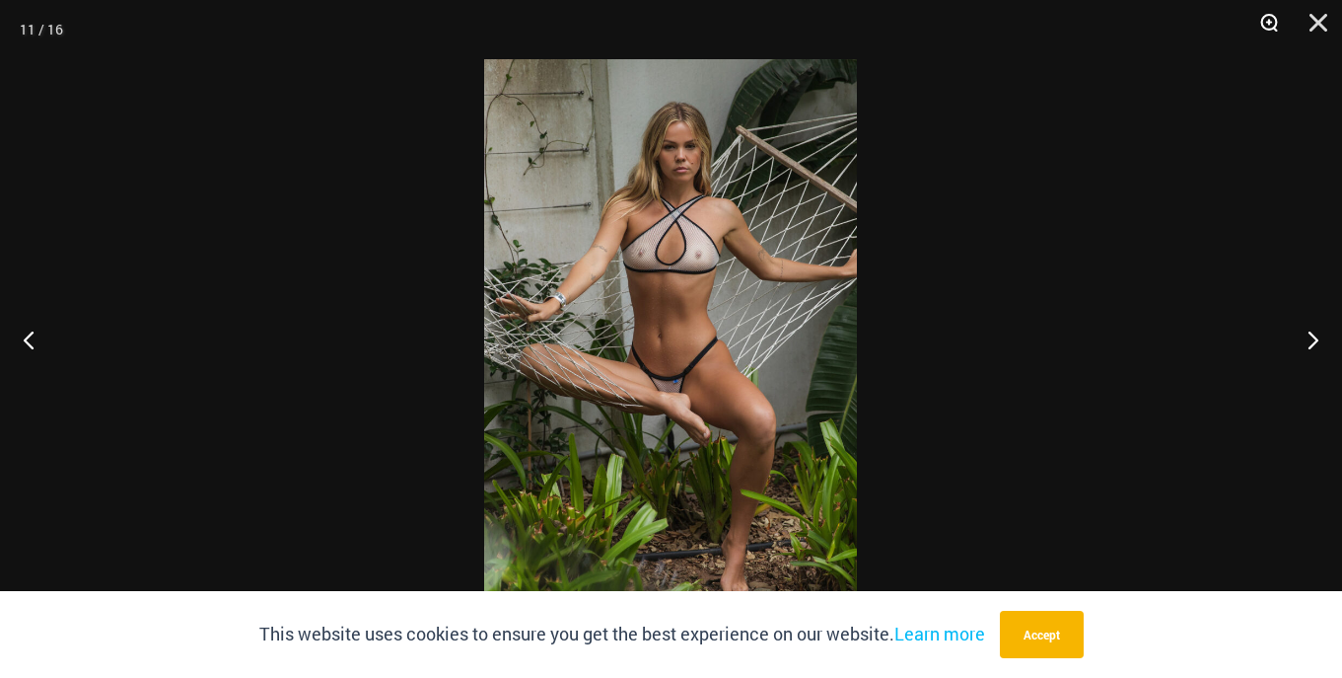
click at [1271, 19] on button "Zoom" at bounding box center [1262, 29] width 49 height 59
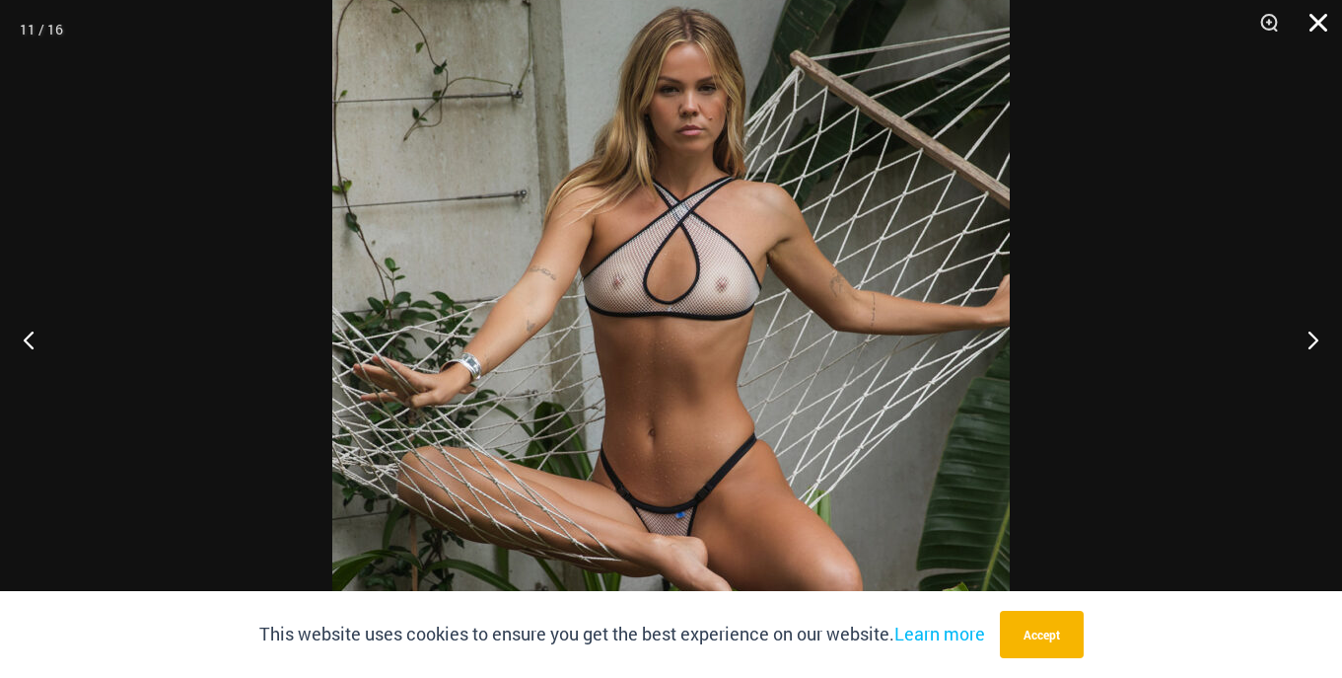
click at [1310, 19] on button "Close" at bounding box center [1311, 29] width 49 height 59
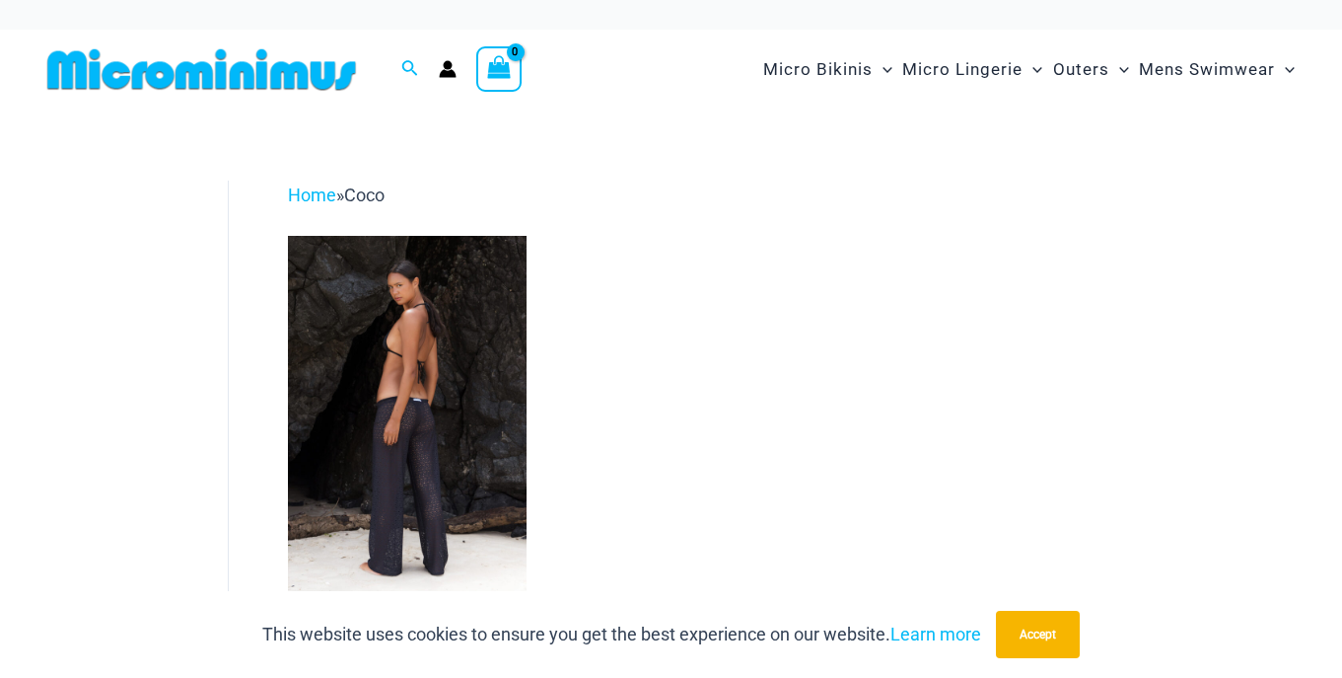
click at [407, 394] on img at bounding box center [407, 415] width 239 height 358
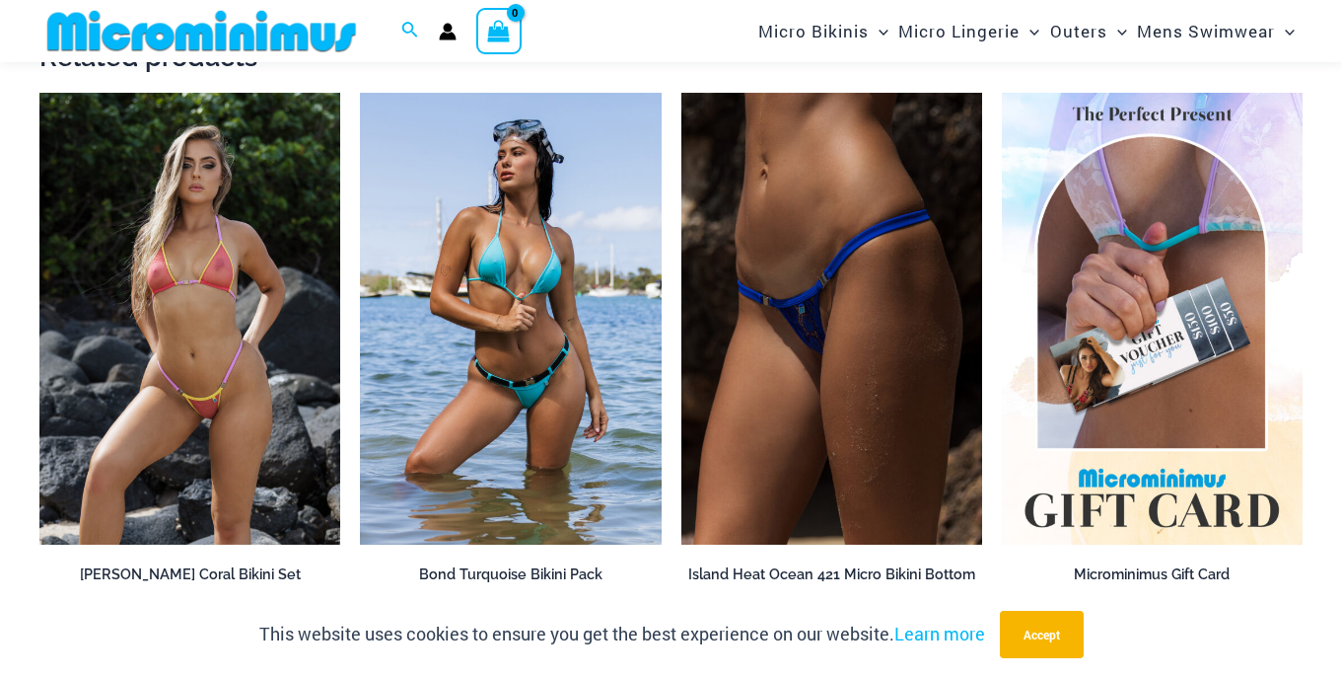
scroll to position [2978, 0]
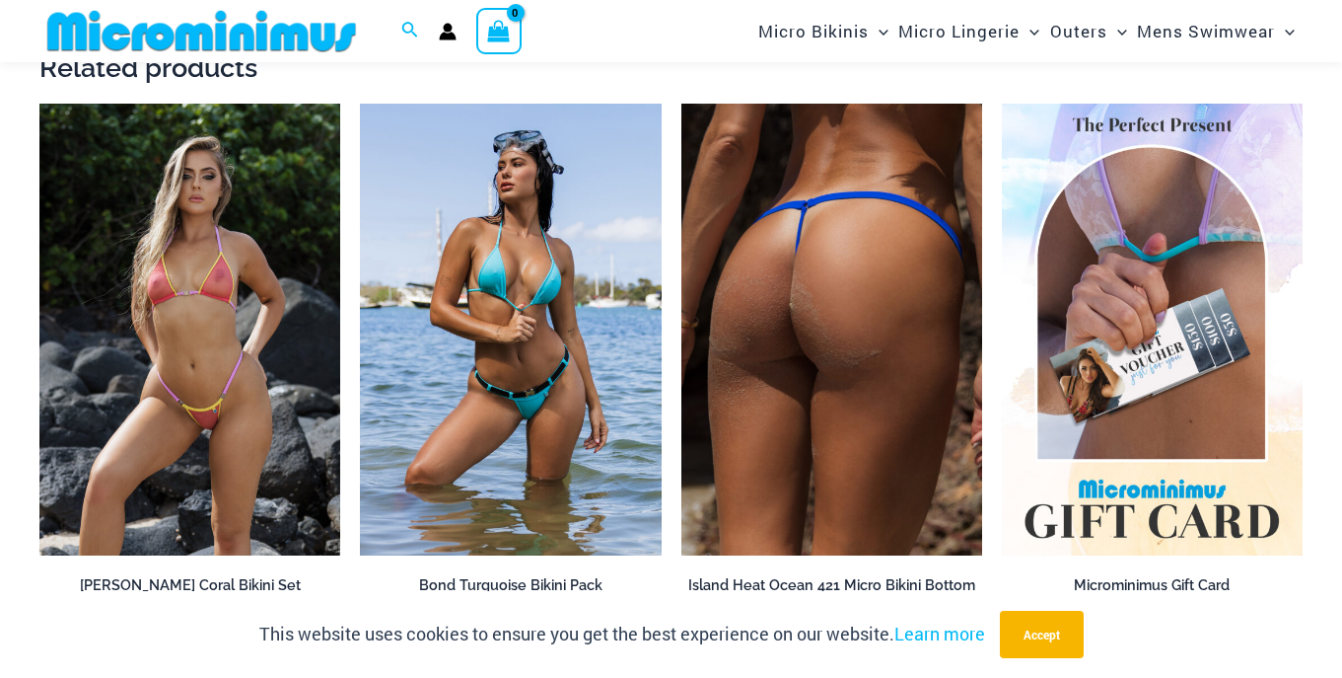
click at [780, 452] on img at bounding box center [831, 330] width 301 height 452
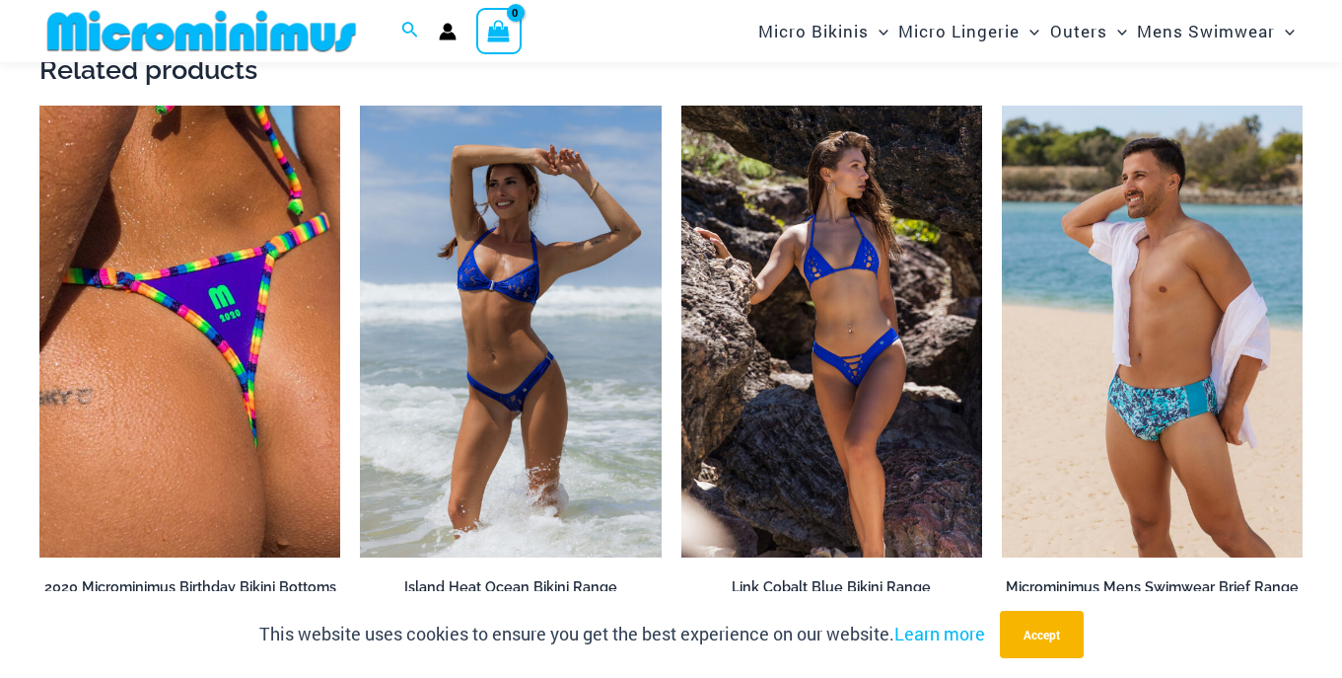
scroll to position [3109, 0]
